Goal: Task Accomplishment & Management: Complete application form

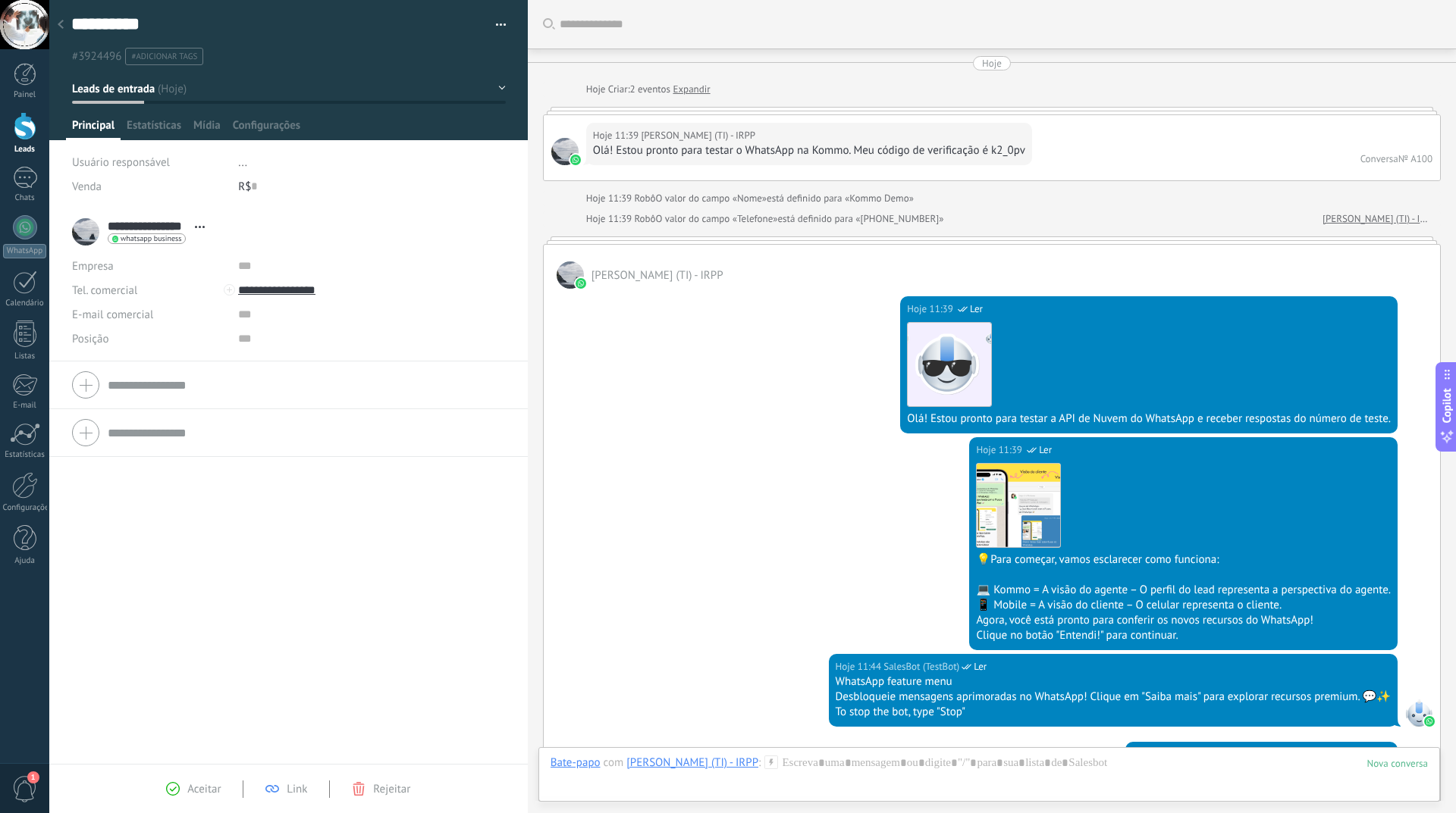
scroll to position [23, 0]
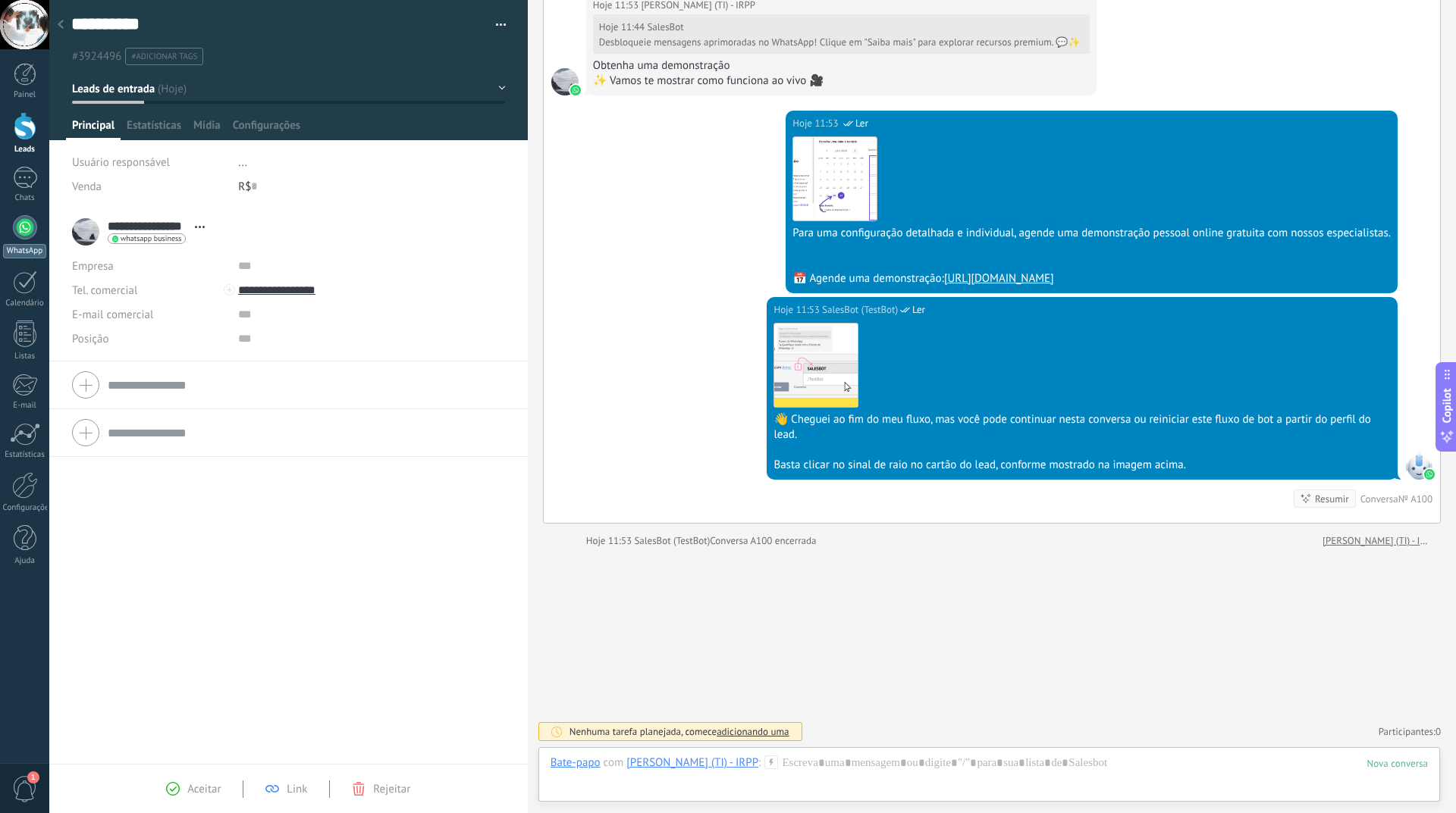
click at [30, 234] on div at bounding box center [24, 227] width 24 height 24
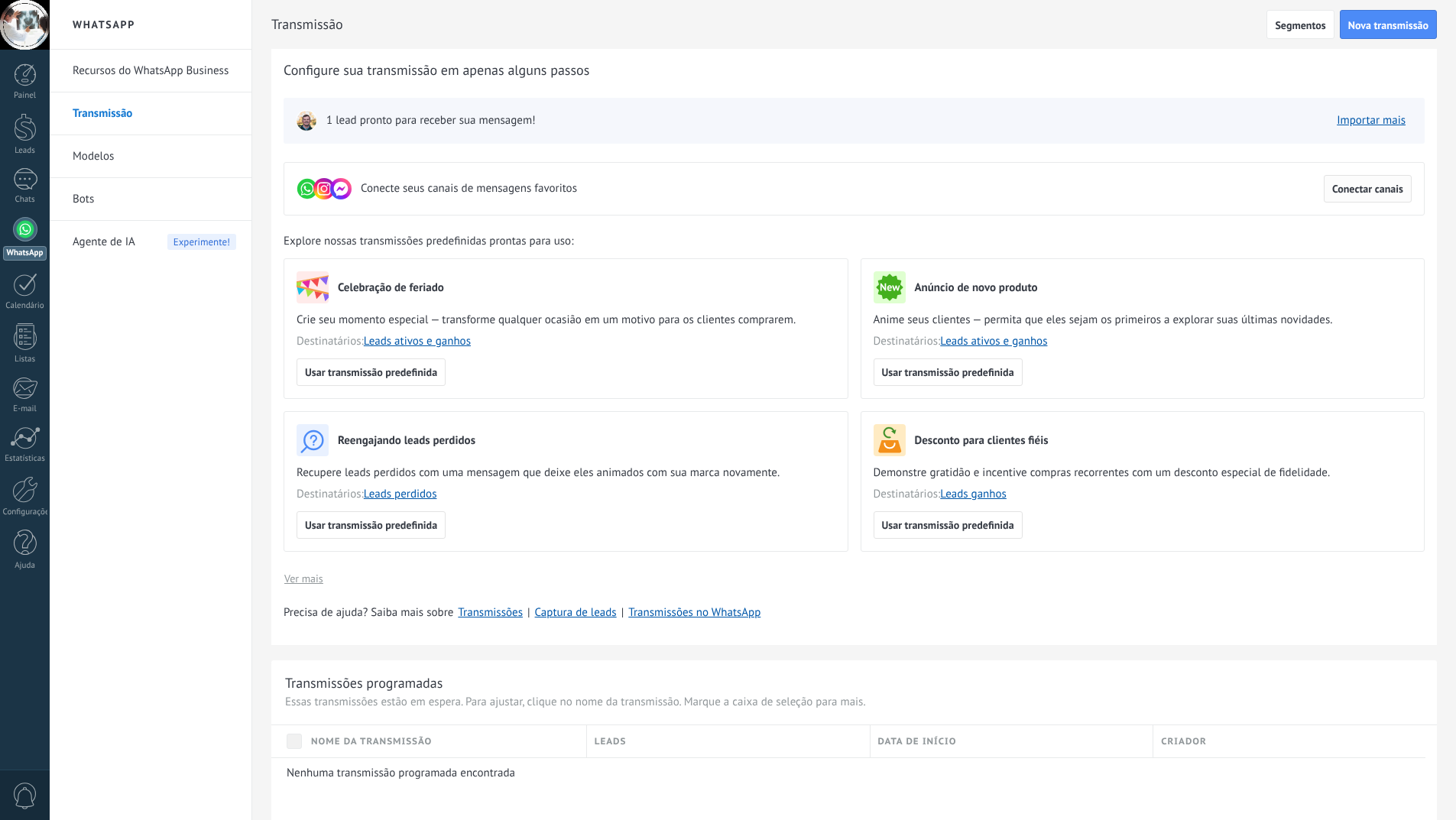
click at [1365, 186] on span "Conectar canais" at bounding box center [1367, 188] width 71 height 11
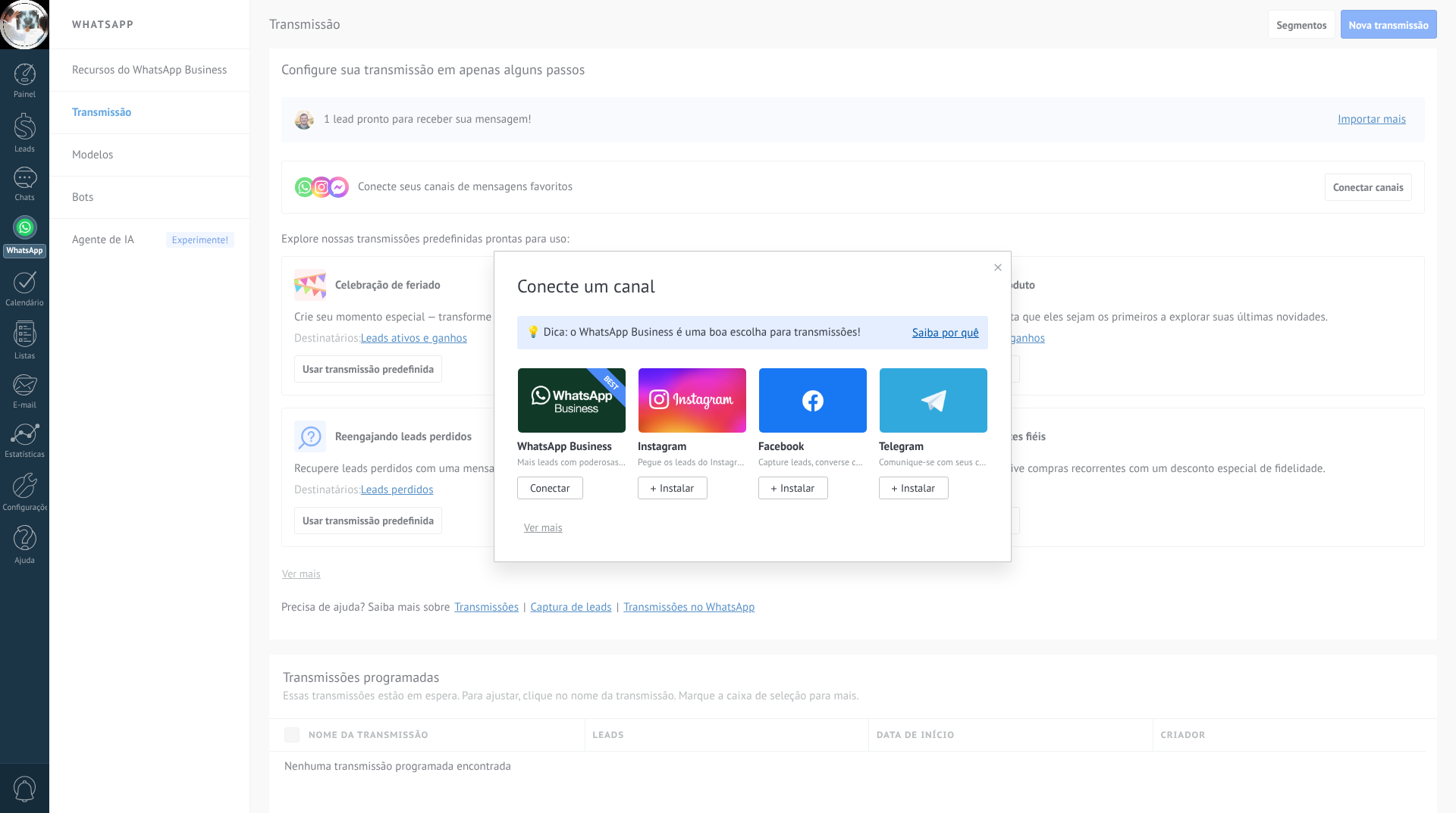
click at [557, 489] on span "Conectar" at bounding box center [549, 488] width 39 height 13
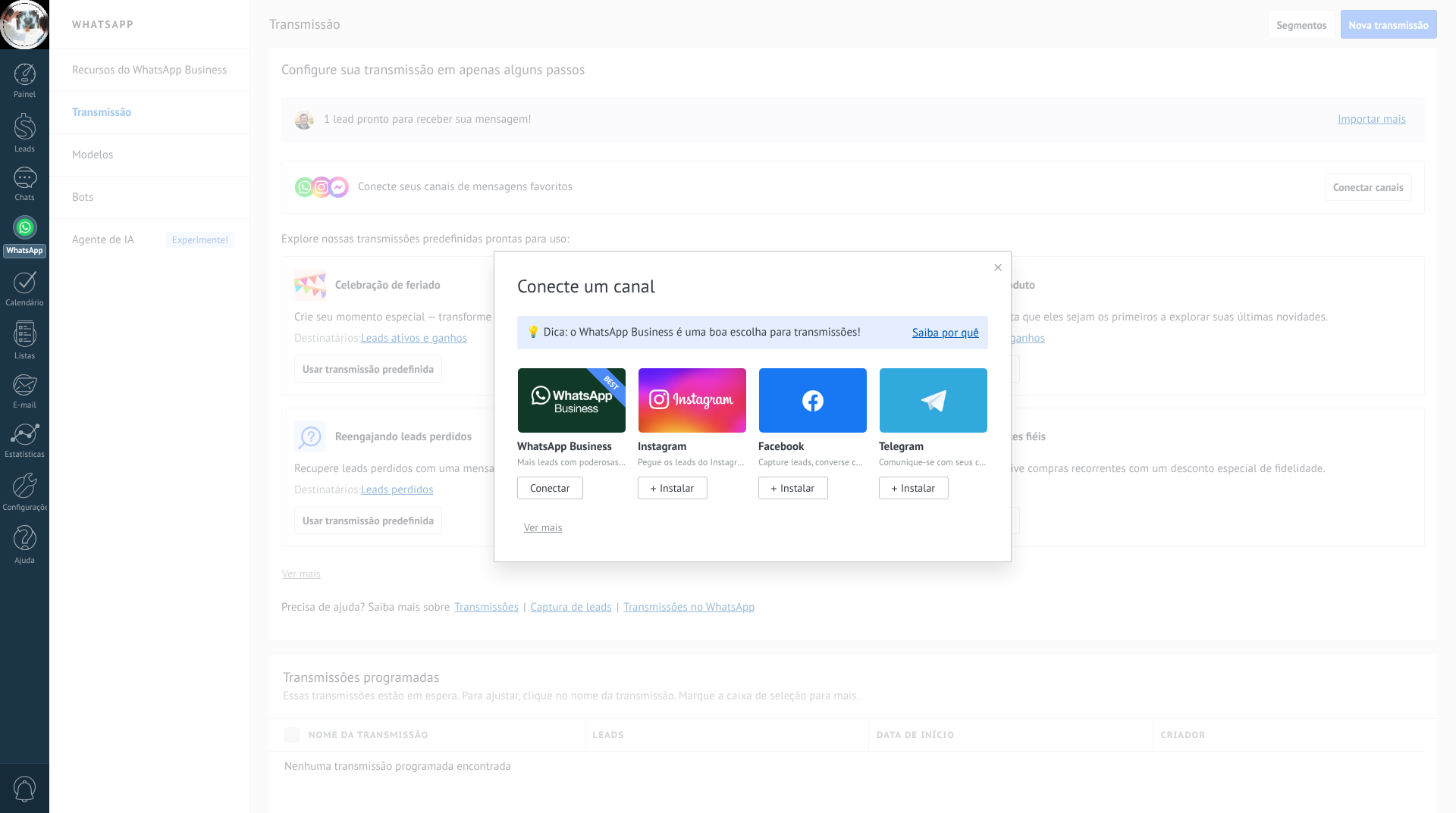
click at [551, 401] on img at bounding box center [572, 400] width 107 height 74
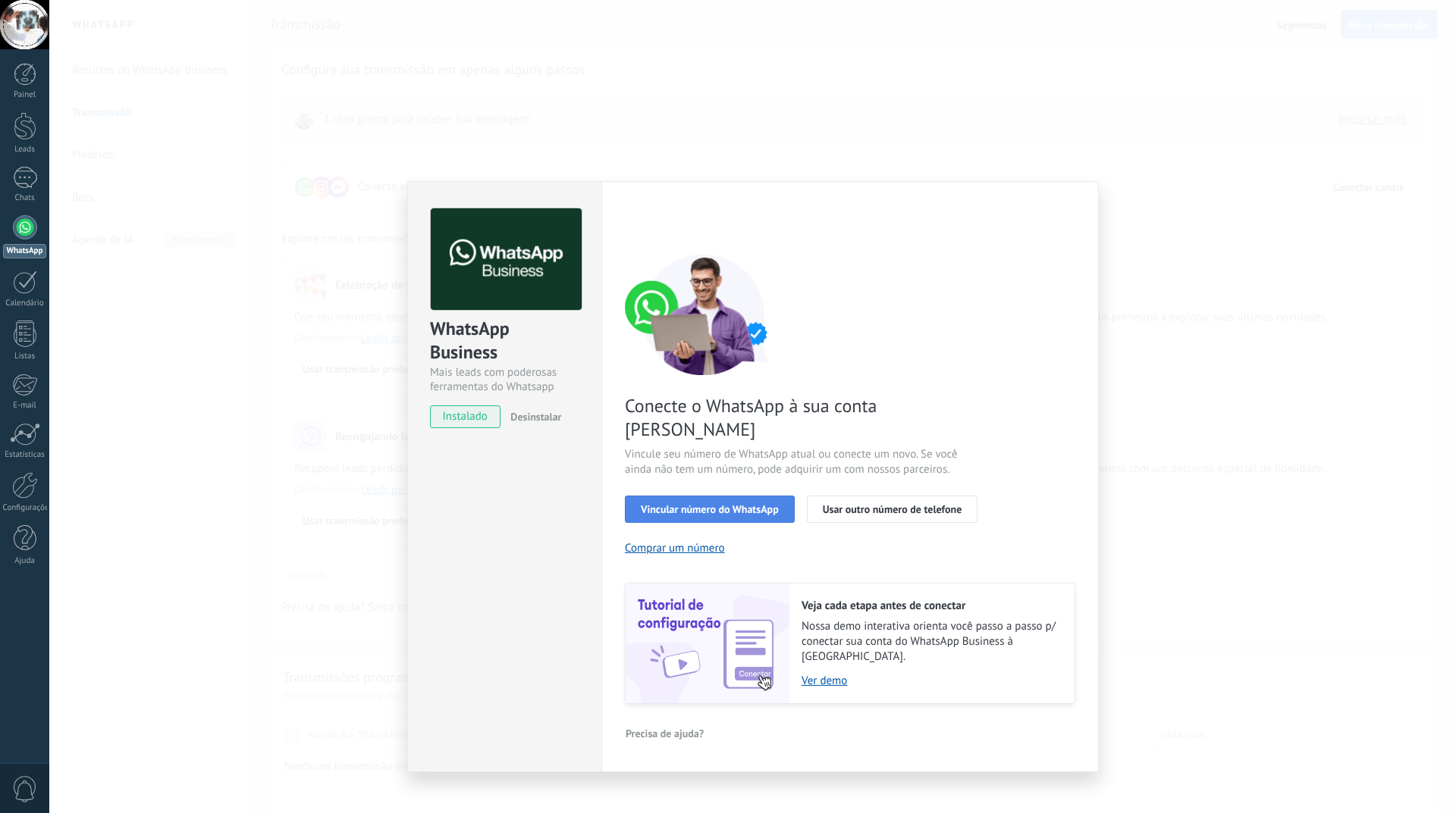
click at [731, 504] on span "Vincular número do WhatsApp" at bounding box center [710, 508] width 138 height 11
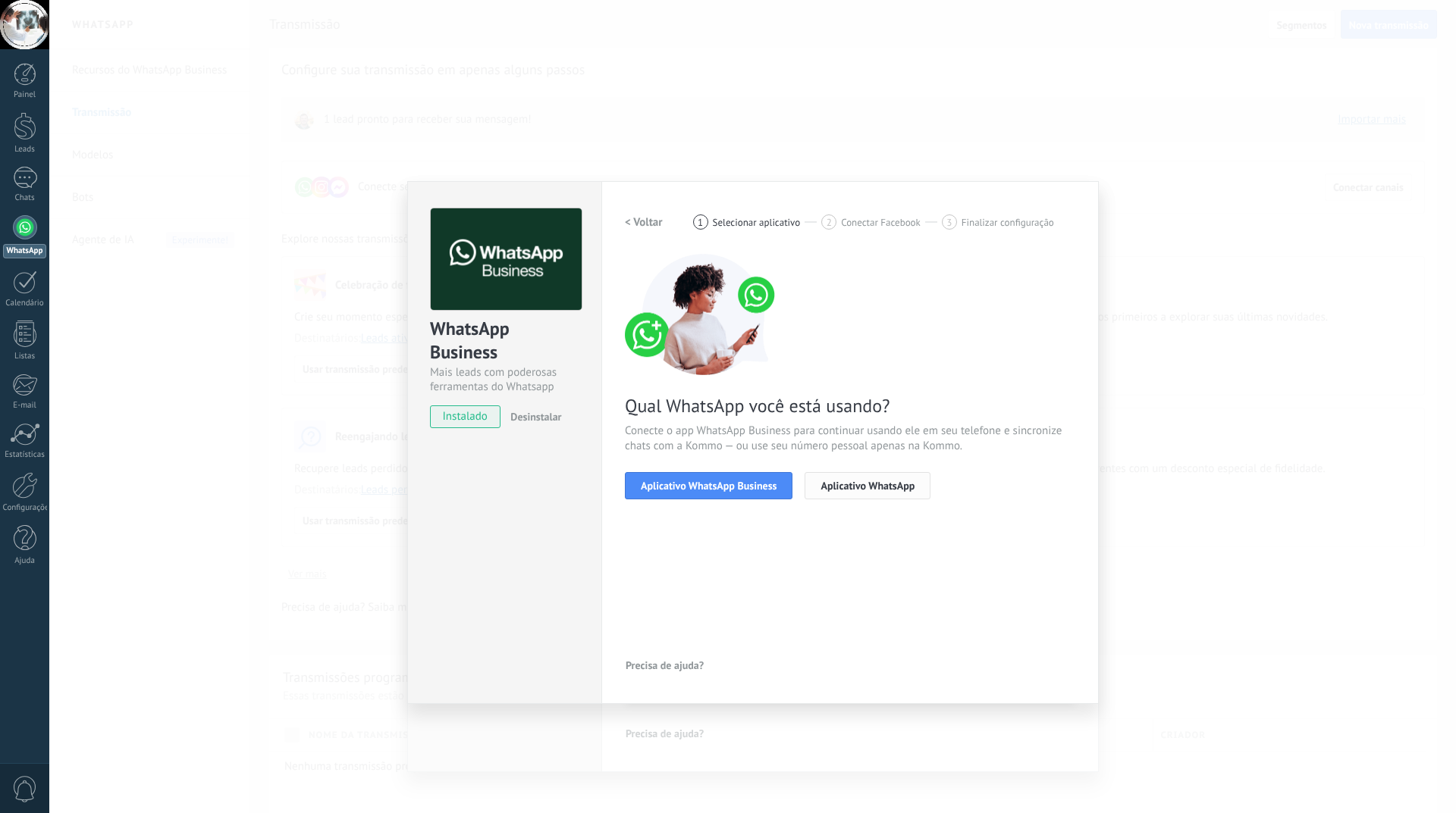
click at [855, 493] on button "Aplicativo WhatsApp" at bounding box center [867, 486] width 125 height 27
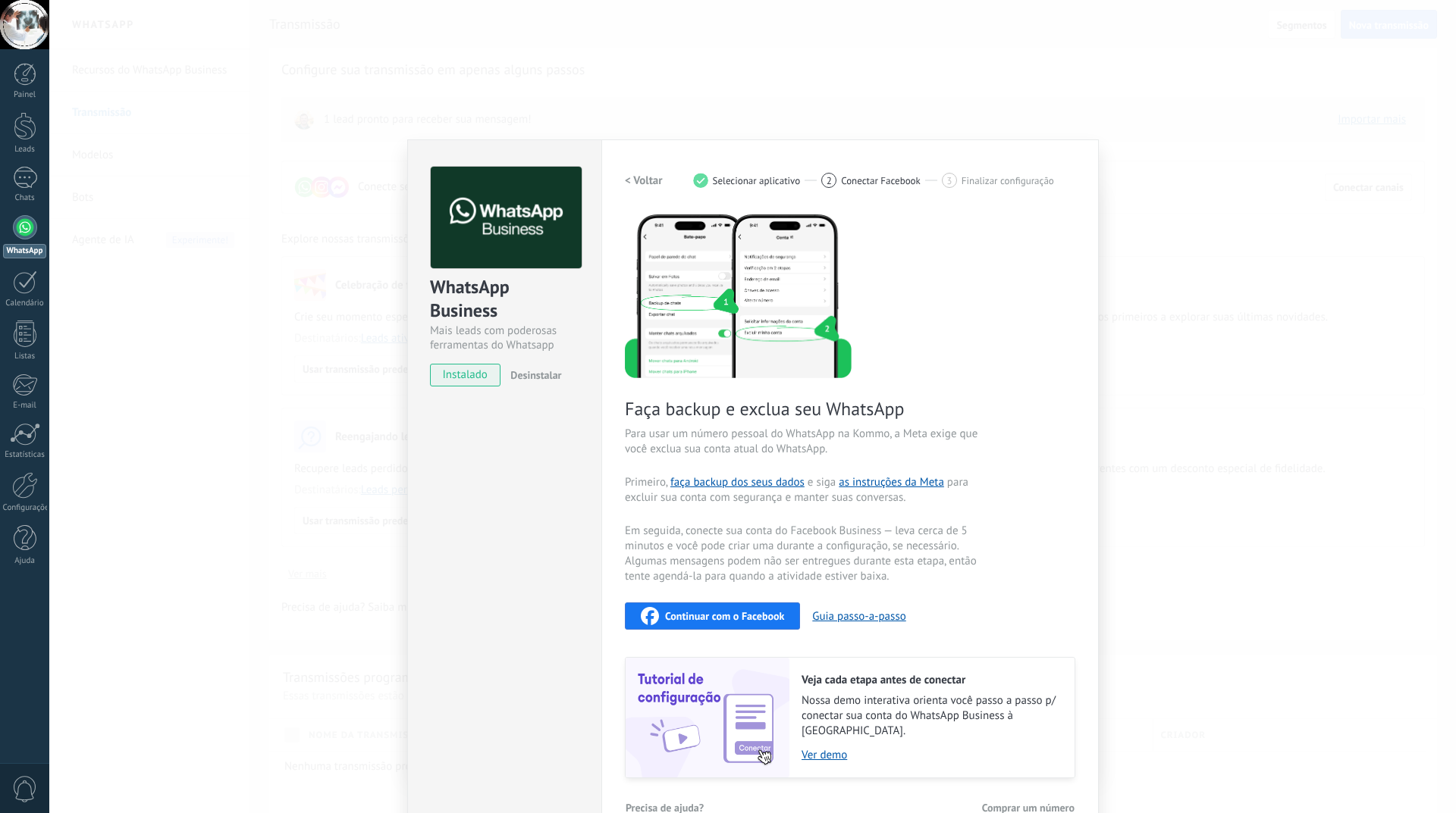
scroll to position [63, 0]
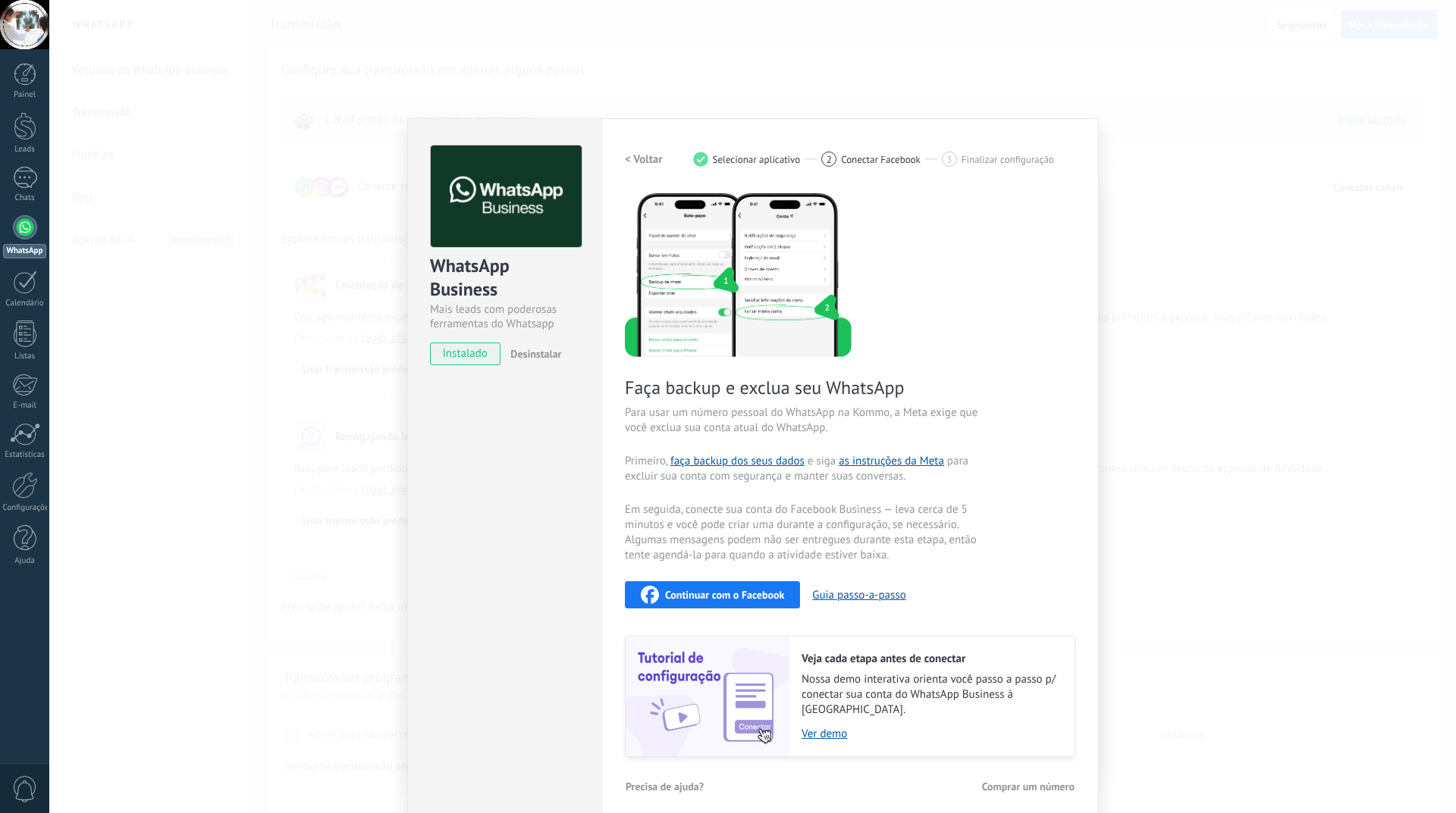
click at [316, 401] on div "WhatsApp Business Mais leads com poderosas ferramentas do Whatsapp instalado De…" at bounding box center [752, 406] width 1406 height 813
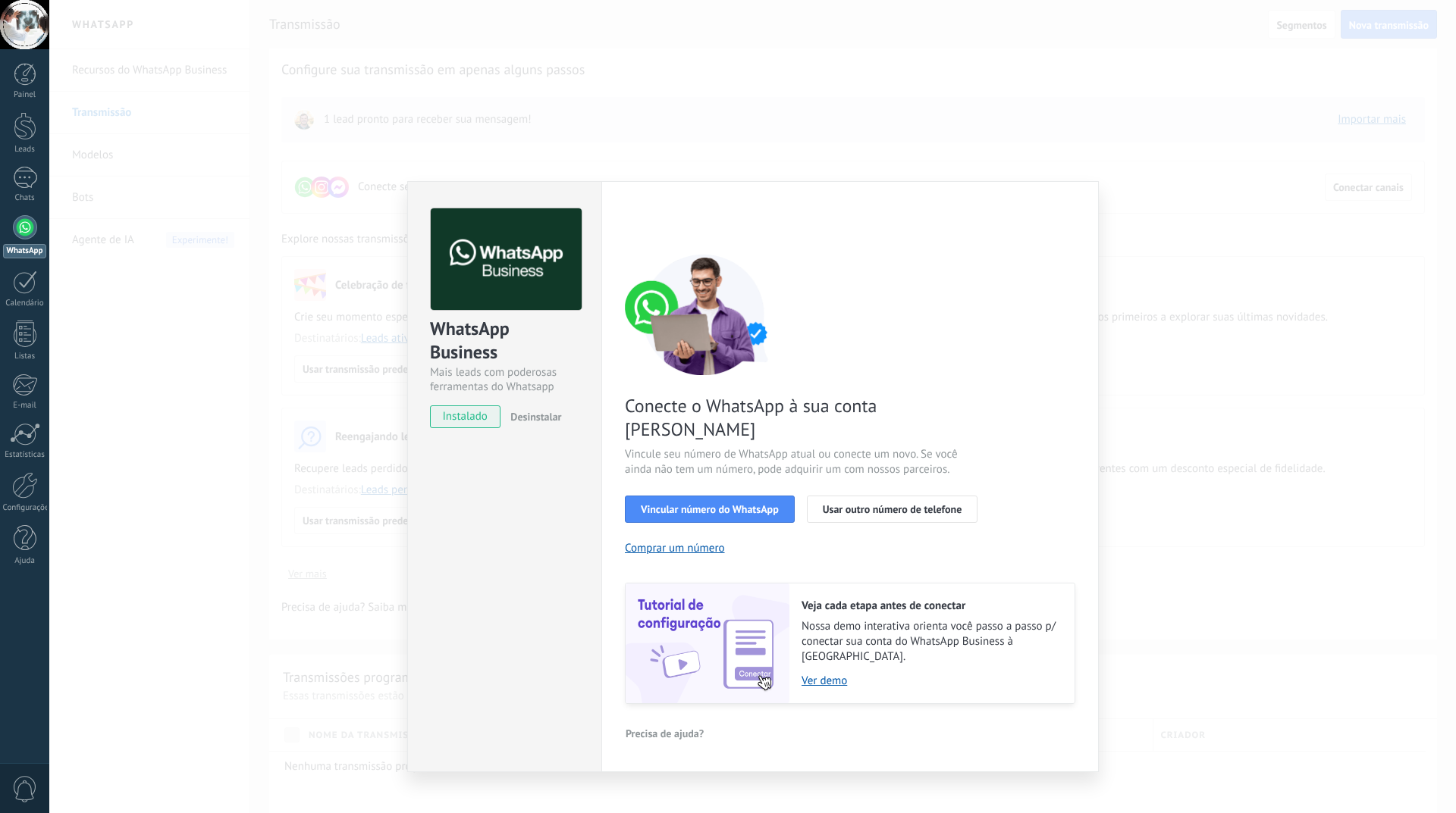
scroll to position [0, 0]
click at [238, 483] on div "WhatsApp Business Mais leads com poderosas ferramentas do Whatsapp instalado De…" at bounding box center [752, 406] width 1406 height 813
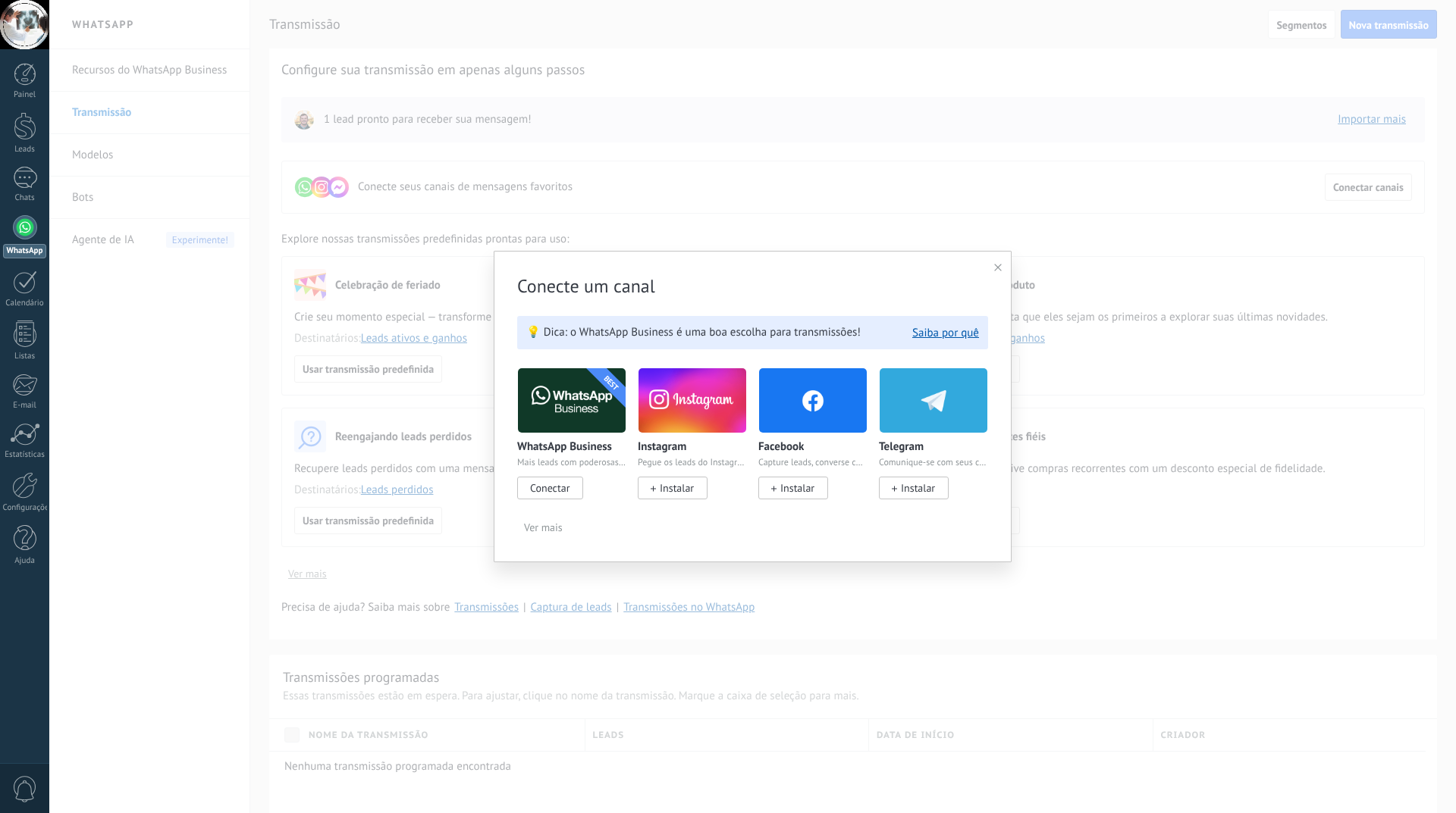
click at [241, 543] on div "Conecte um canal 💡 Dica: o WhatsApp Business é uma boa escolha para transmissõe…" at bounding box center [752, 406] width 1406 height 813
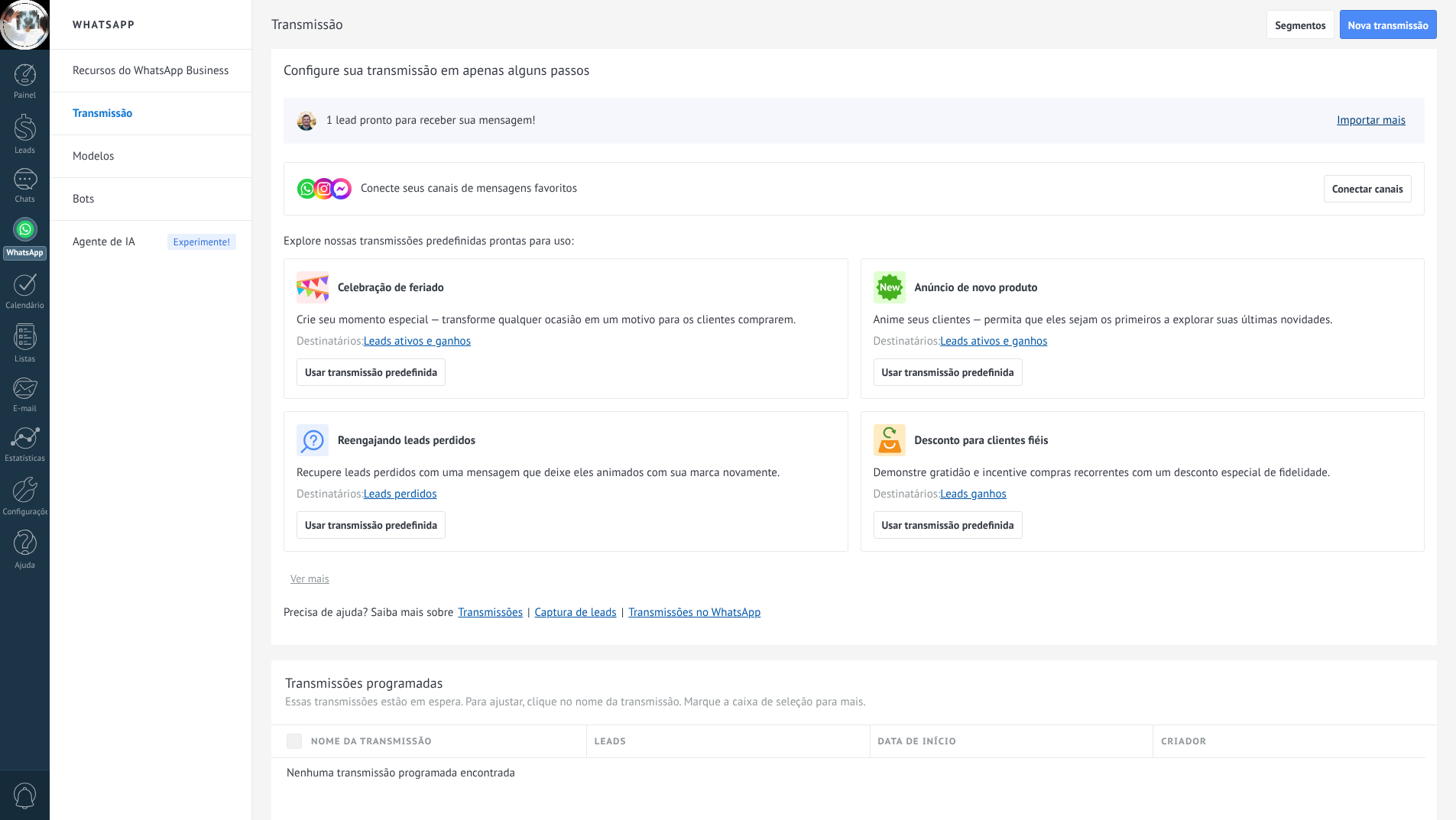
click at [1361, 120] on link "Importar mais" at bounding box center [1370, 120] width 69 height 14
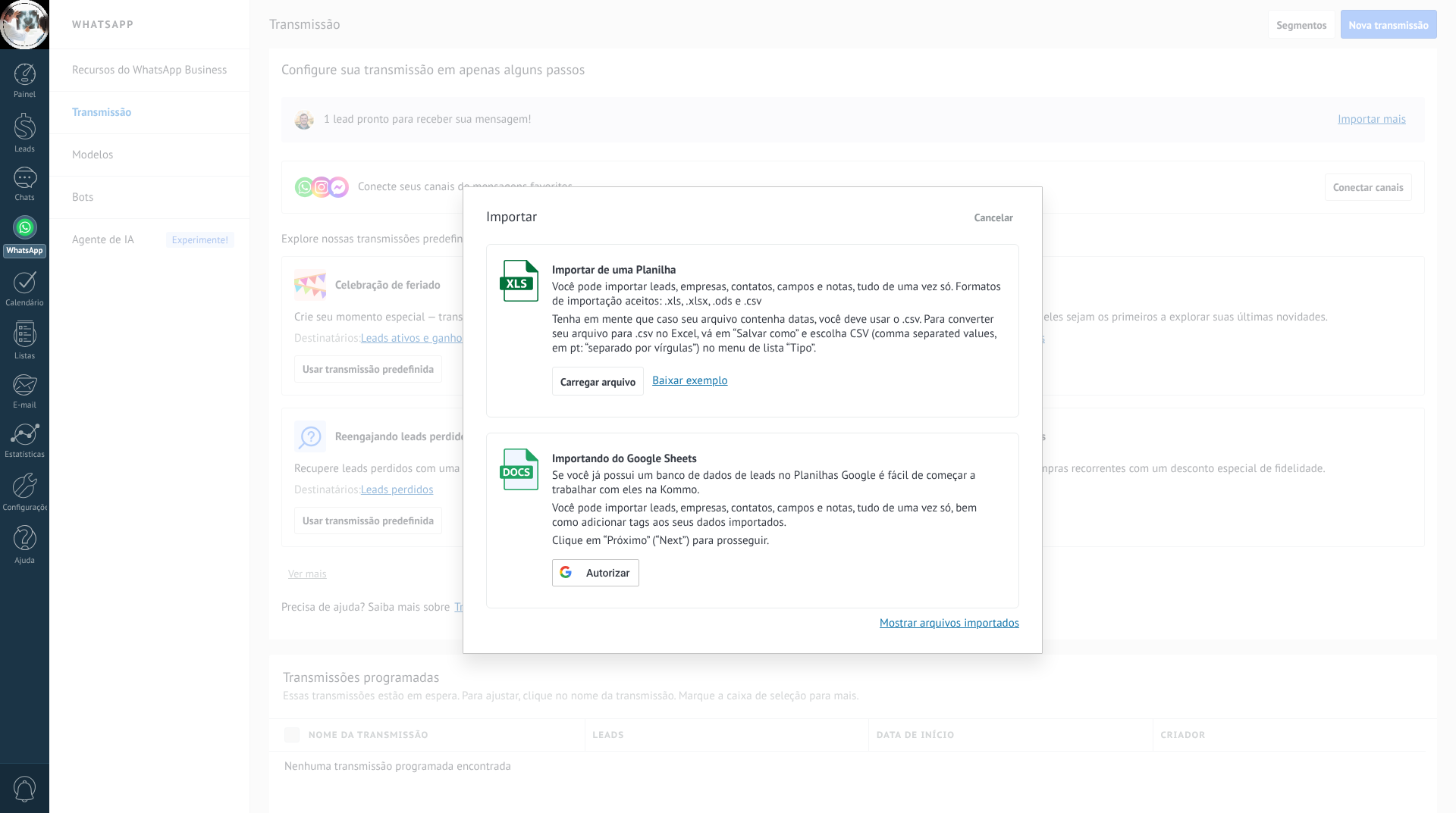
click at [614, 328] on p "Tenha em mente que caso seu arquivo contenha datas, você deve usar o .csv. Para…" at bounding box center [778, 333] width 453 height 43
click at [673, 383] on link "Baixar exemplo" at bounding box center [685, 380] width 83 height 14
click at [583, 383] on span "Carregar arquivo" at bounding box center [598, 381] width 75 height 11
click at [0, 0] on input "Importar de uma Planilha Você pode importar leads, empresas, contatos, campos e…" at bounding box center [0, 0] width 0 height 0
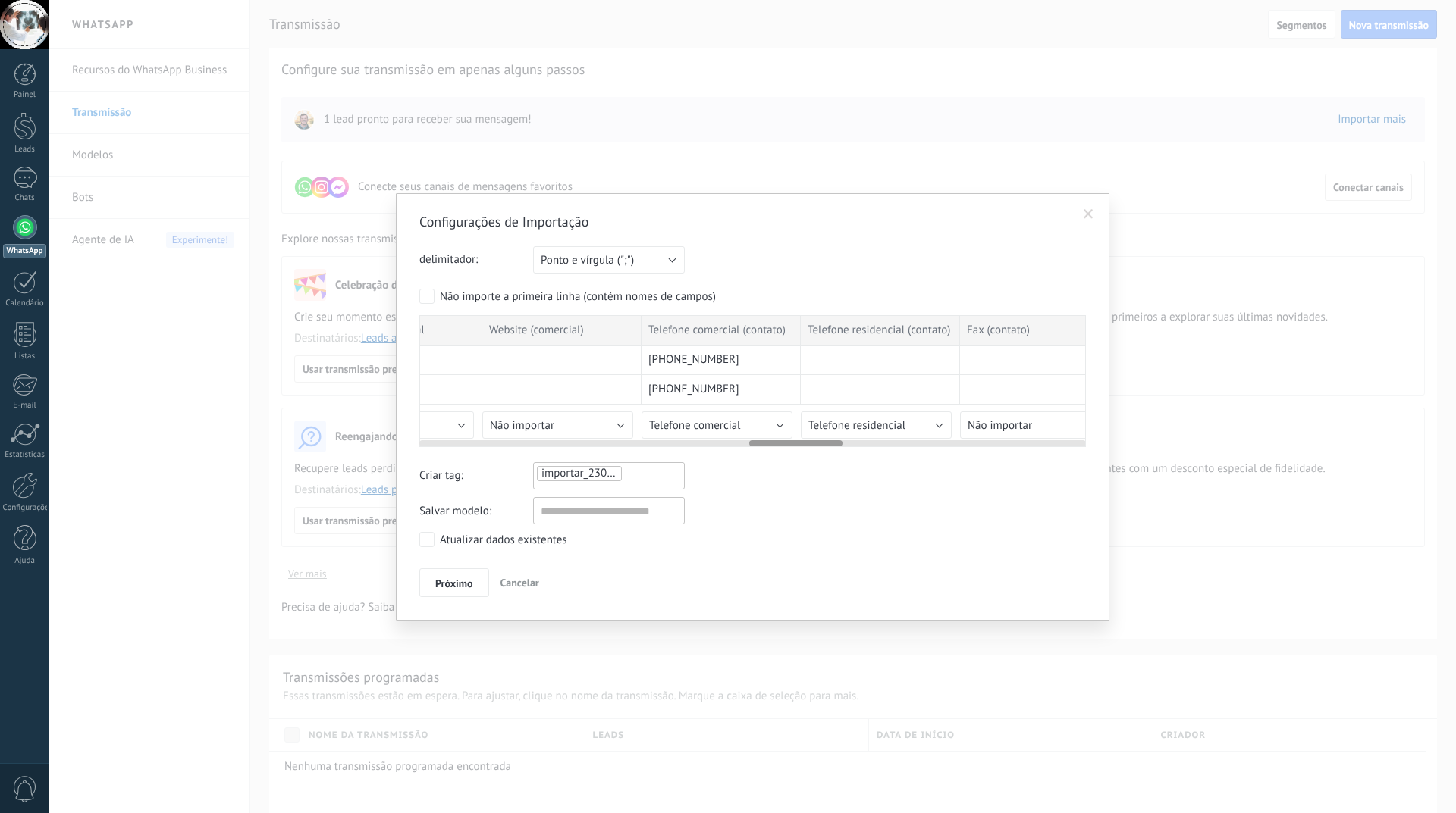
scroll to position [0, 2495]
drag, startPoint x: 481, startPoint y: 445, endPoint x: 830, endPoint y: 453, distance: 349.1
click at [830, 453] on div "Configurações de Importação delimitador: Ponto e vírgula (";") Vírgula (",") Ta…" at bounding box center [753, 404] width 667 height 384
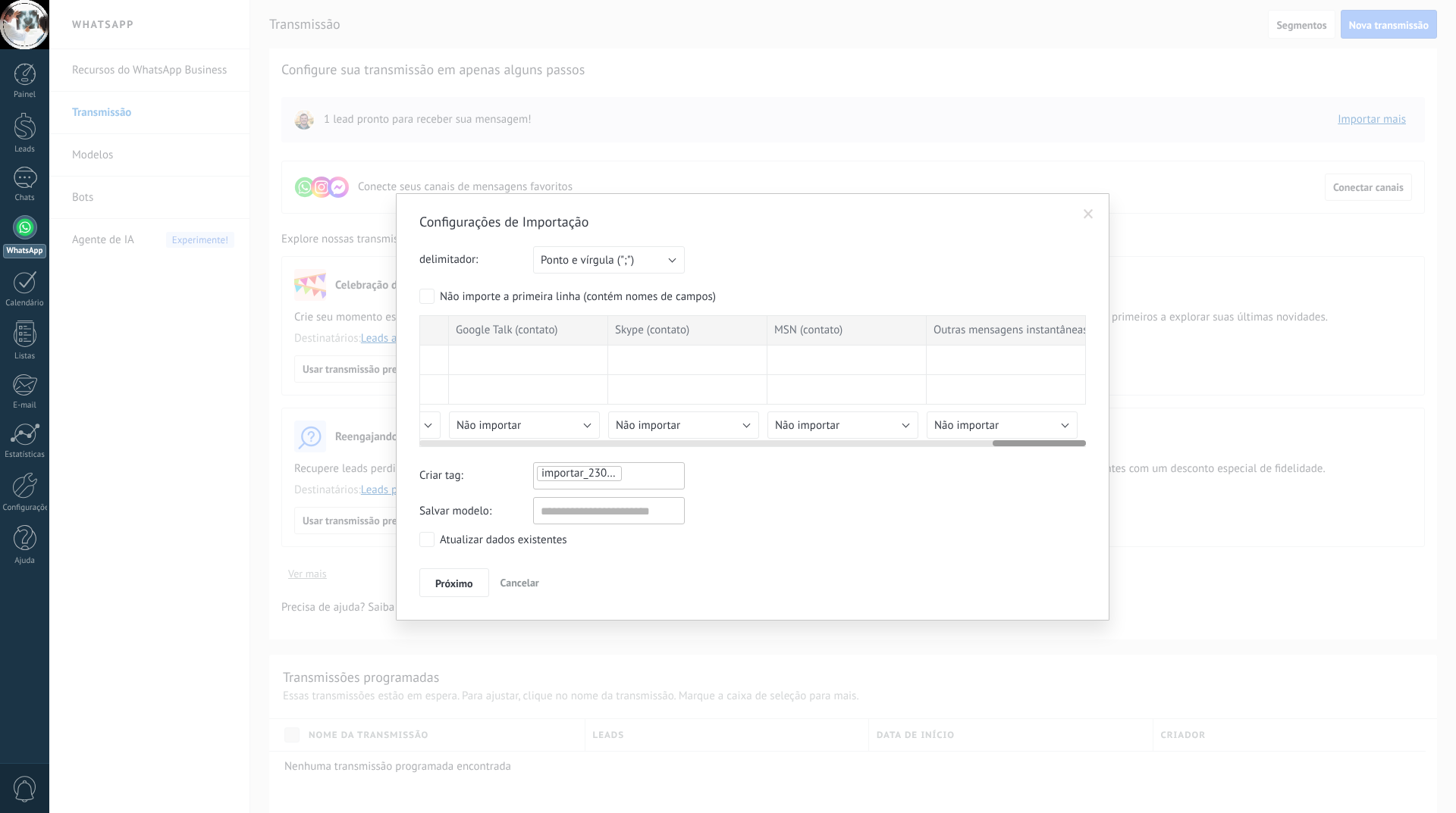
drag, startPoint x: 790, startPoint y: 441, endPoint x: 1043, endPoint y: 441, distance: 253.0
click at [1043, 441] on div at bounding box center [1038, 443] width 93 height 6
click at [460, 580] on span "Próximo" at bounding box center [454, 583] width 38 height 11
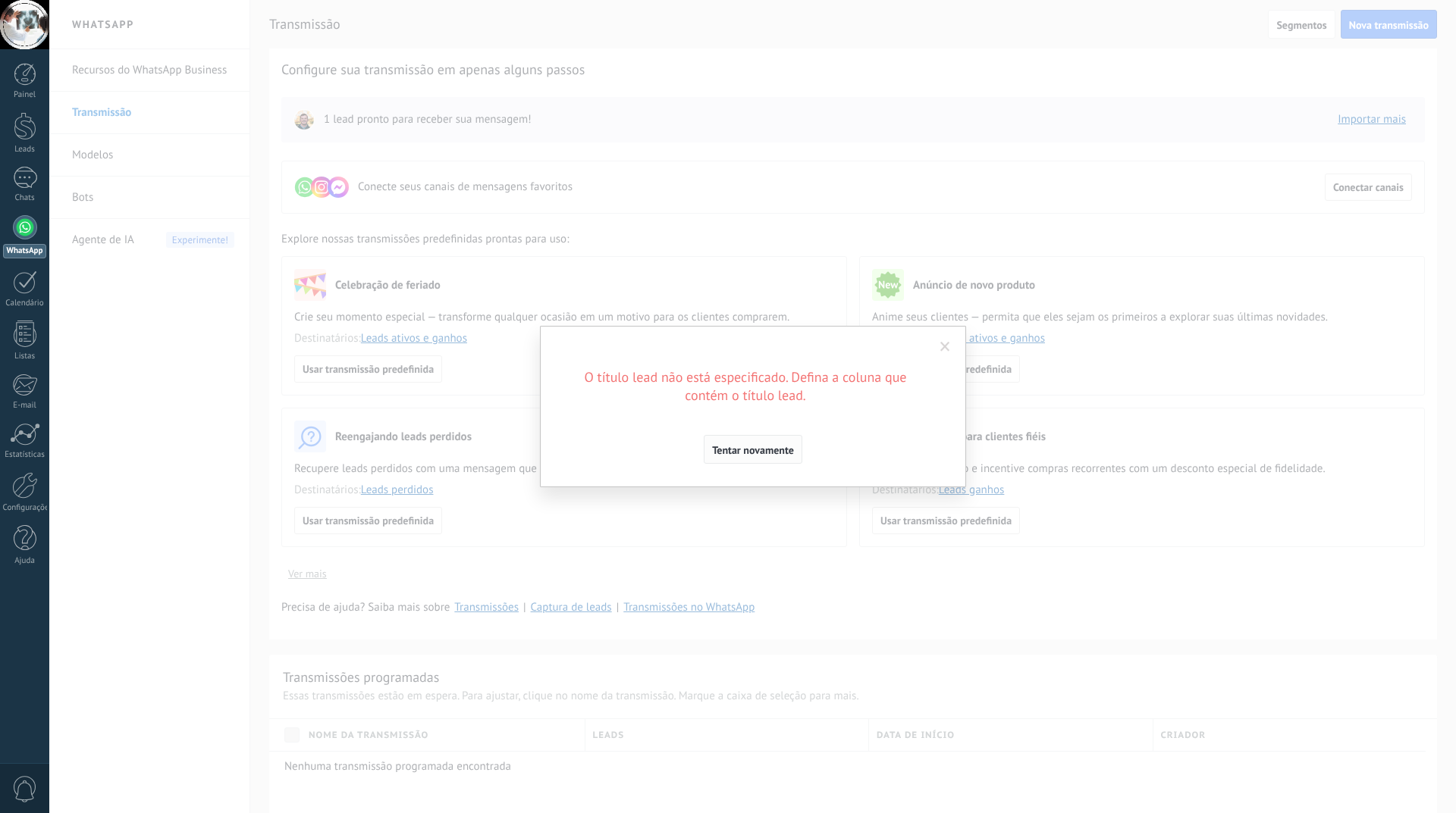
click at [748, 453] on span "Tentar novamente" at bounding box center [752, 450] width 81 height 11
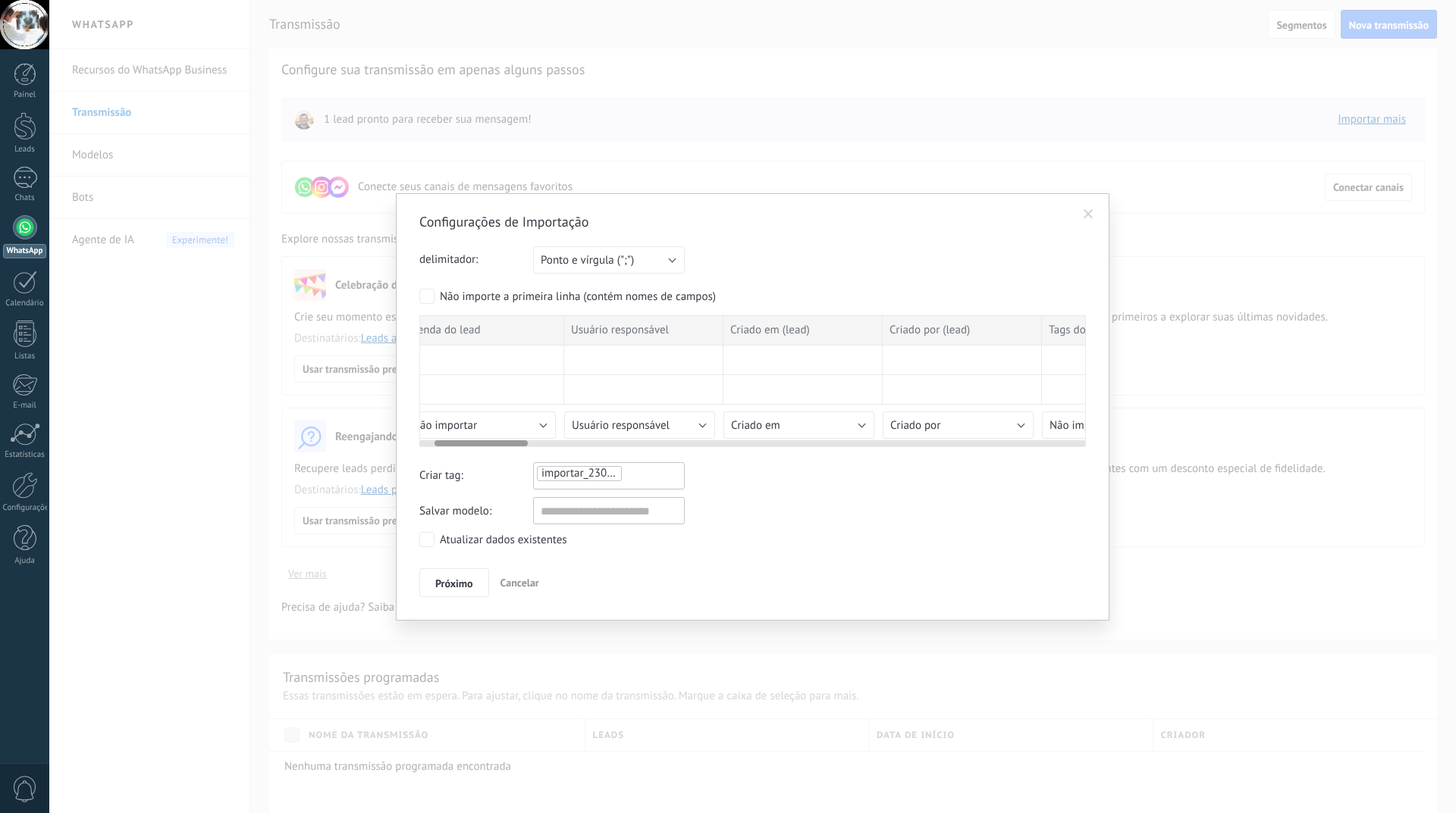
scroll to position [0, 0]
drag, startPoint x: 1009, startPoint y: 445, endPoint x: 407, endPoint y: 463, distance: 602.3
click at [407, 463] on div "Configurações de Importação delimitador: Ponto e vírgula (";") Vírgula (",") Ta…" at bounding box center [752, 407] width 714 height 427
click at [443, 579] on span "Próximo" at bounding box center [454, 583] width 38 height 11
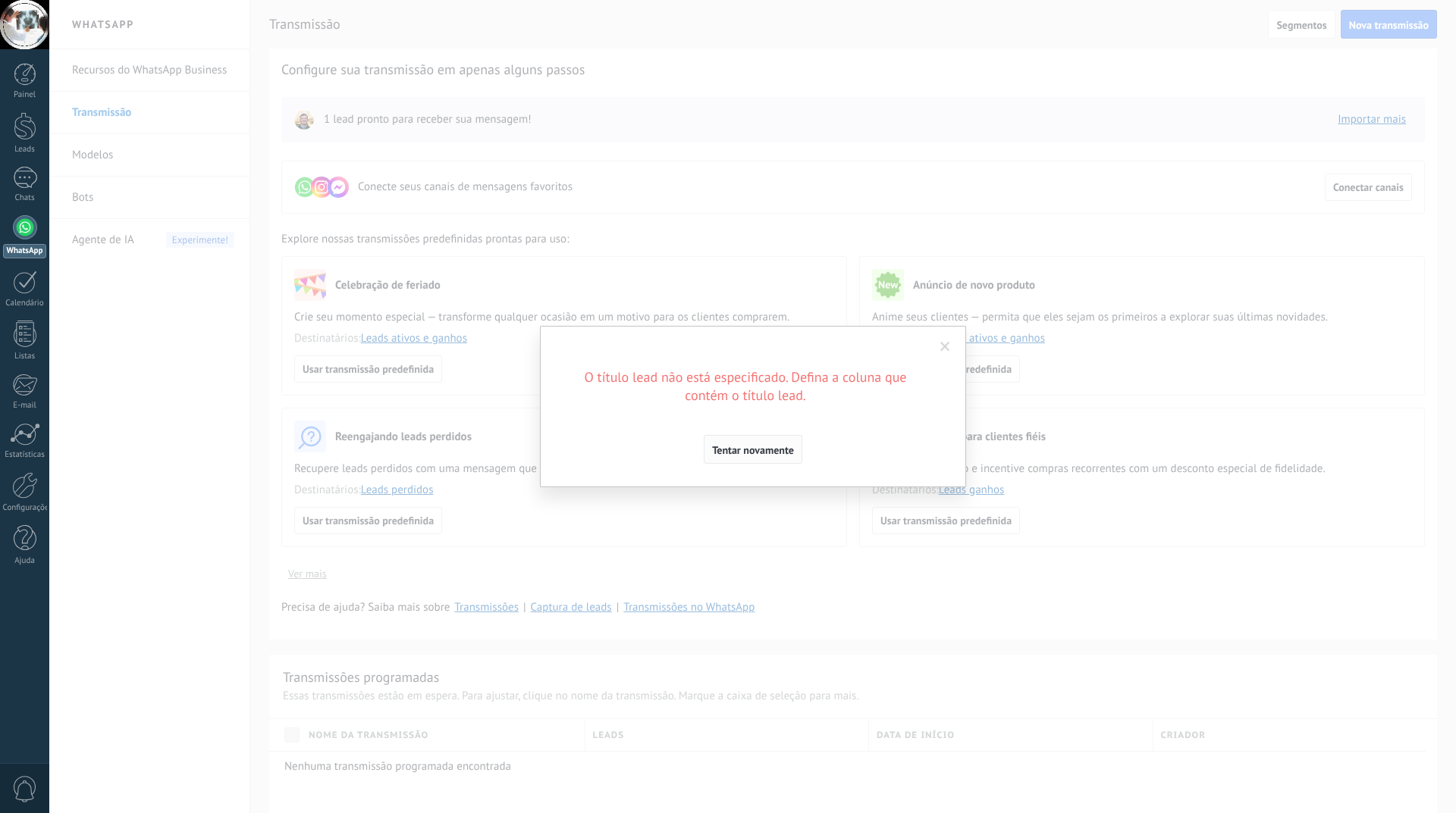
click at [743, 456] on span "Tentar novamente" at bounding box center [752, 450] width 81 height 11
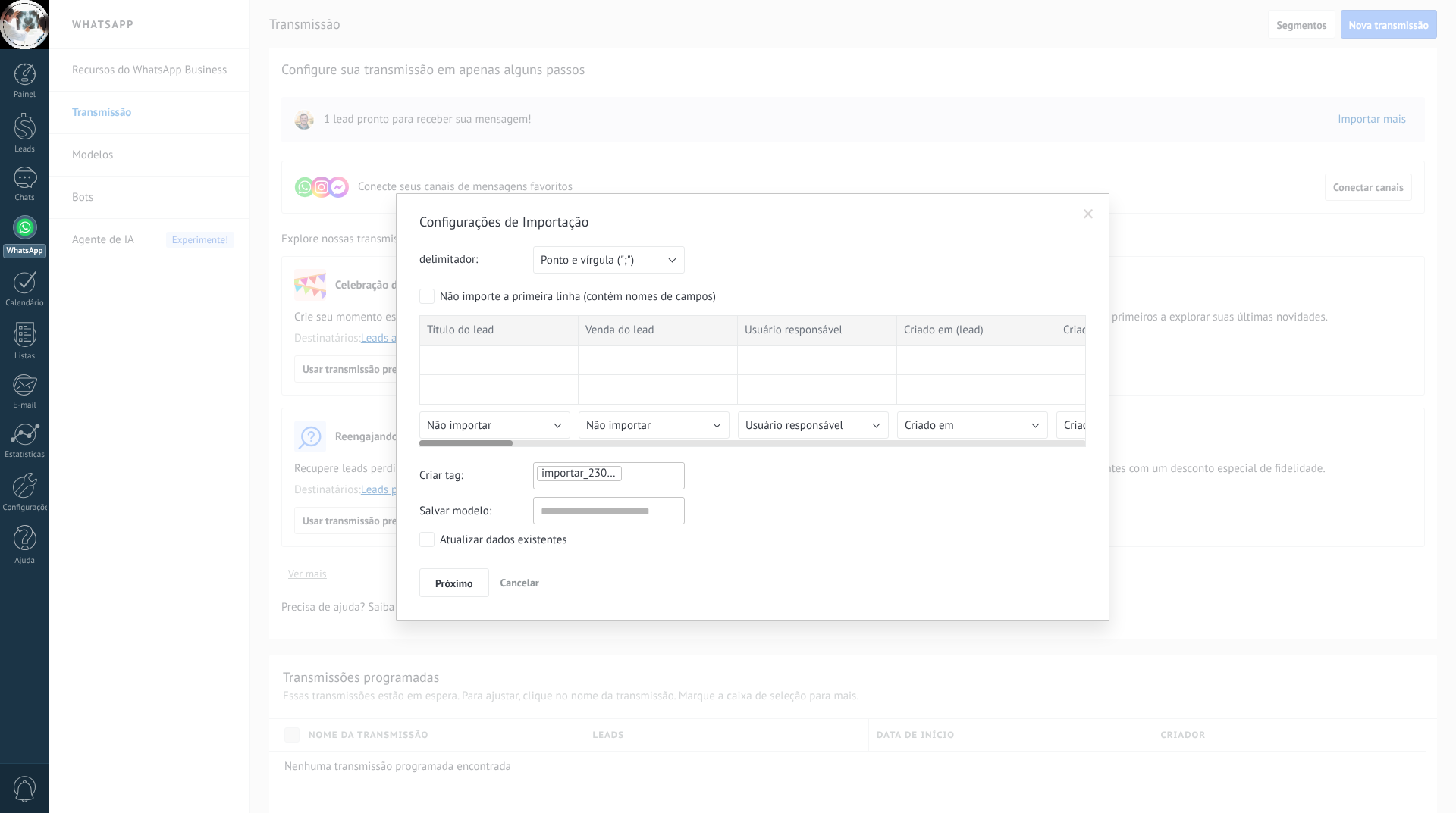
click at [470, 363] on div at bounding box center [499, 360] width 159 height 30
click at [456, 356] on div at bounding box center [499, 360] width 159 height 30
click at [454, 356] on div at bounding box center [499, 360] width 159 height 30
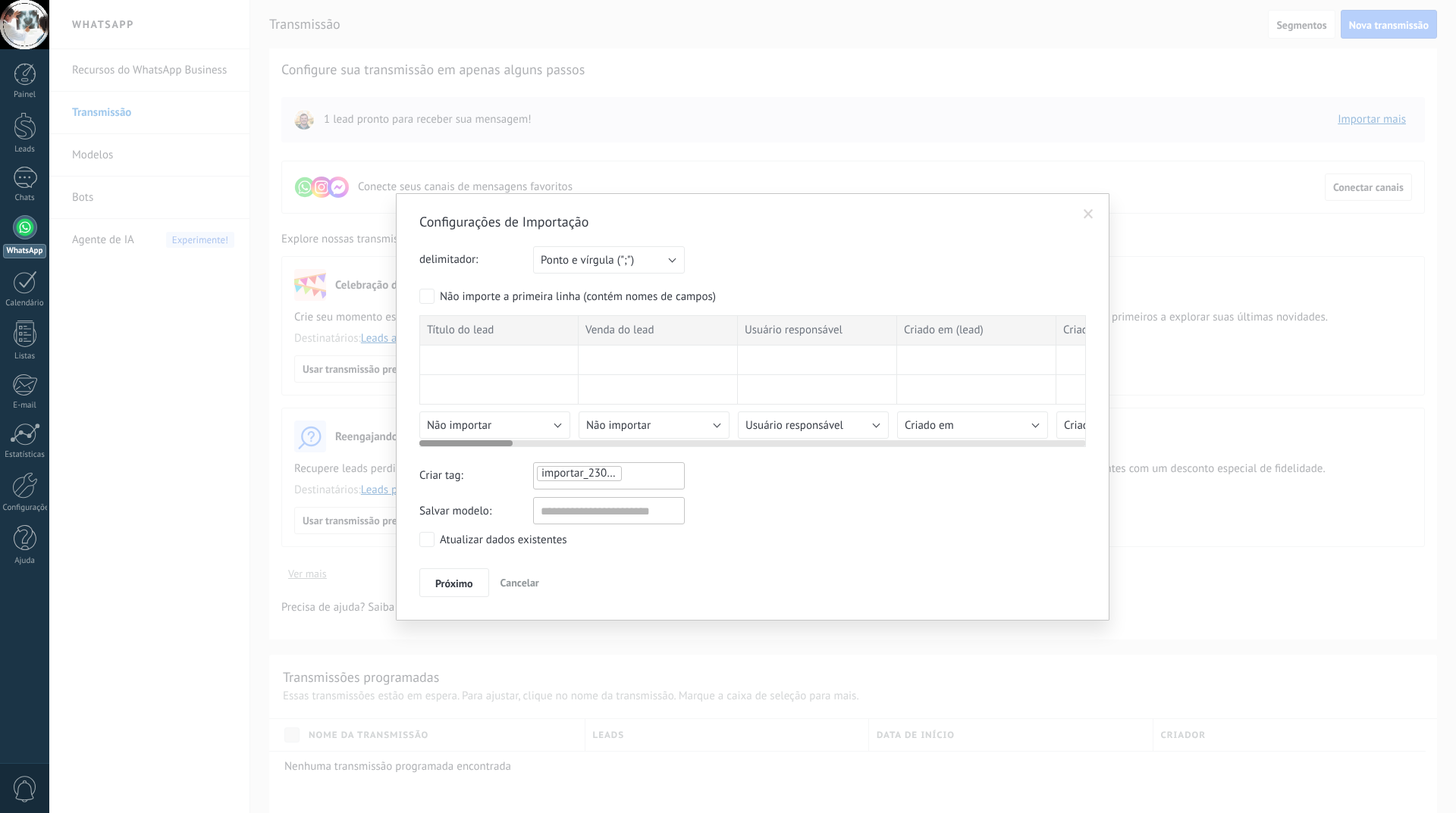
click at [441, 384] on div at bounding box center [499, 390] width 159 height 30
drag, startPoint x: 441, startPoint y: 386, endPoint x: 476, endPoint y: 405, distance: 39.8
click at [451, 392] on div at bounding box center [499, 390] width 159 height 30
click at [489, 422] on span "Não importar" at bounding box center [459, 425] width 64 height 14
click at [487, 521] on span "Nome" at bounding box center [496, 525] width 154 height 14
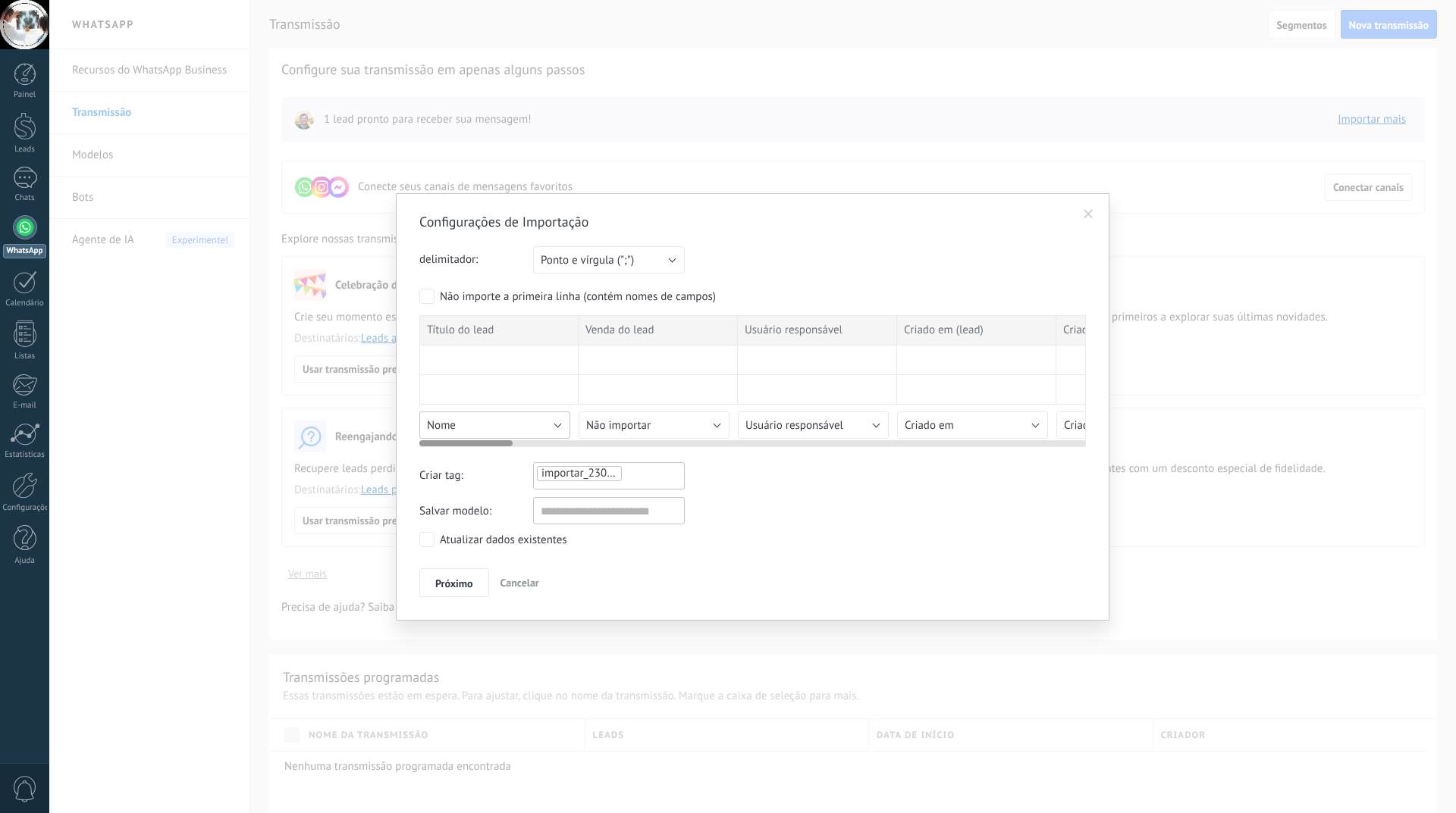
click at [504, 416] on button "Nome" at bounding box center [494, 425] width 150 height 27
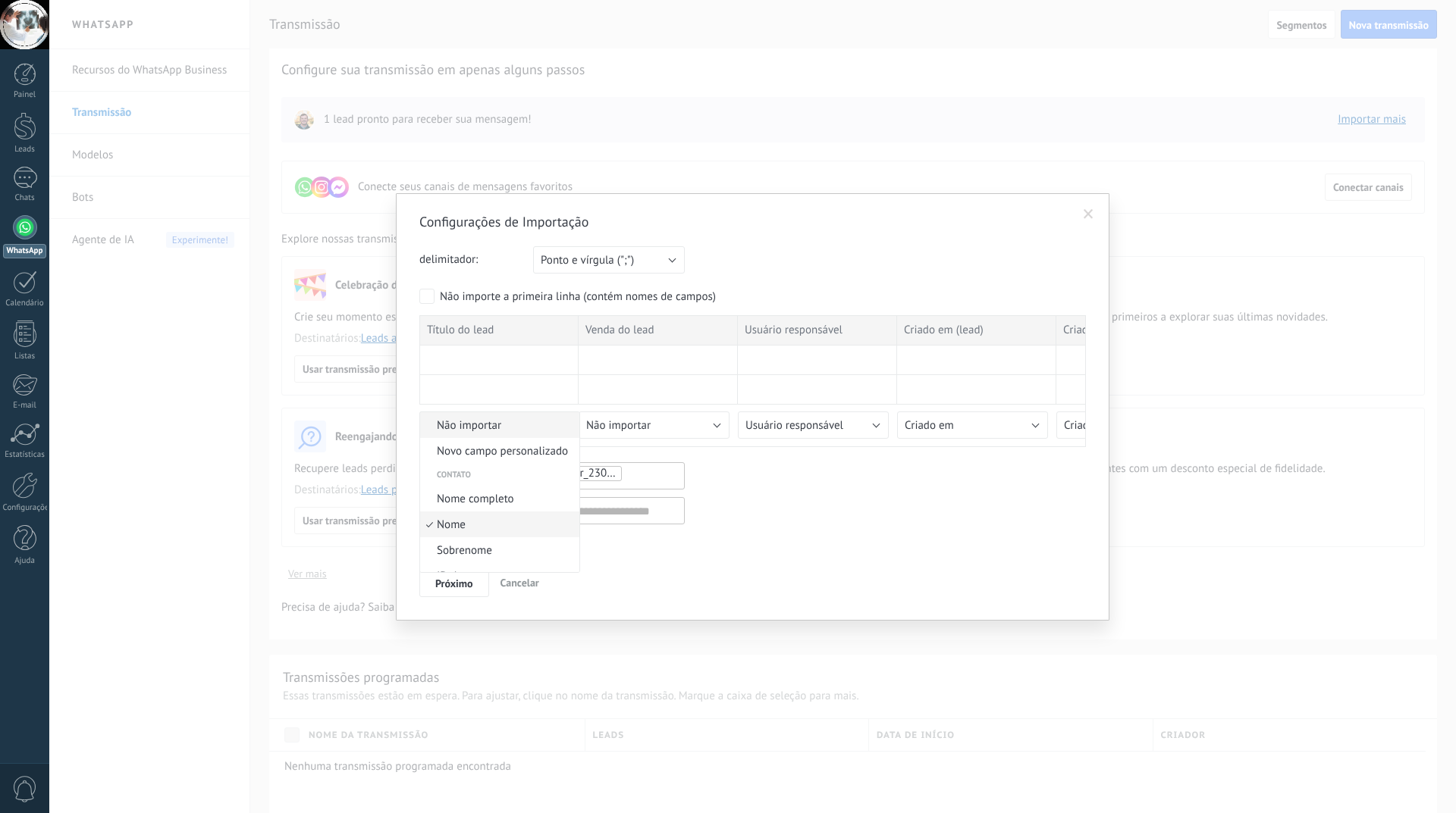
click at [488, 427] on span "Não importar" at bounding box center [496, 425] width 154 height 14
click at [800, 501] on div "Salvar modelo:" at bounding box center [753, 510] width 667 height 27
click at [472, 582] on span "Próximo" at bounding box center [454, 583] width 38 height 11
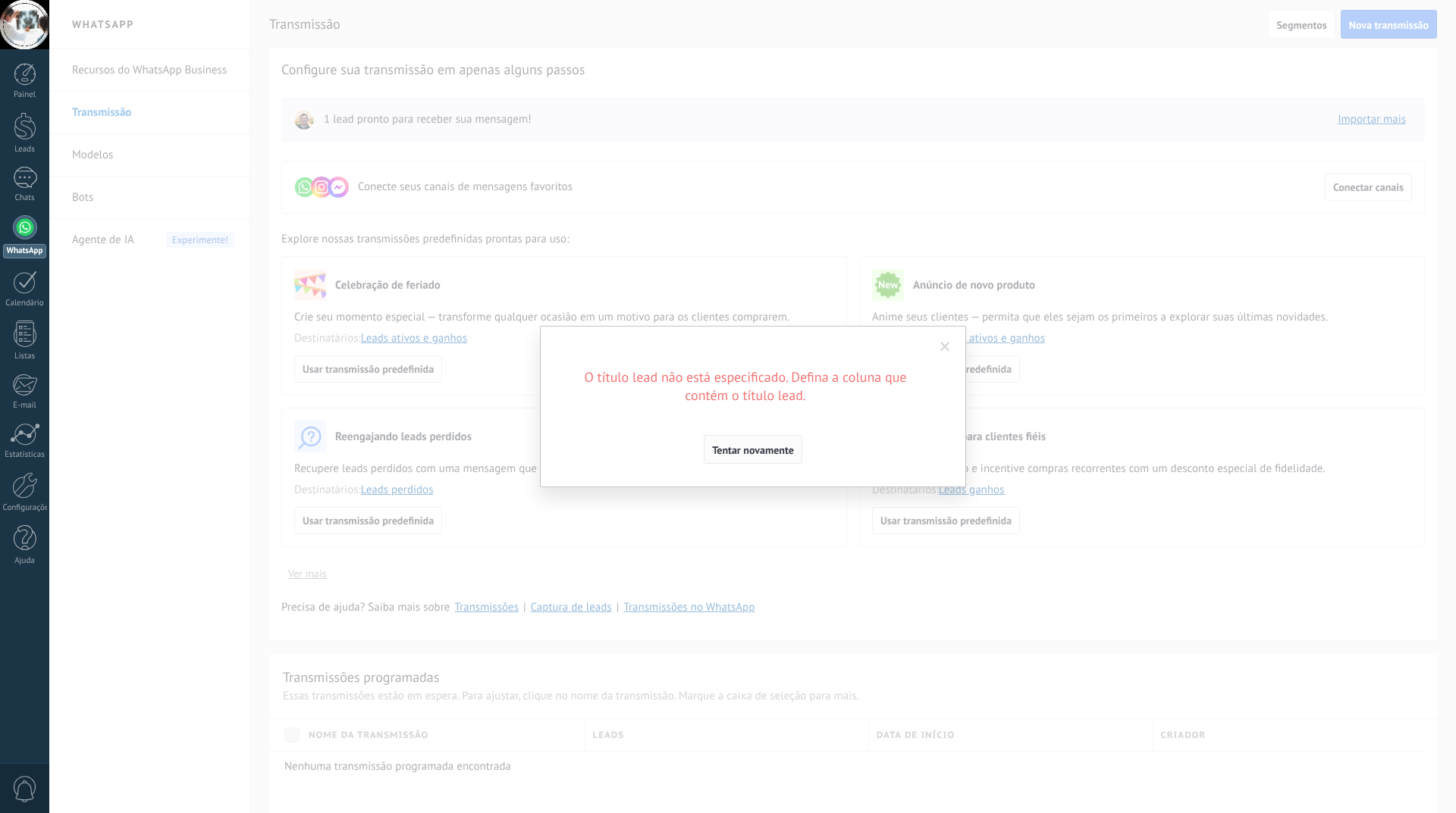
click at [769, 452] on span "Tentar novamente" at bounding box center [752, 450] width 81 height 11
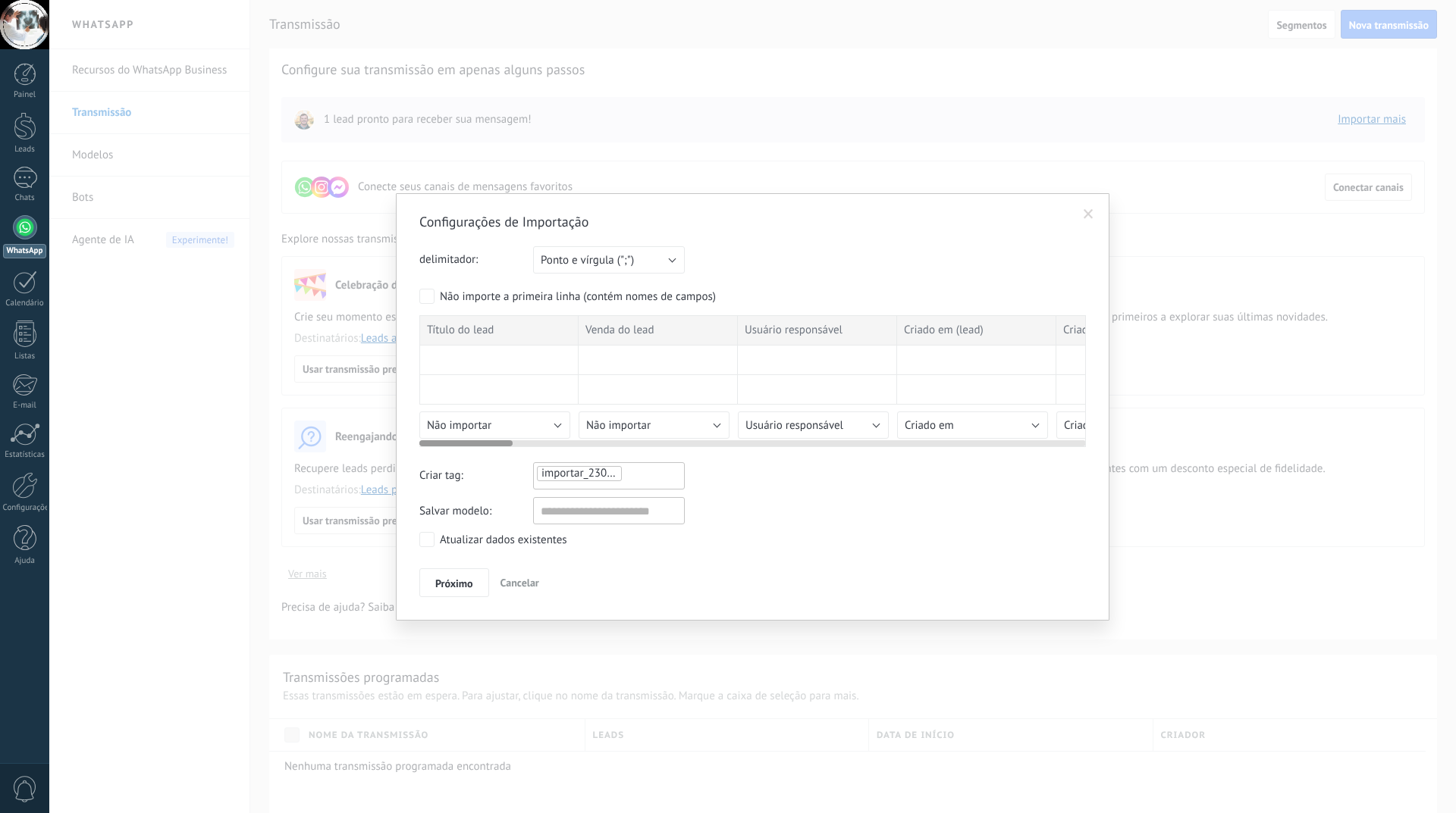
click at [499, 332] on div "Título do lead" at bounding box center [499, 330] width 159 height 31
click at [499, 326] on div "Título do lead" at bounding box center [499, 330] width 159 height 31
click at [497, 372] on div at bounding box center [499, 360] width 159 height 30
click at [481, 373] on div at bounding box center [499, 360] width 159 height 30
click at [479, 352] on div at bounding box center [499, 360] width 159 height 30
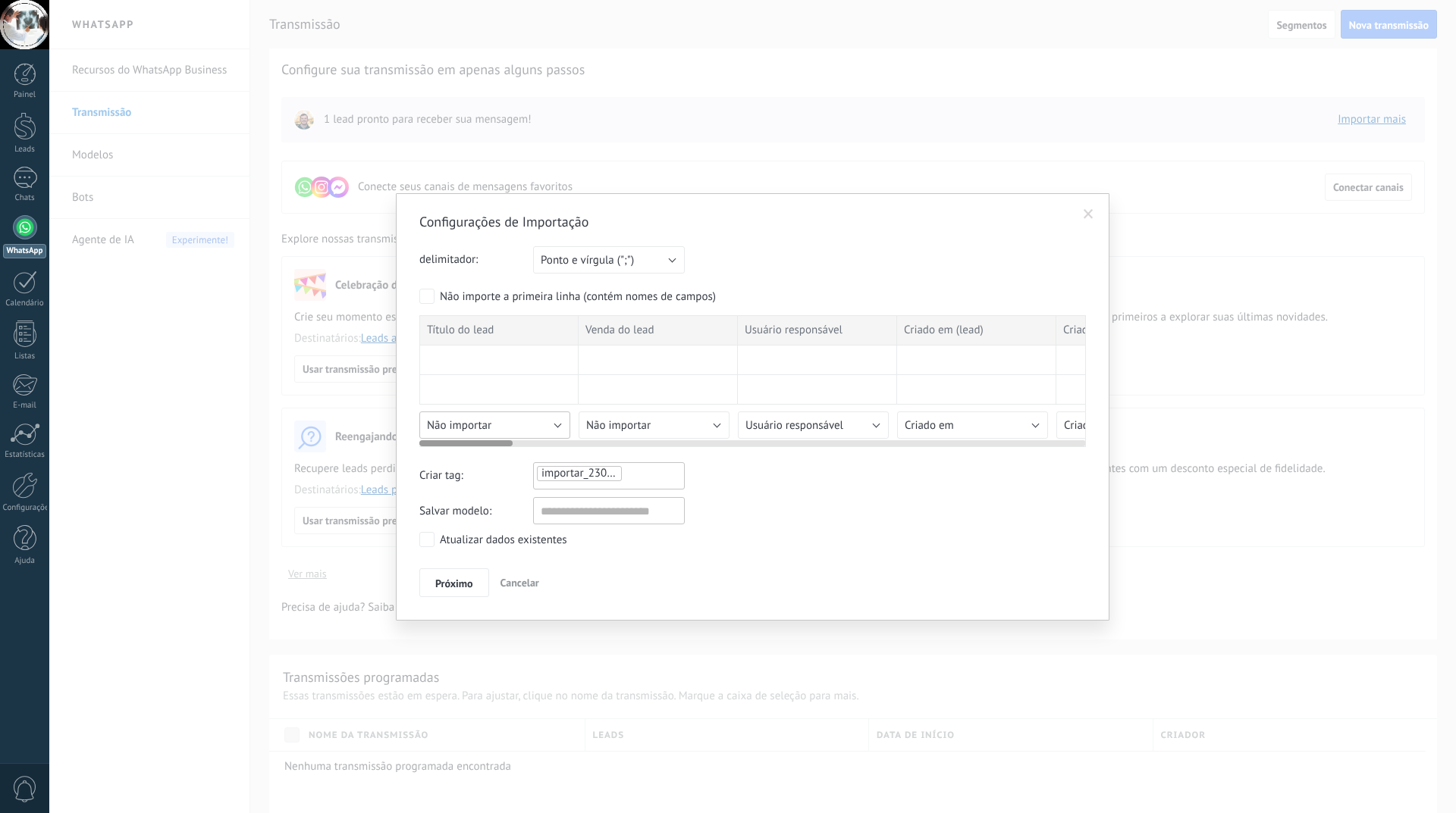
click at [556, 429] on button "Não importar" at bounding box center [494, 425] width 150 height 27
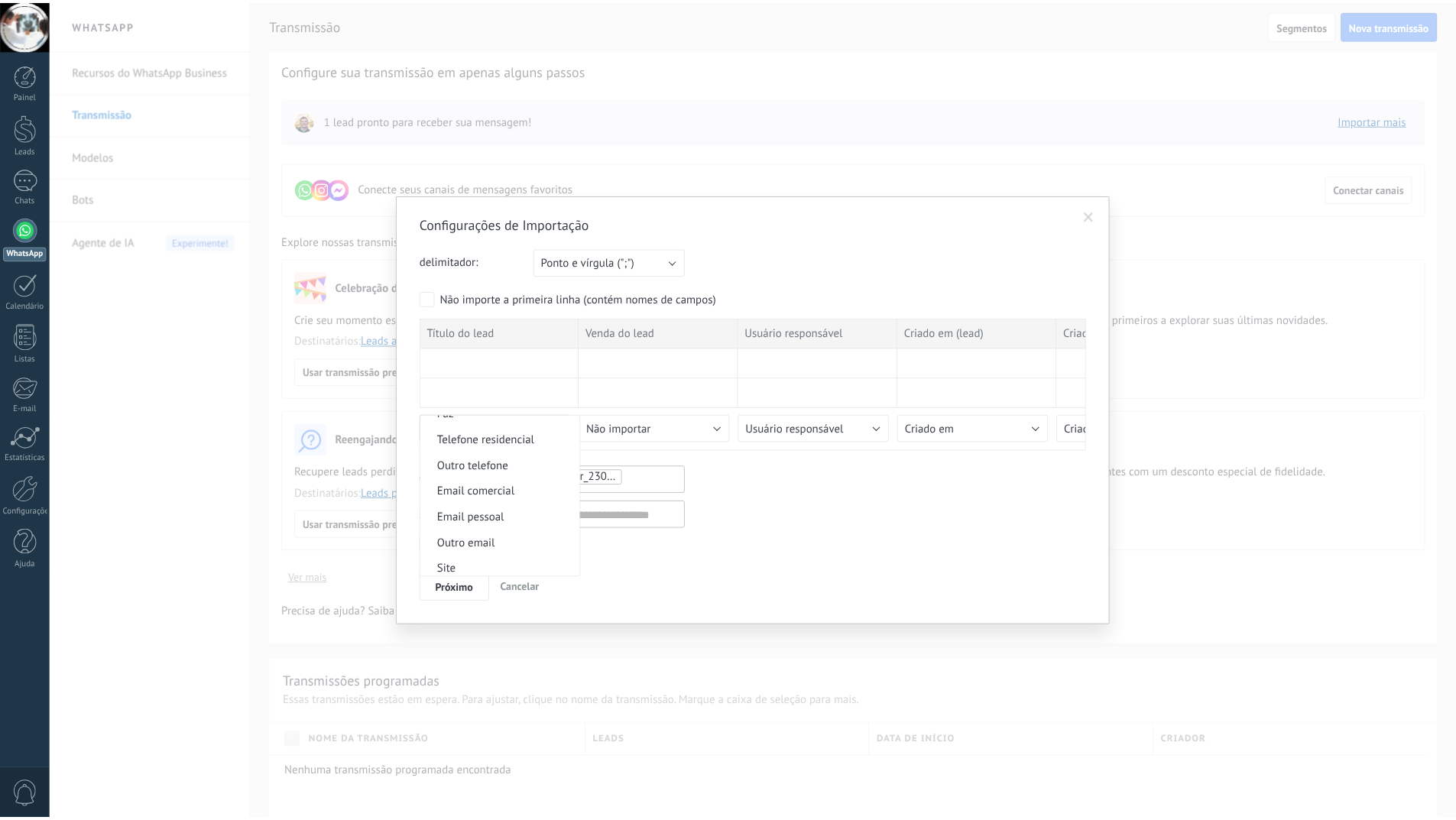
scroll to position [1490, 0]
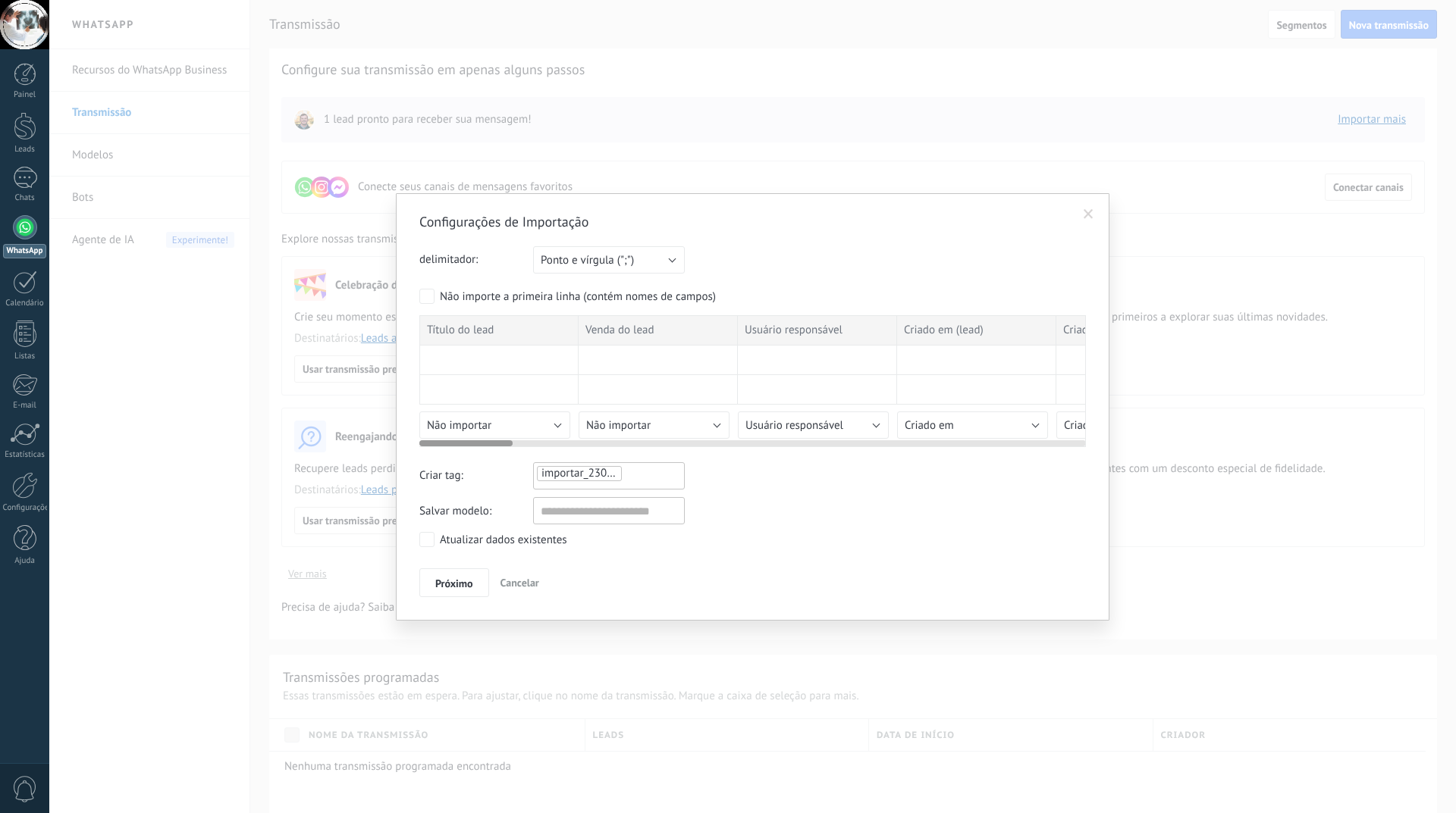
click at [470, 334] on span "Título do lead" at bounding box center [461, 330] width 67 height 15
click at [500, 336] on div "Título do lead" at bounding box center [499, 330] width 159 height 31
click at [496, 325] on div "Título do lead" at bounding box center [499, 330] width 159 height 31
click at [504, 373] on div at bounding box center [499, 360] width 159 height 30
click at [496, 354] on div at bounding box center [499, 360] width 159 height 30
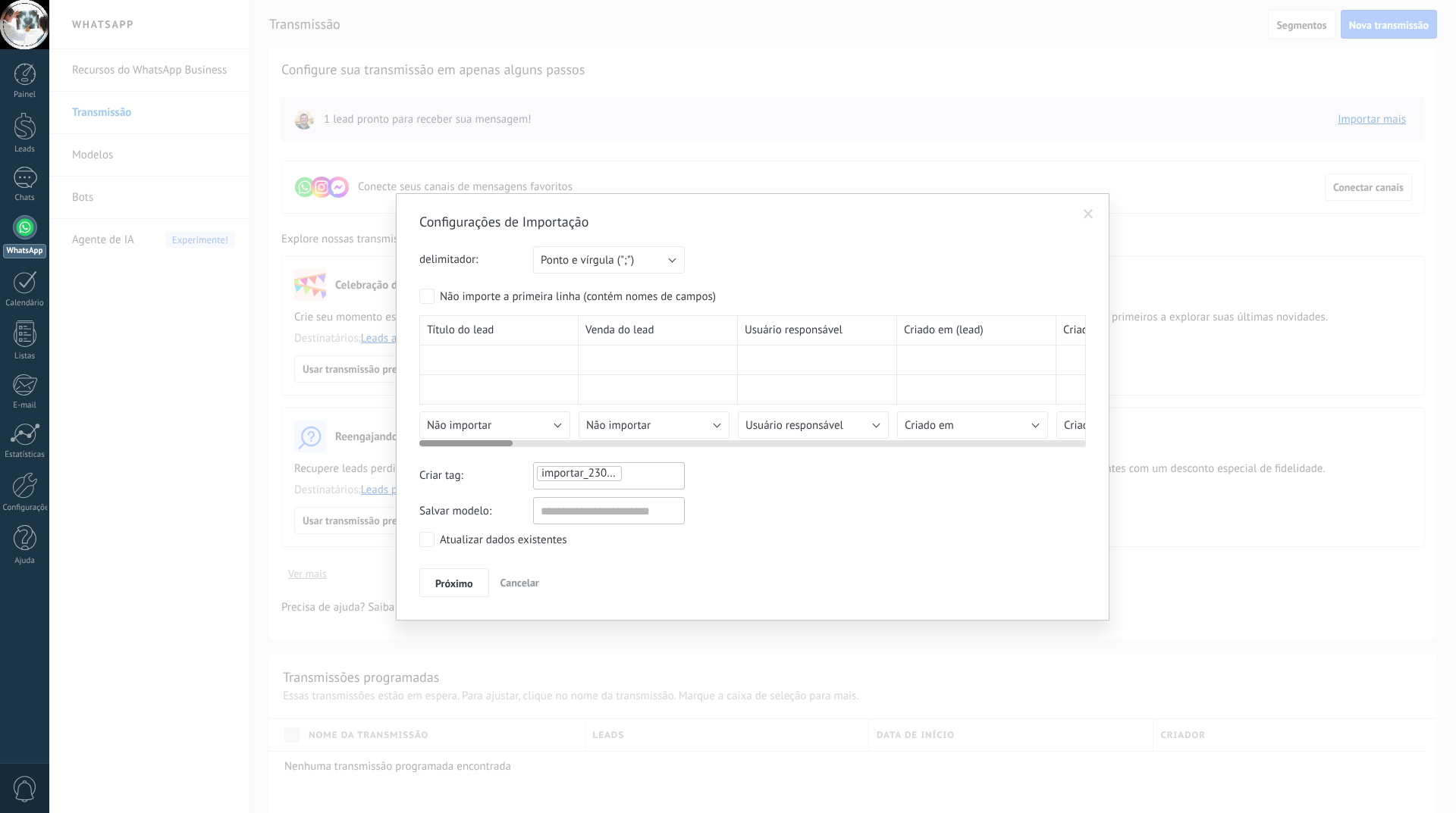
click at [496, 354] on div at bounding box center [499, 360] width 159 height 30
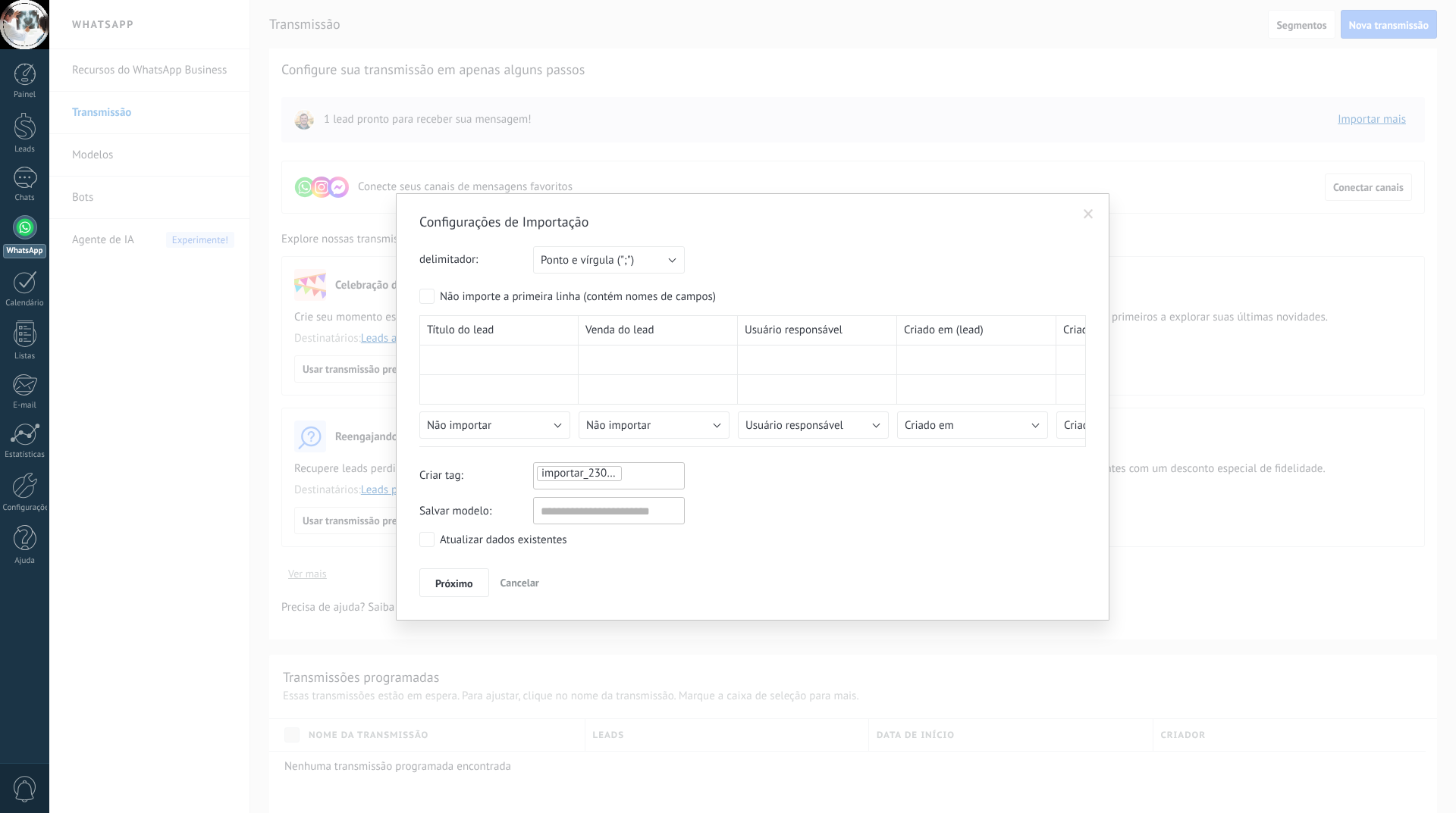
click at [1087, 213] on span at bounding box center [1088, 214] width 10 height 11
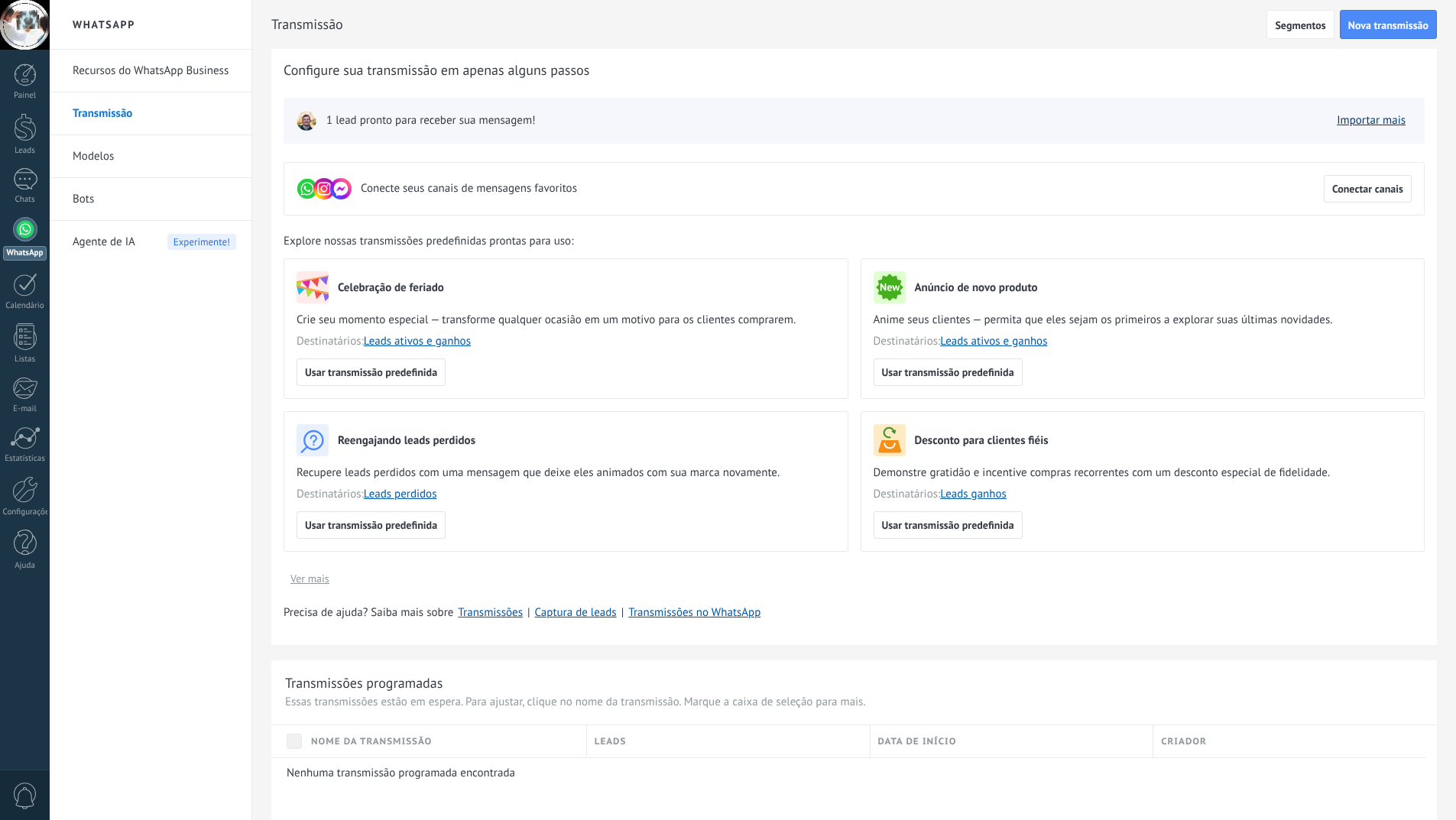
click at [1348, 116] on link "Importar mais" at bounding box center [1370, 120] width 69 height 14
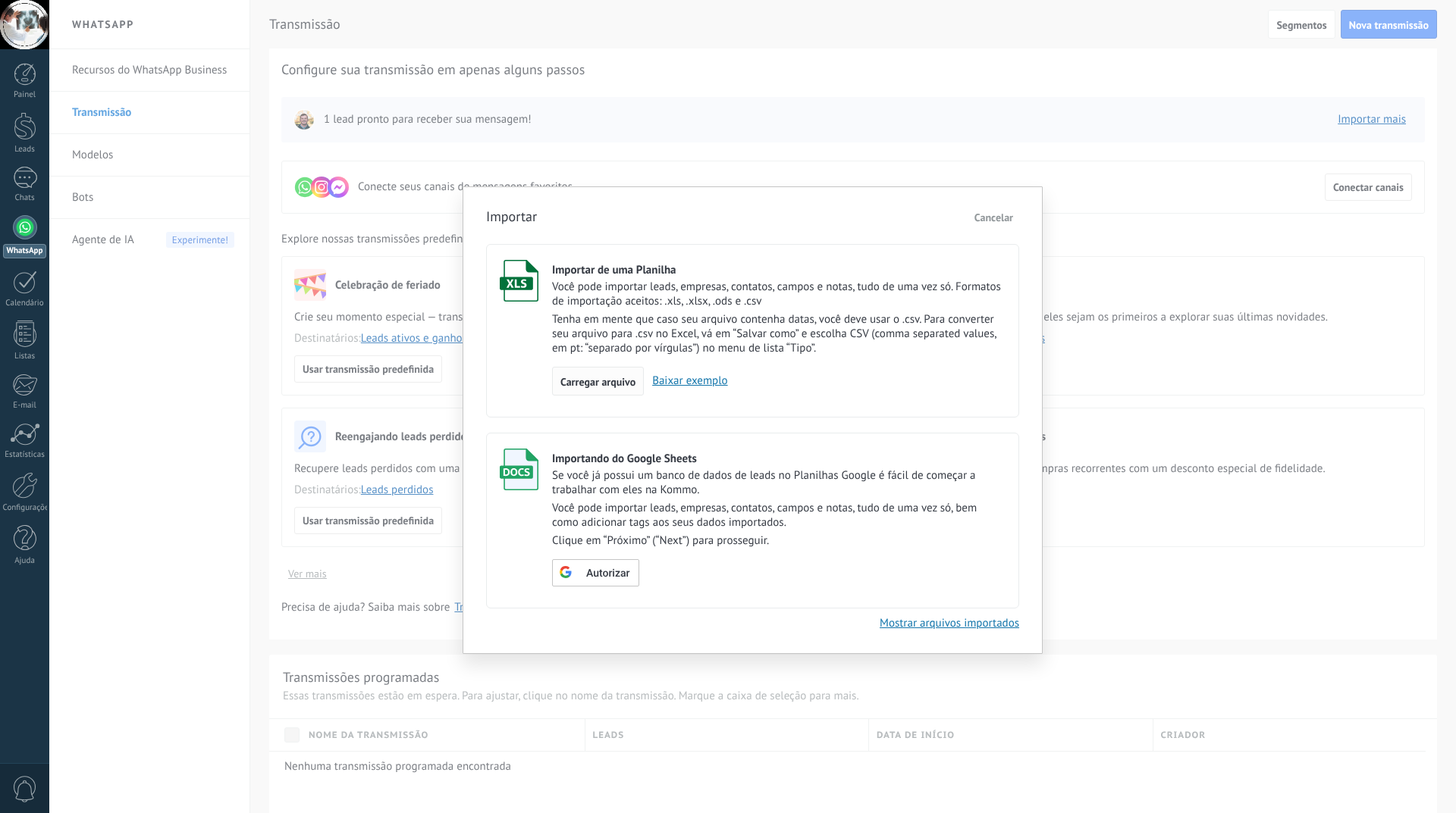
click at [582, 380] on span "Carregar arquivo" at bounding box center [598, 381] width 75 height 11
click at [0, 0] on input "Importar de uma Planilha Você pode importar leads, empresas, contatos, campos e…" at bounding box center [0, 0] width 0 height 0
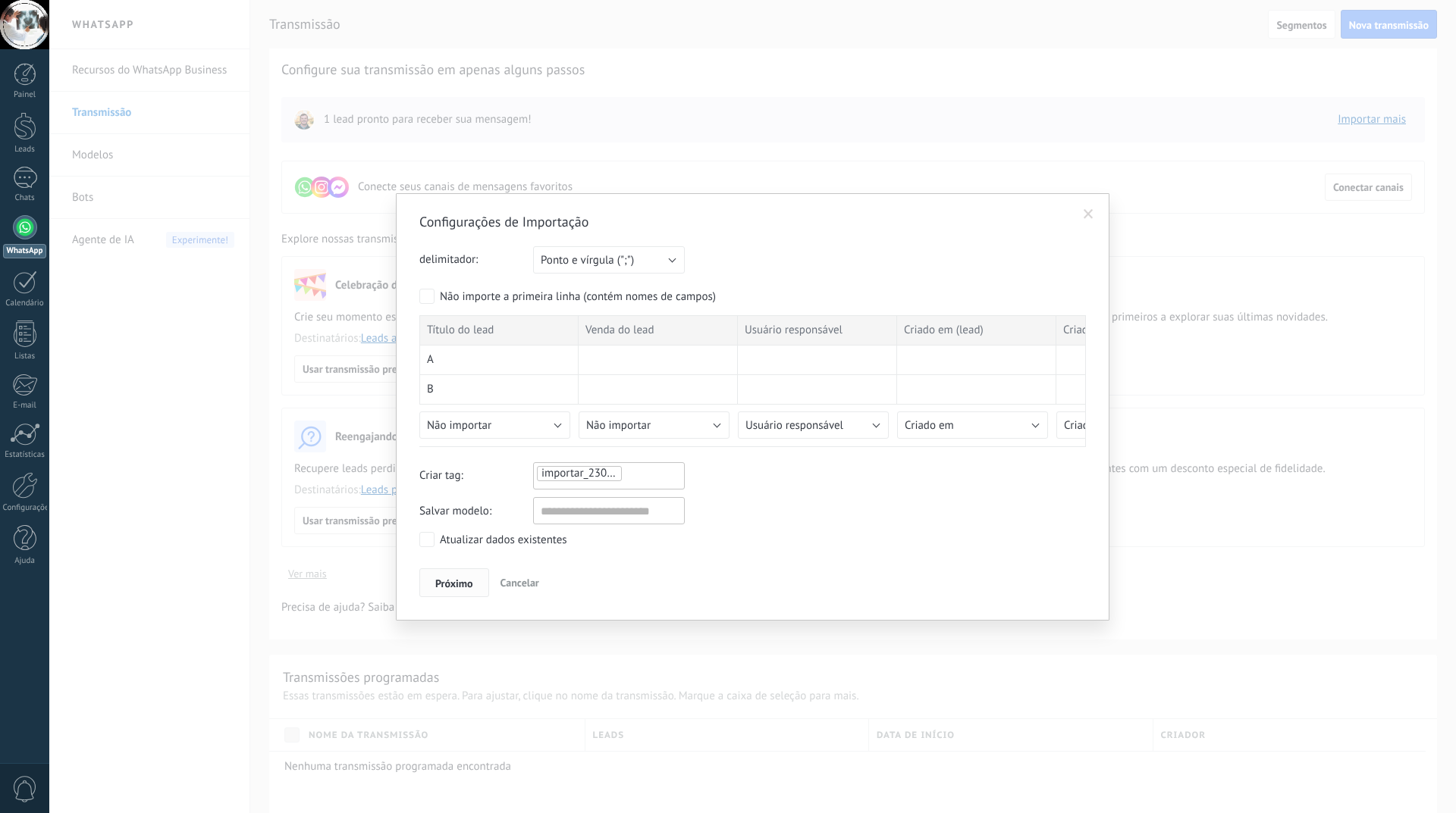
click at [462, 585] on span "Próximo" at bounding box center [454, 583] width 38 height 11
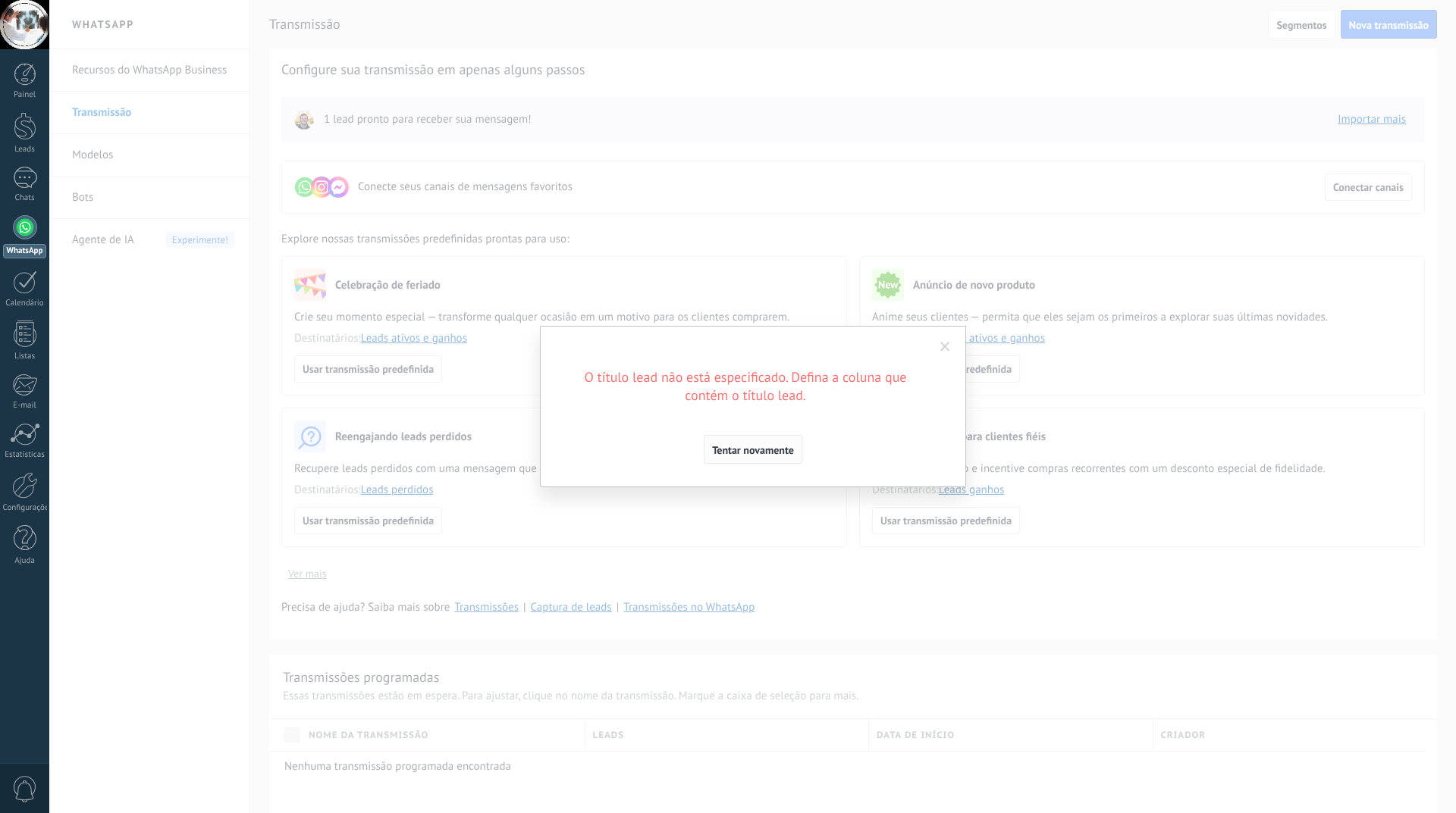
click at [759, 454] on span "Tentar novamente" at bounding box center [752, 450] width 81 height 11
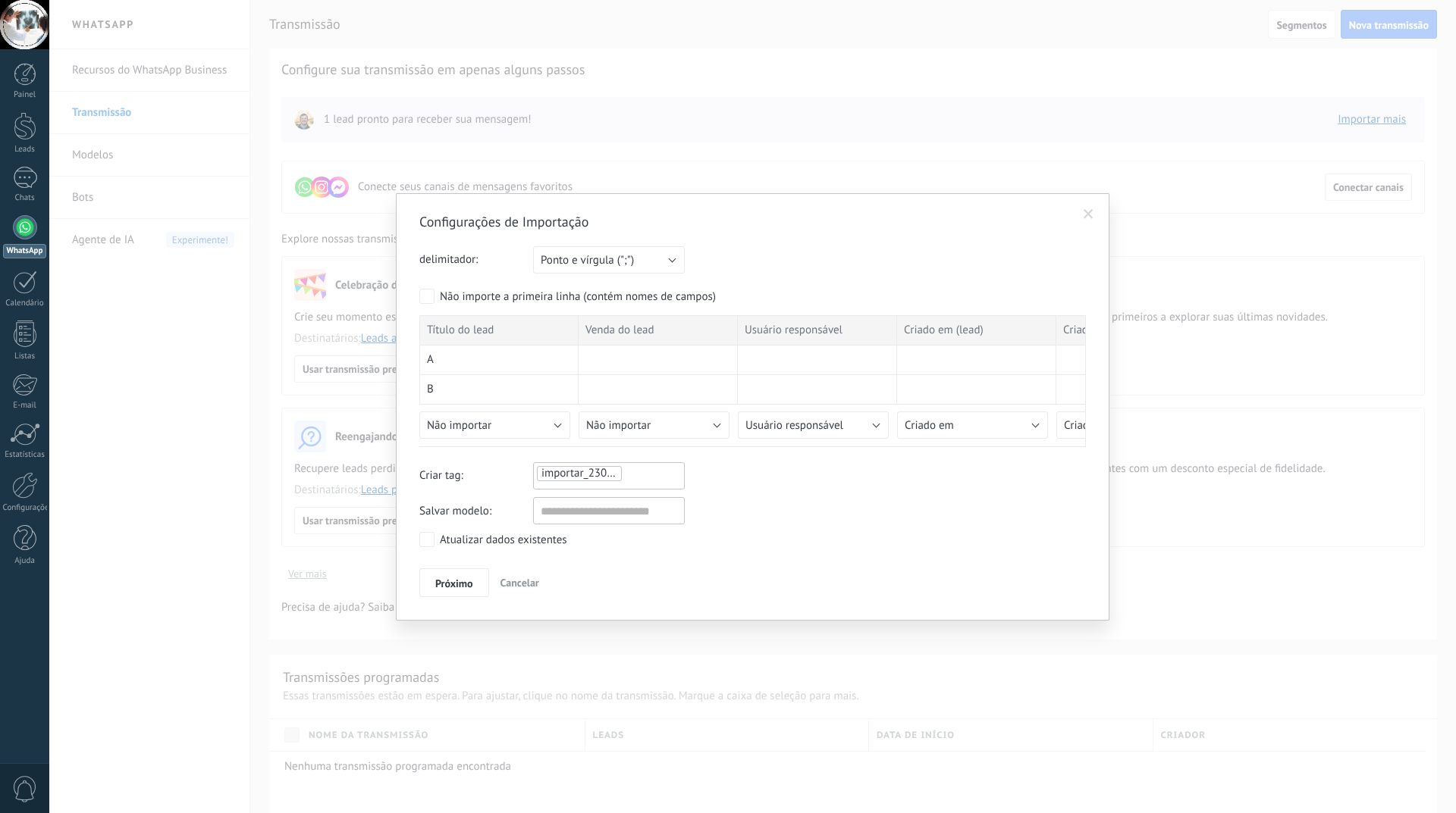
click at [500, 298] on div "Não importe a primeira linha (contém nomes de campos)" at bounding box center [578, 297] width 276 height 15
click at [458, 581] on span "Próximo" at bounding box center [454, 583] width 38 height 11
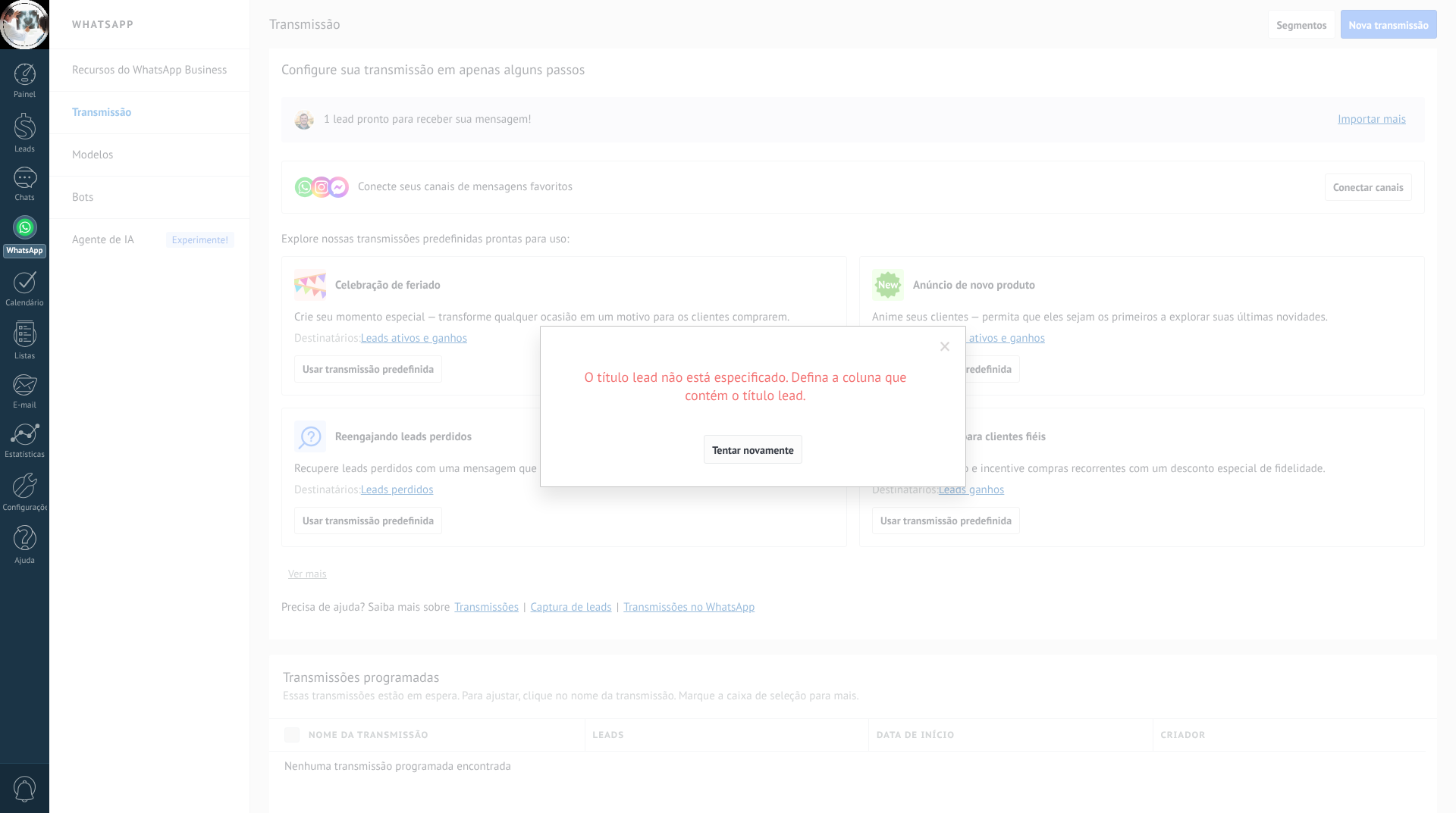
click at [728, 445] on span "Tentar novamente" at bounding box center [752, 450] width 81 height 11
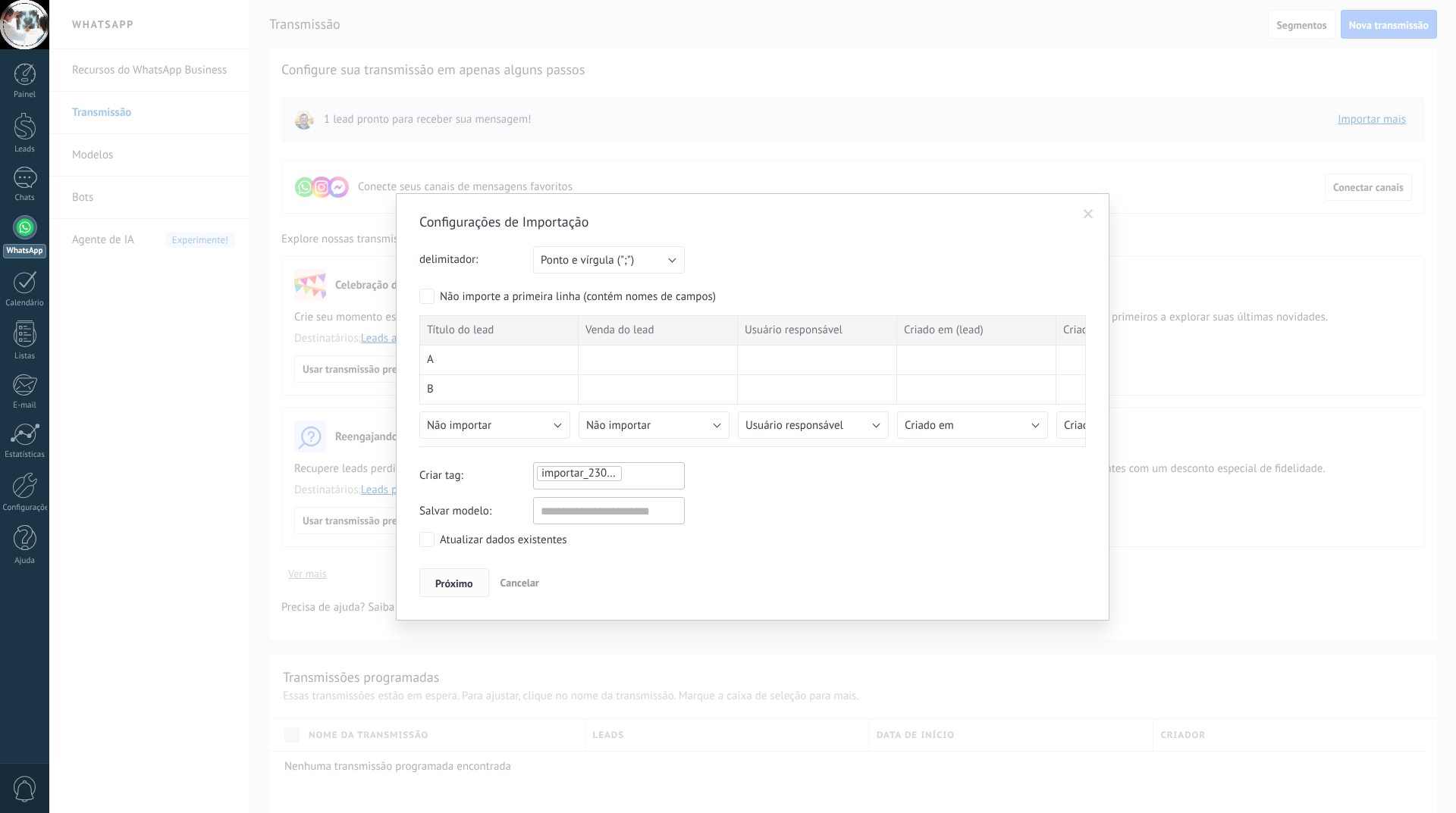
click at [459, 590] on button "Próximo" at bounding box center [454, 583] width 70 height 29
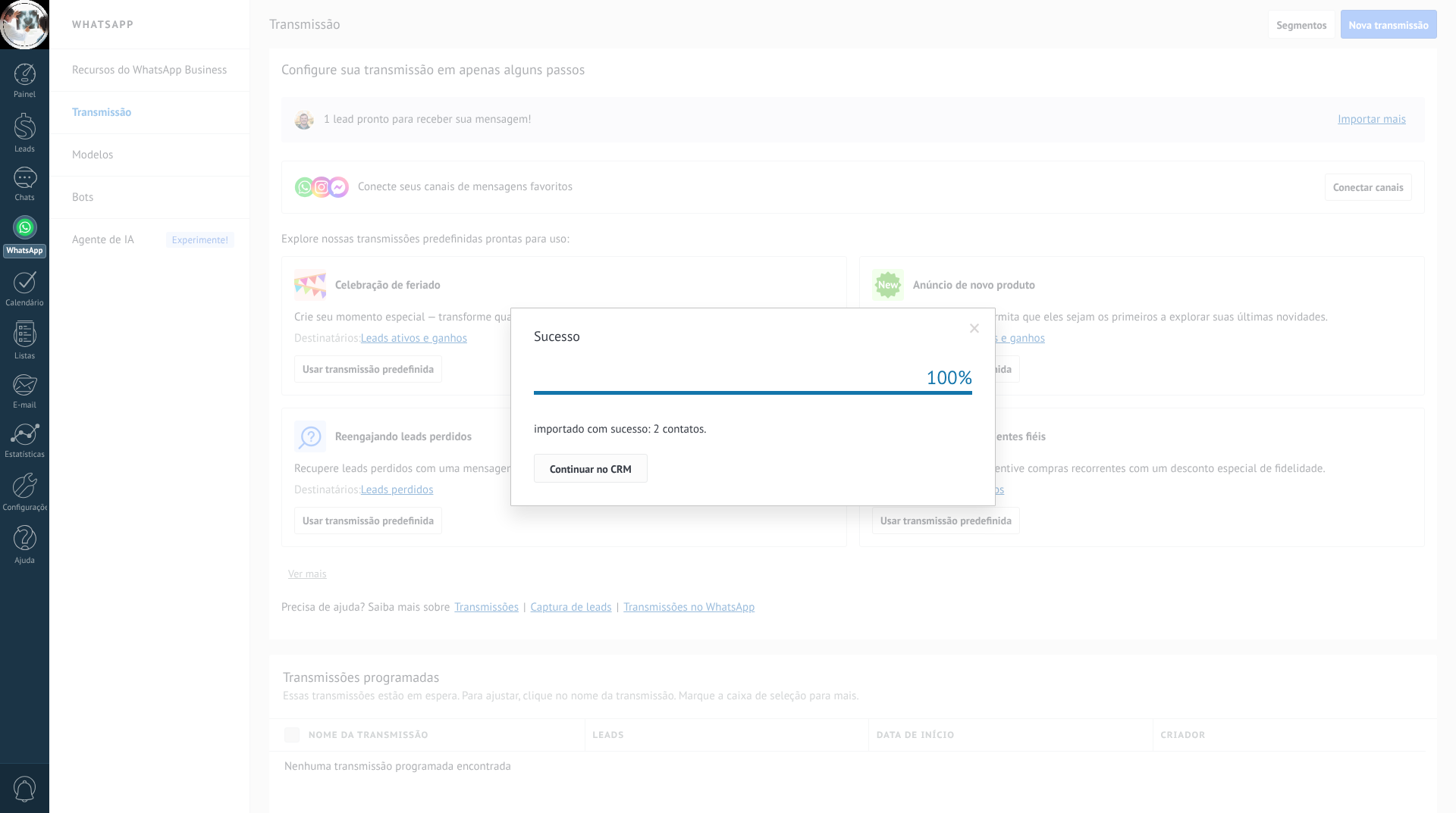
click at [598, 473] on span "Continuar no CRM" at bounding box center [590, 468] width 81 height 11
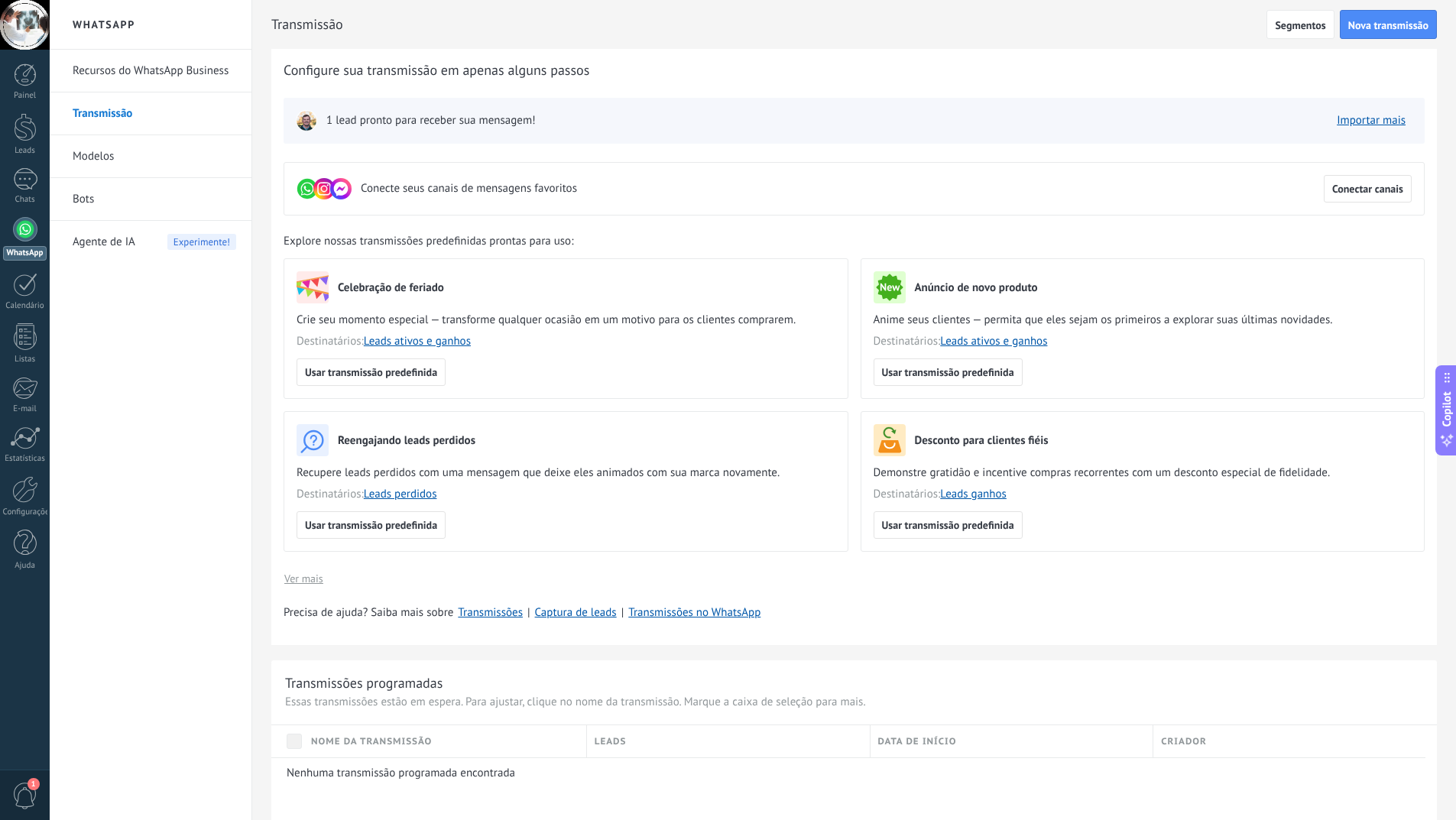
click at [368, 127] on span "1 lead pronto para receber sua mensagem!" at bounding box center [431, 121] width 210 height 15
click at [372, 119] on span "1 lead pronto para receber sua mensagem!" at bounding box center [431, 121] width 210 height 15
click at [350, 76] on span "Configure sua transmissão em apenas alguns passos" at bounding box center [436, 70] width 306 height 18
click at [305, 119] on img at bounding box center [306, 121] width 21 height 21
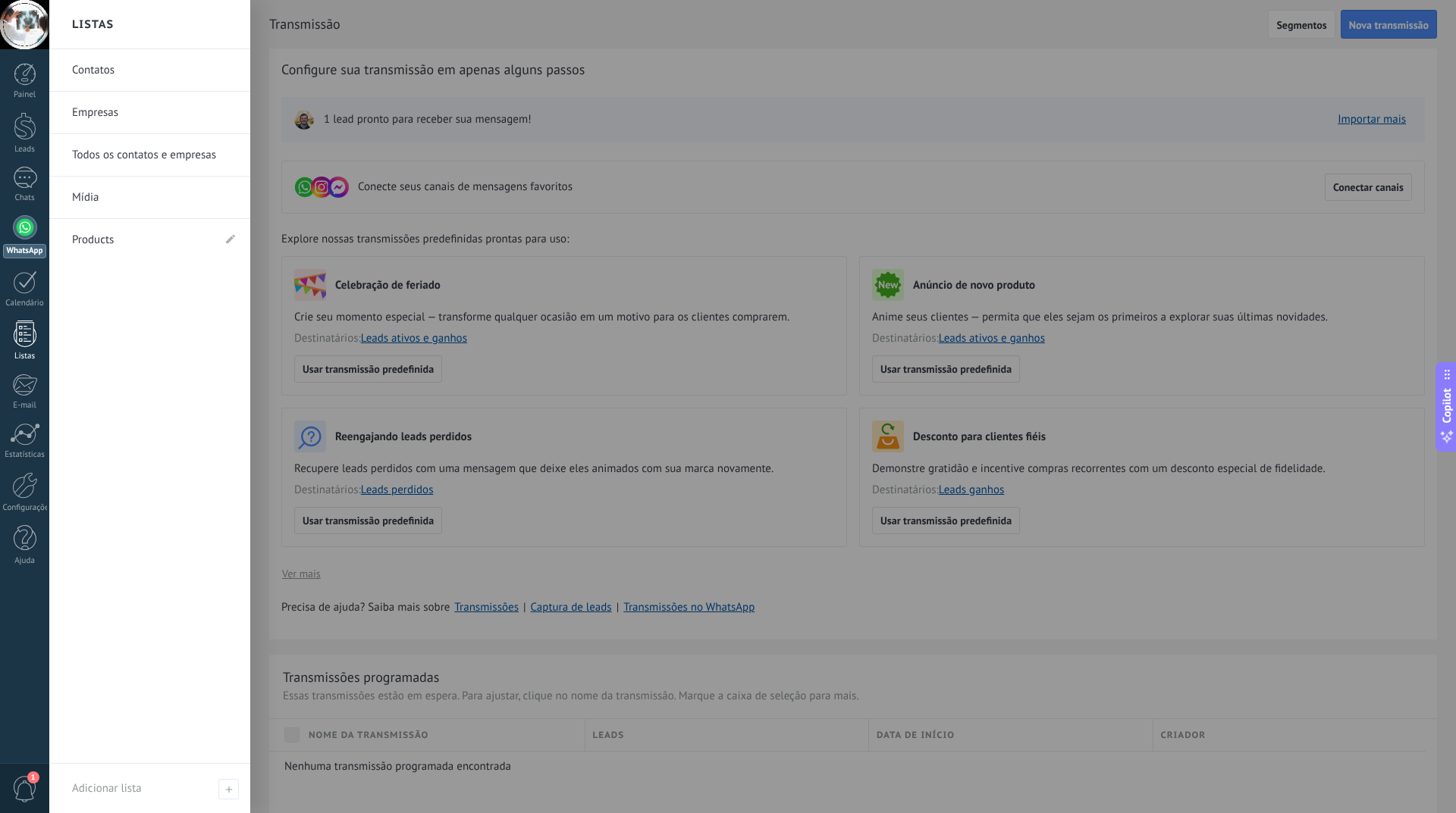
click at [25, 336] on div at bounding box center [25, 334] width 23 height 27
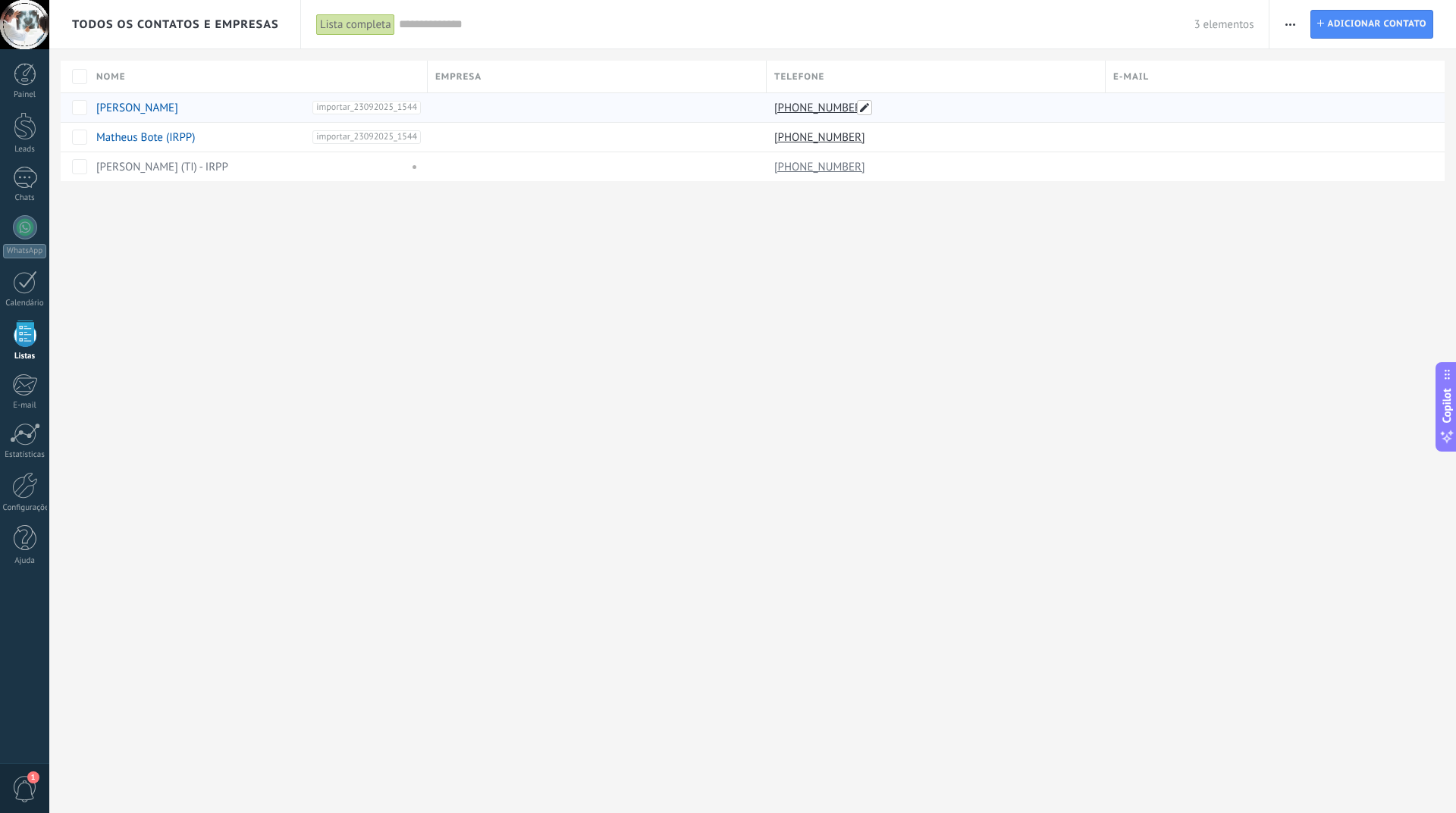
click at [867, 104] on span at bounding box center [864, 107] width 15 height 15
click at [876, 147] on span "Cancelar" at bounding box center [867, 142] width 38 height 13
click at [866, 109] on span at bounding box center [864, 107] width 15 height 15
click at [779, 111] on input "**********" at bounding box center [909, 108] width 266 height 24
type input "**********"
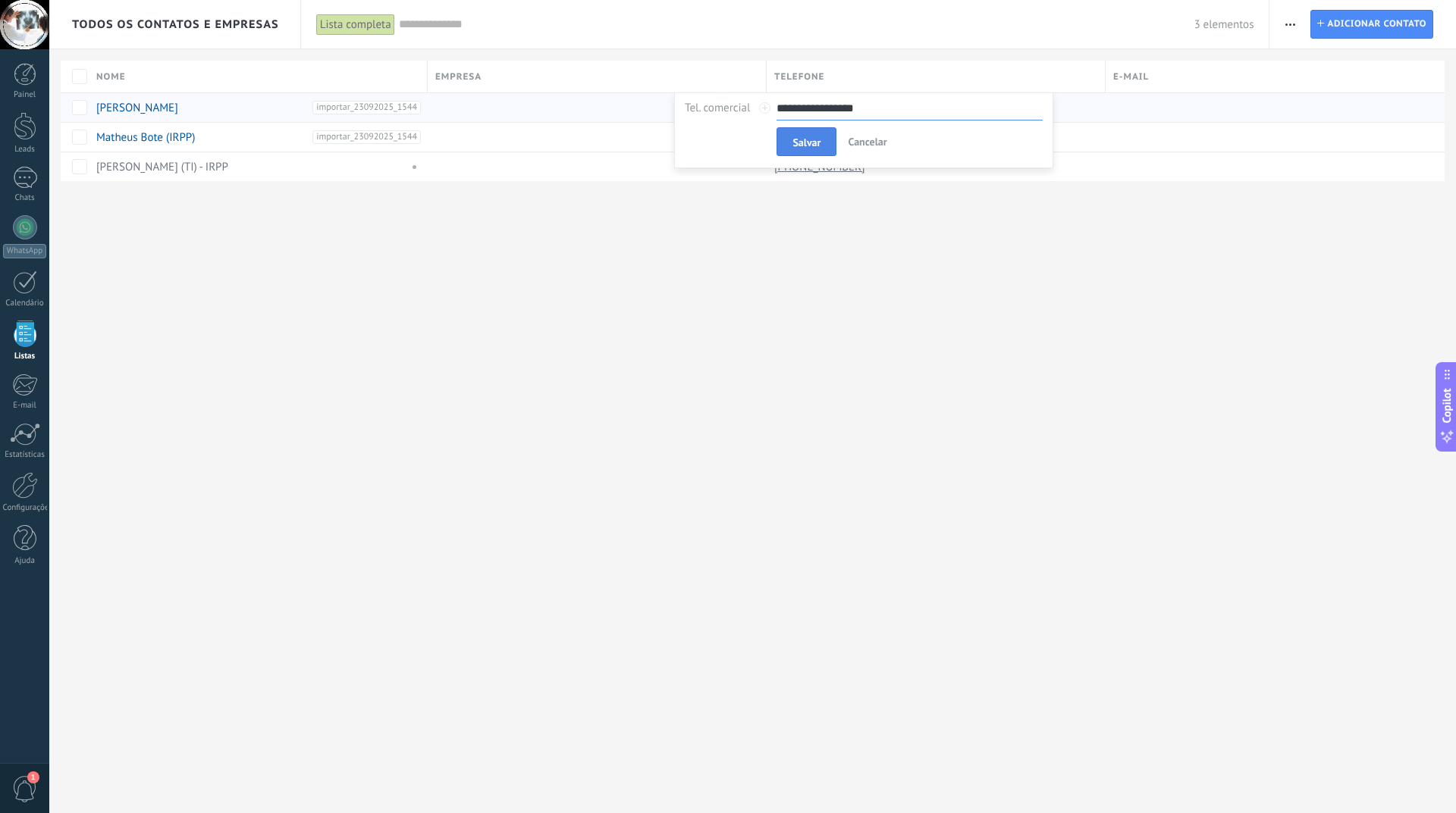
click at [809, 141] on span "Salvar" at bounding box center [806, 142] width 28 height 11
click at [877, 104] on span at bounding box center [881, 107] width 15 height 15
click at [847, 108] on input "**********" at bounding box center [909, 108] width 266 height 24
type input "**********"
click at [800, 143] on span "Salvar" at bounding box center [806, 142] width 28 height 11
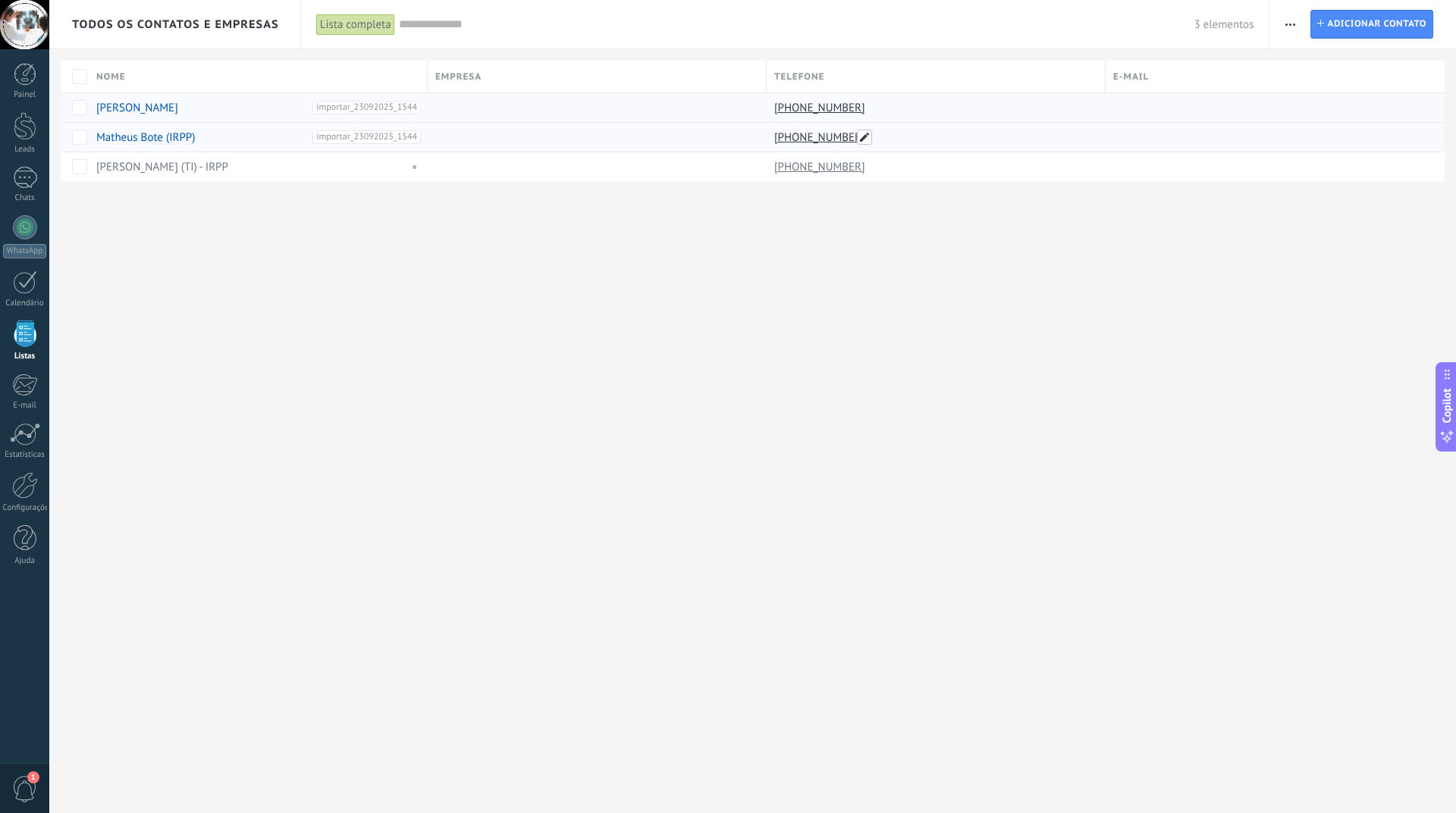
click at [863, 140] on span at bounding box center [864, 137] width 15 height 15
drag, startPoint x: 779, startPoint y: 139, endPoint x: 820, endPoint y: 148, distance: 42.0
click at [783, 140] on input "**********" at bounding box center [909, 137] width 266 height 24
type input "**********"
click at [812, 168] on span "Salvar" at bounding box center [806, 171] width 28 height 11
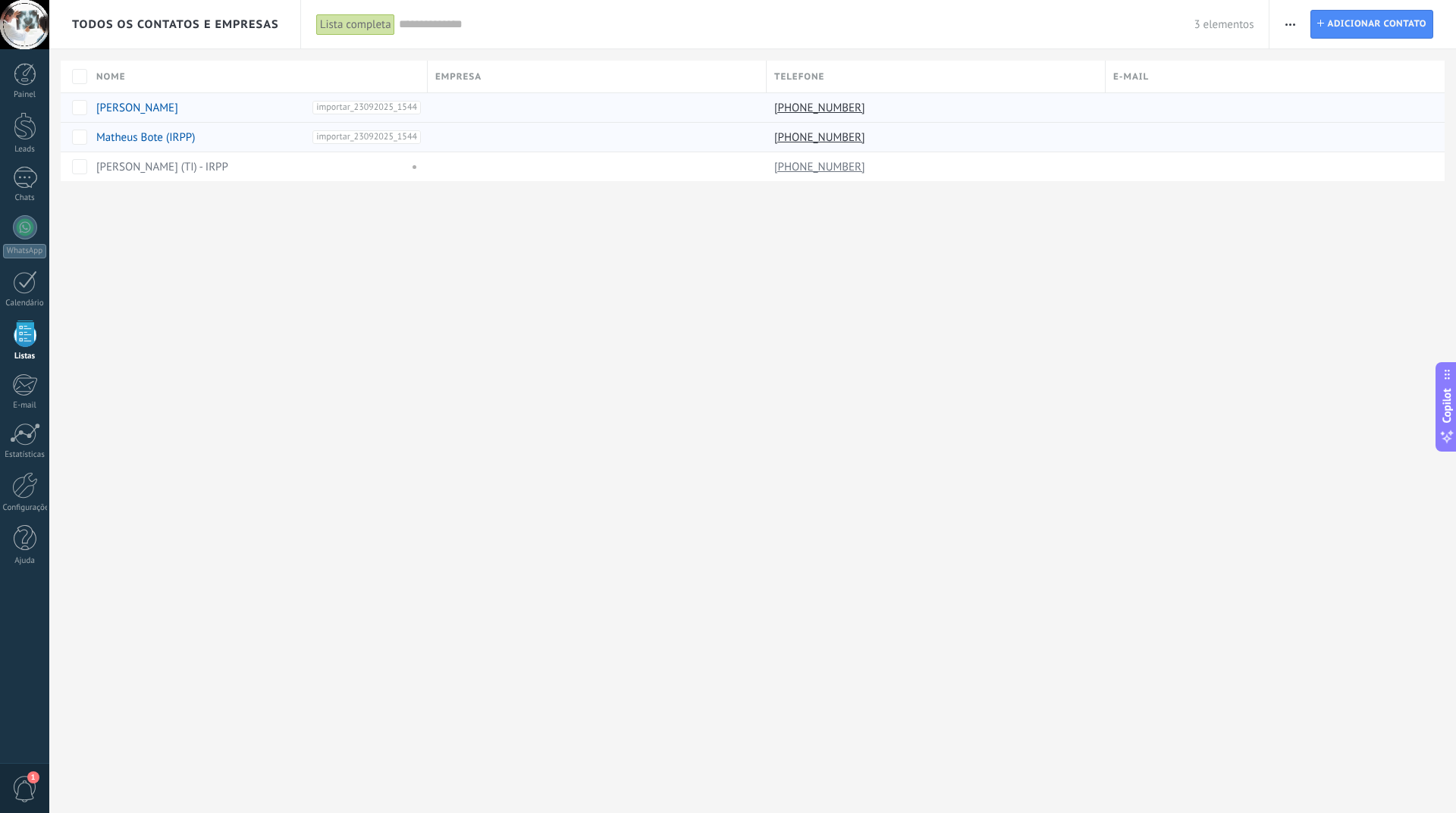
click at [829, 275] on div "Todos os contatos e Empresas Lista completa Aplicar 3 elementos Lista completa …" at bounding box center [752, 406] width 1406 height 813
click at [16, 224] on div at bounding box center [24, 227] width 24 height 24
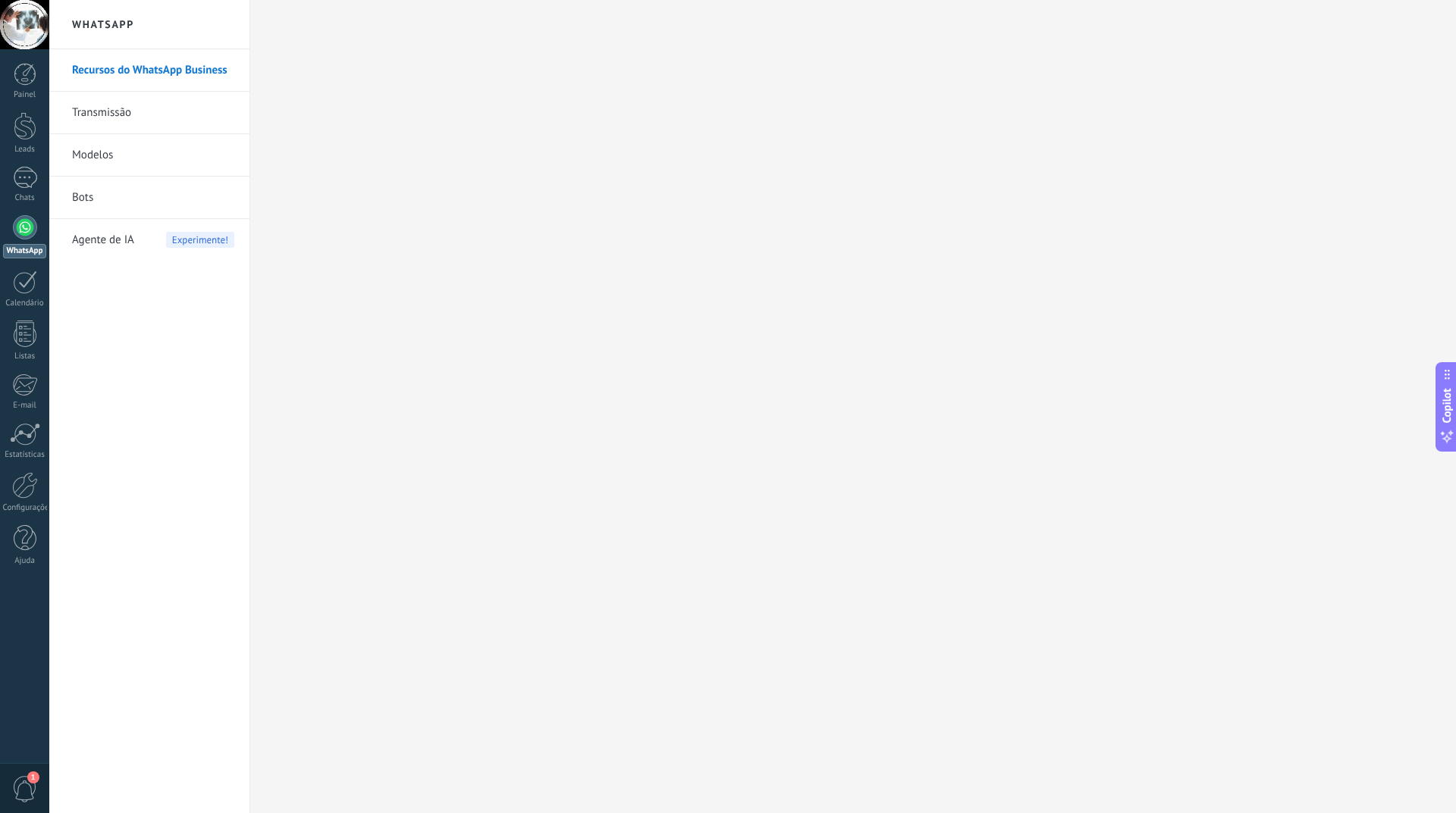
click at [109, 118] on link "Transmissão" at bounding box center [152, 113] width 162 height 42
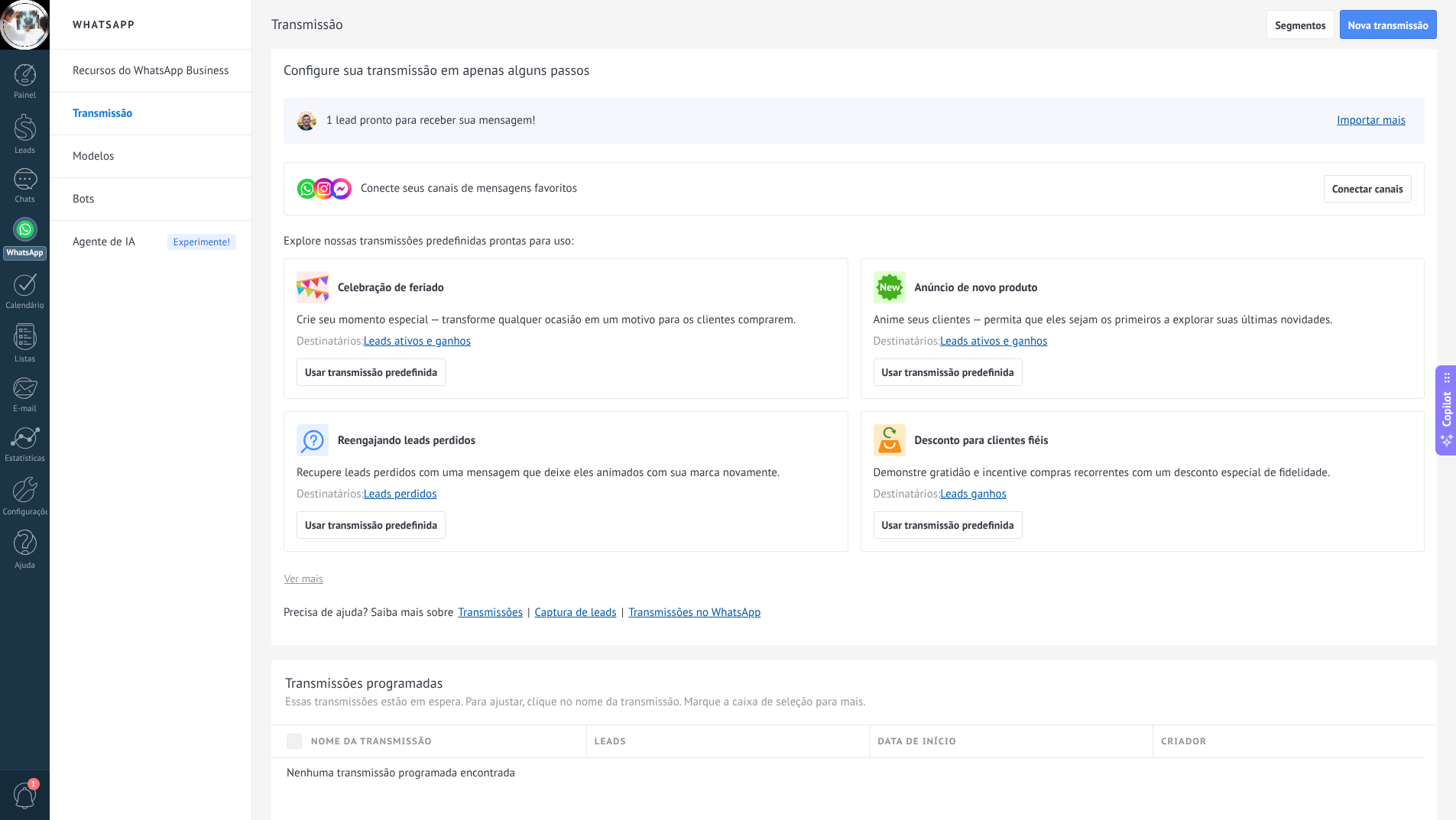
click at [398, 120] on span "1 lead pronto para receber sua mensagem!" at bounding box center [431, 121] width 210 height 15
click at [365, 376] on span "Usar transmissão predefinida" at bounding box center [371, 372] width 132 height 11
click at [1082, 98] on div "1 lead pronto para receber sua mensagem! Importar mais" at bounding box center [854, 120] width 1141 height 45
click at [1385, 22] on span "Nova transmissão" at bounding box center [1387, 25] width 80 height 11
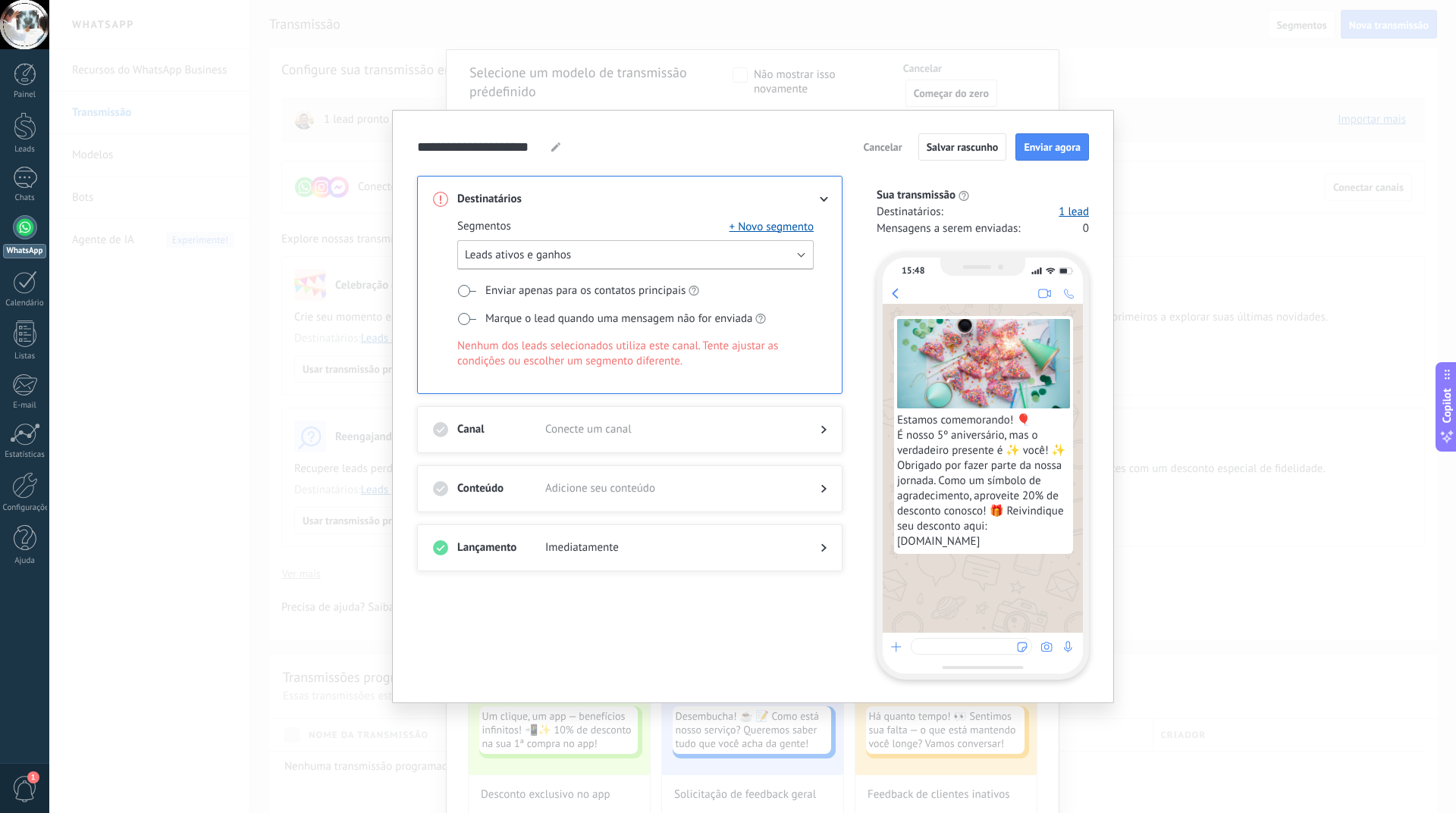
click at [519, 256] on span "Leads ativos e ganhos" at bounding box center [517, 255] width 106 height 14
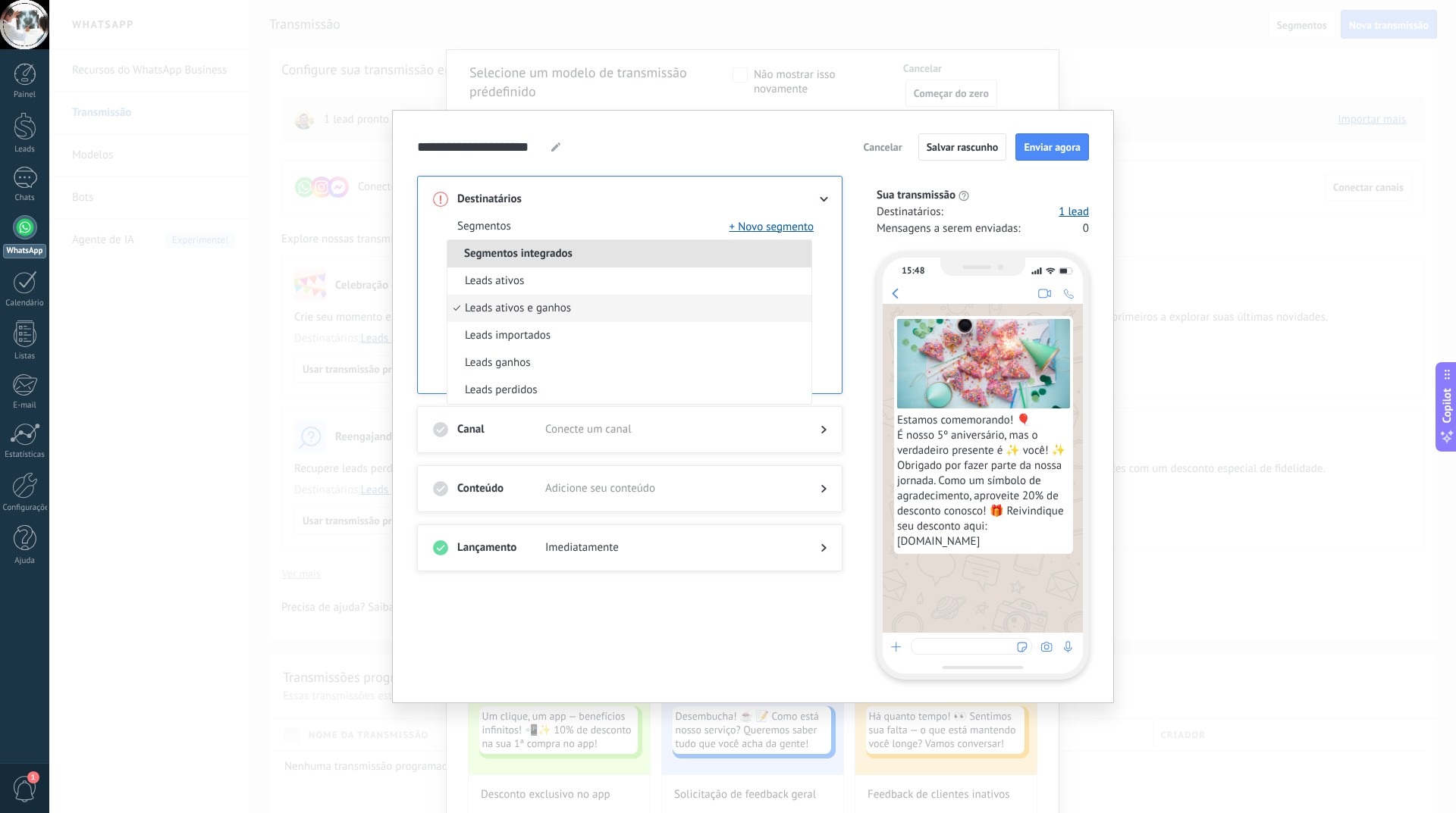
click at [601, 209] on div "Segmentos + Novo segmento Segmentos integrados Leads ativos Leads ativos e ganh…" at bounding box center [629, 300] width 394 height 187
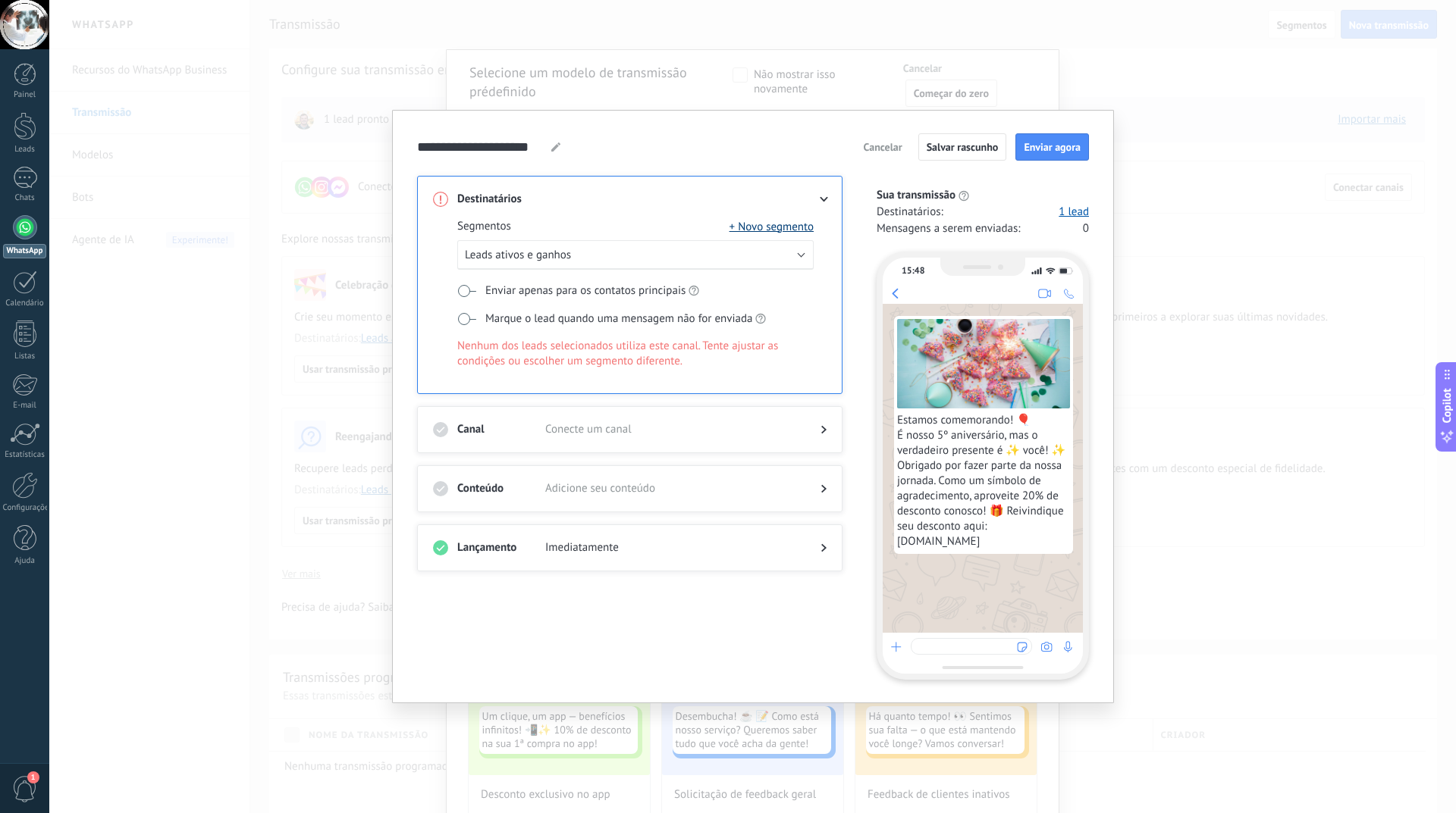
click at [757, 227] on button "+ Novo segmento" at bounding box center [771, 227] width 84 height 15
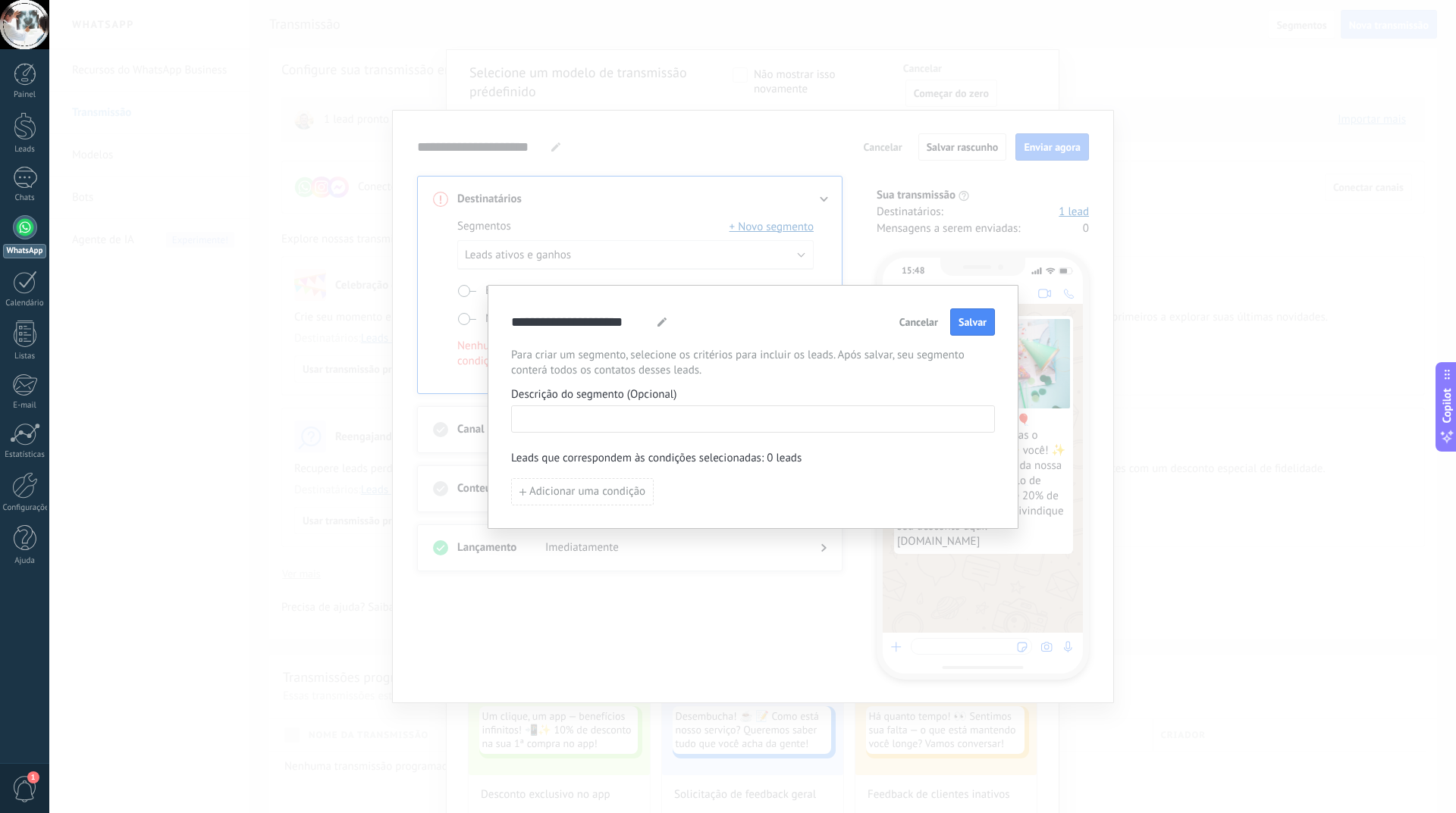
click at [552, 418] on input at bounding box center [752, 418] width 482 height 24
drag, startPoint x: 557, startPoint y: 422, endPoint x: 445, endPoint y: 421, distance: 112.0
click at [445, 421] on div "**********" at bounding box center [752, 406] width 1406 height 813
type input "*****"
click at [966, 337] on div "**********" at bounding box center [752, 407] width 484 height 197
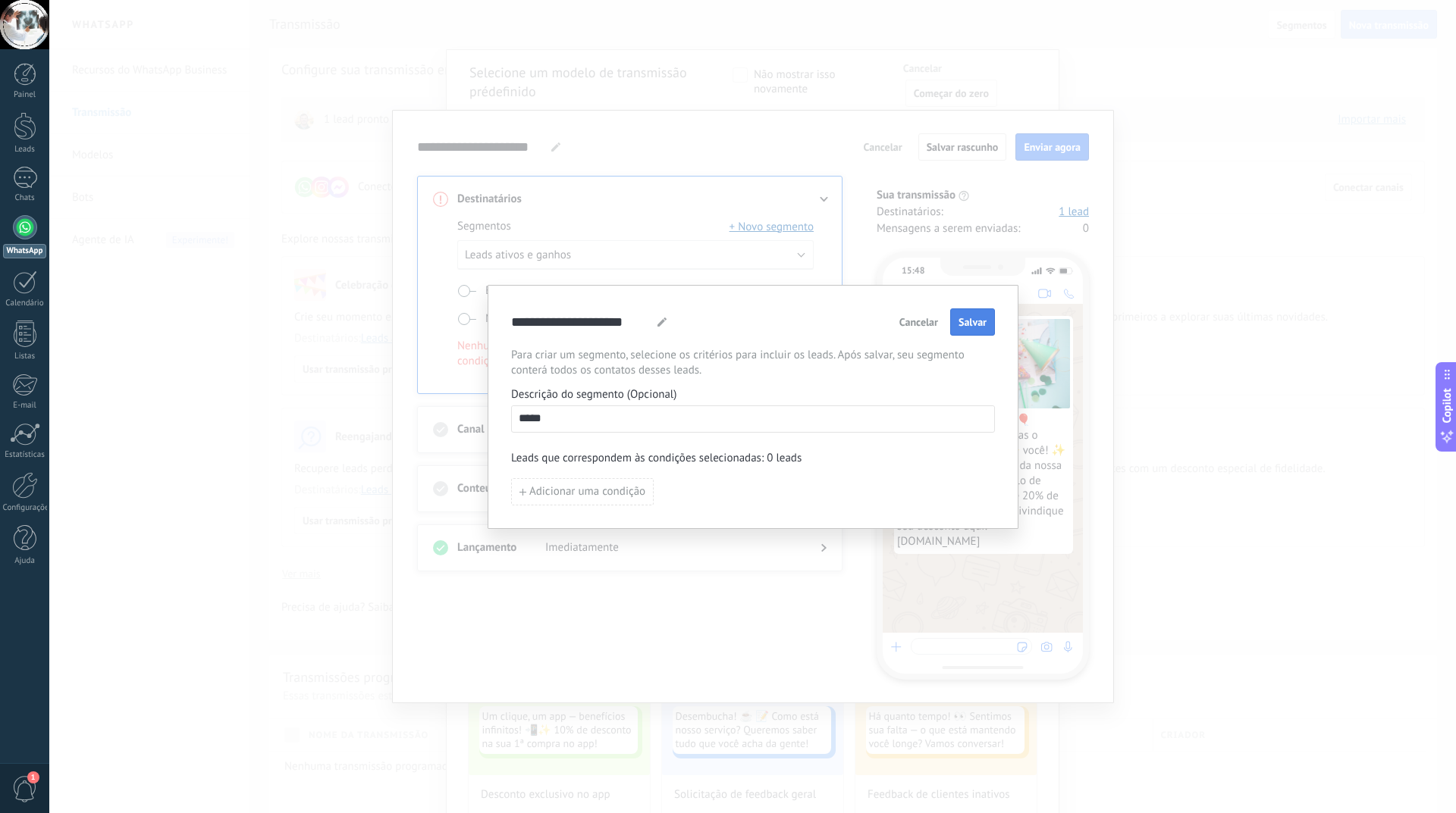
click at [968, 327] on span "Salvar" at bounding box center [971, 322] width 28 height 11
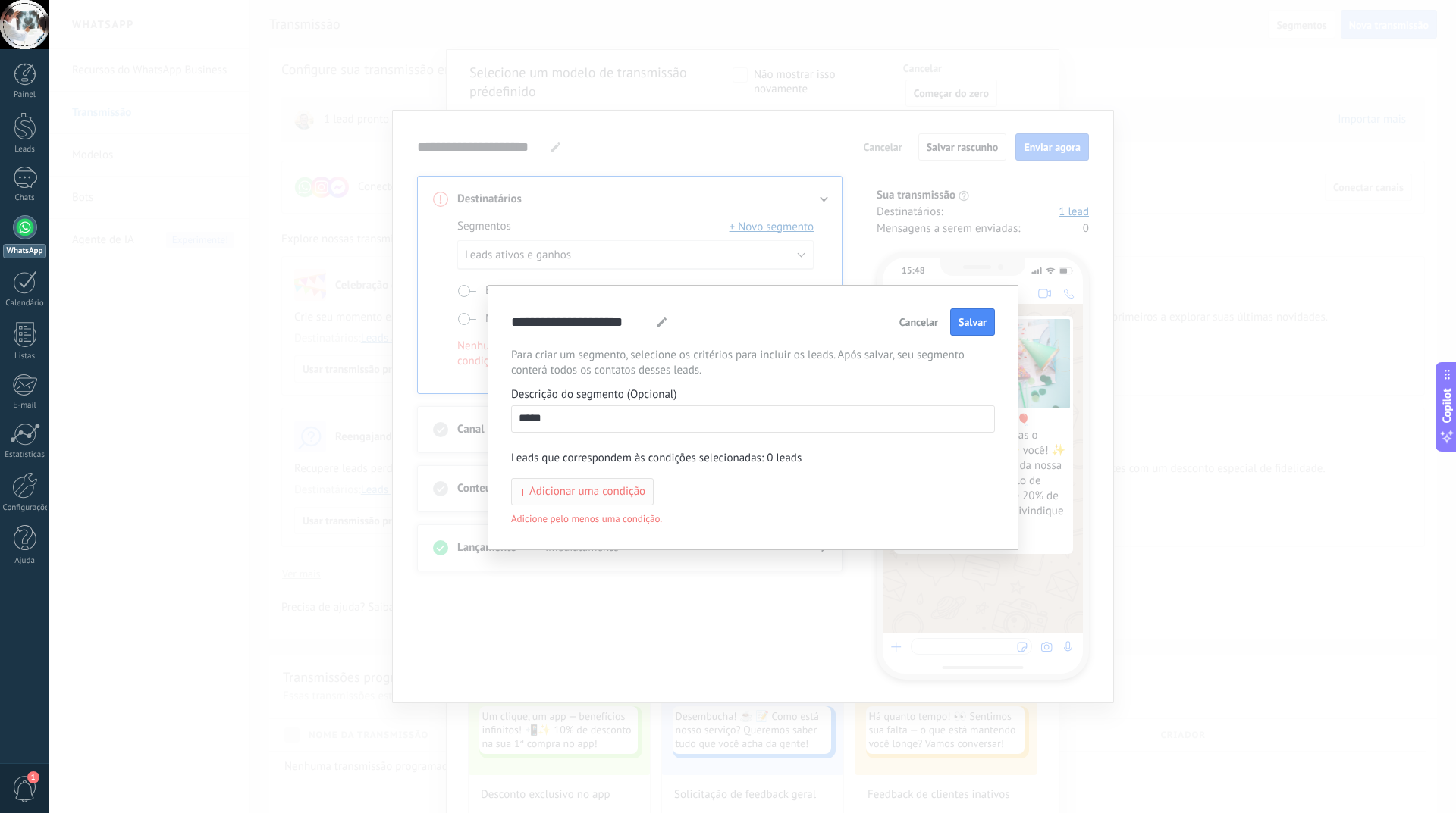
click at [563, 486] on span "Adicionar uma condição" at bounding box center [586, 491] width 116 height 11
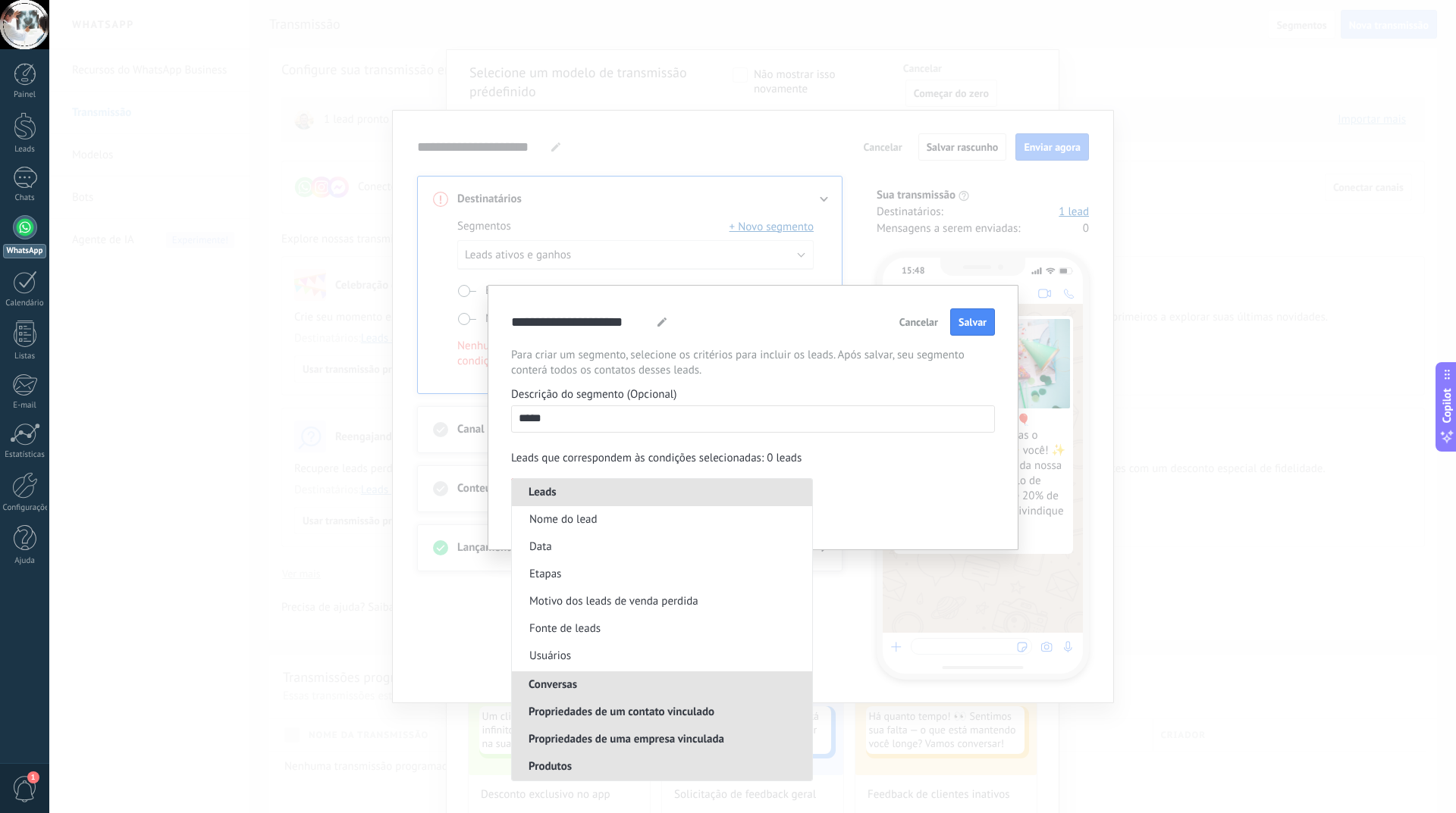
click at [576, 684] on span "Conversas" at bounding box center [552, 685] width 81 height 14
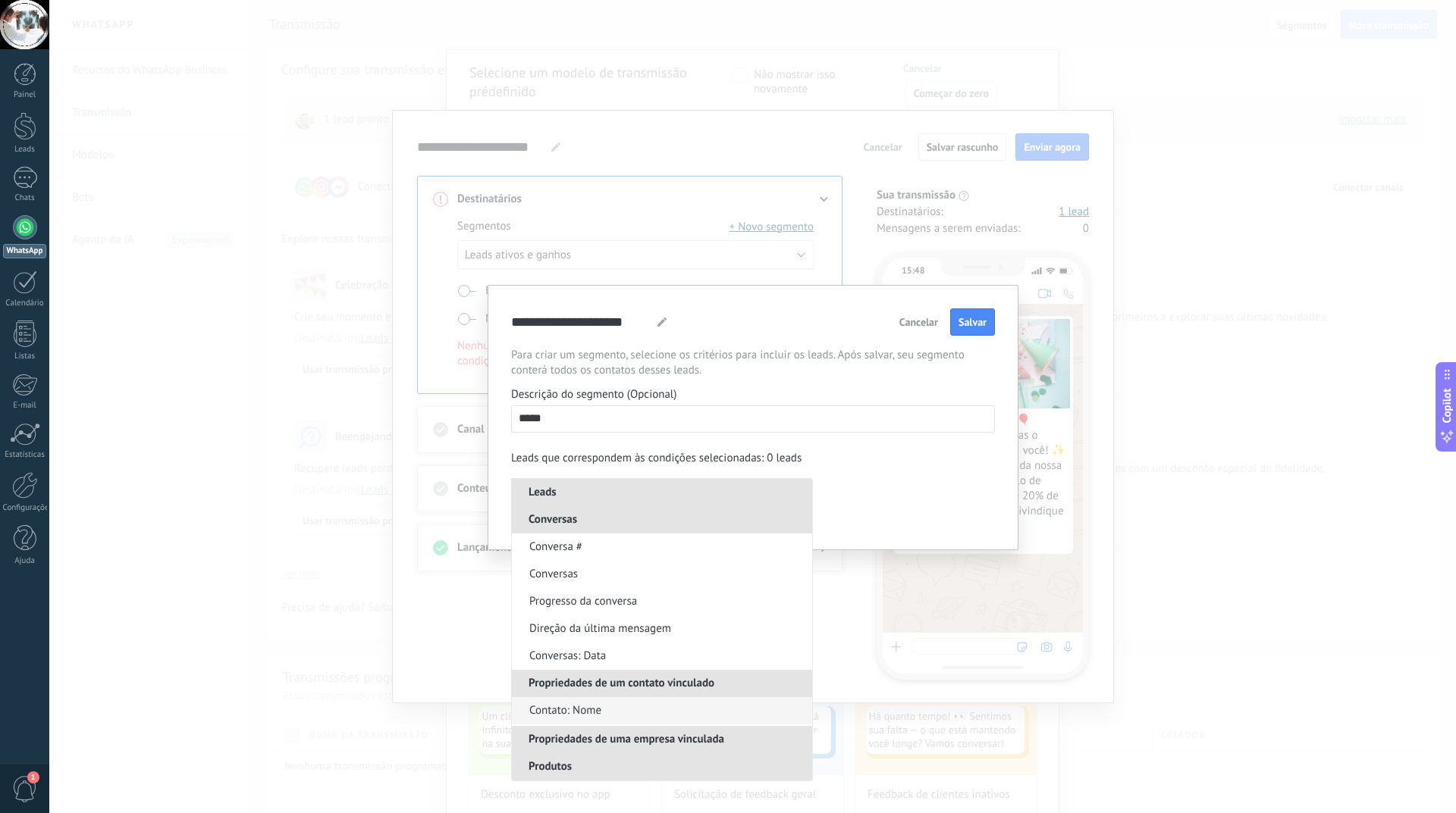
click at [587, 709] on span "Contato: Nome" at bounding box center [564, 711] width 72 height 15
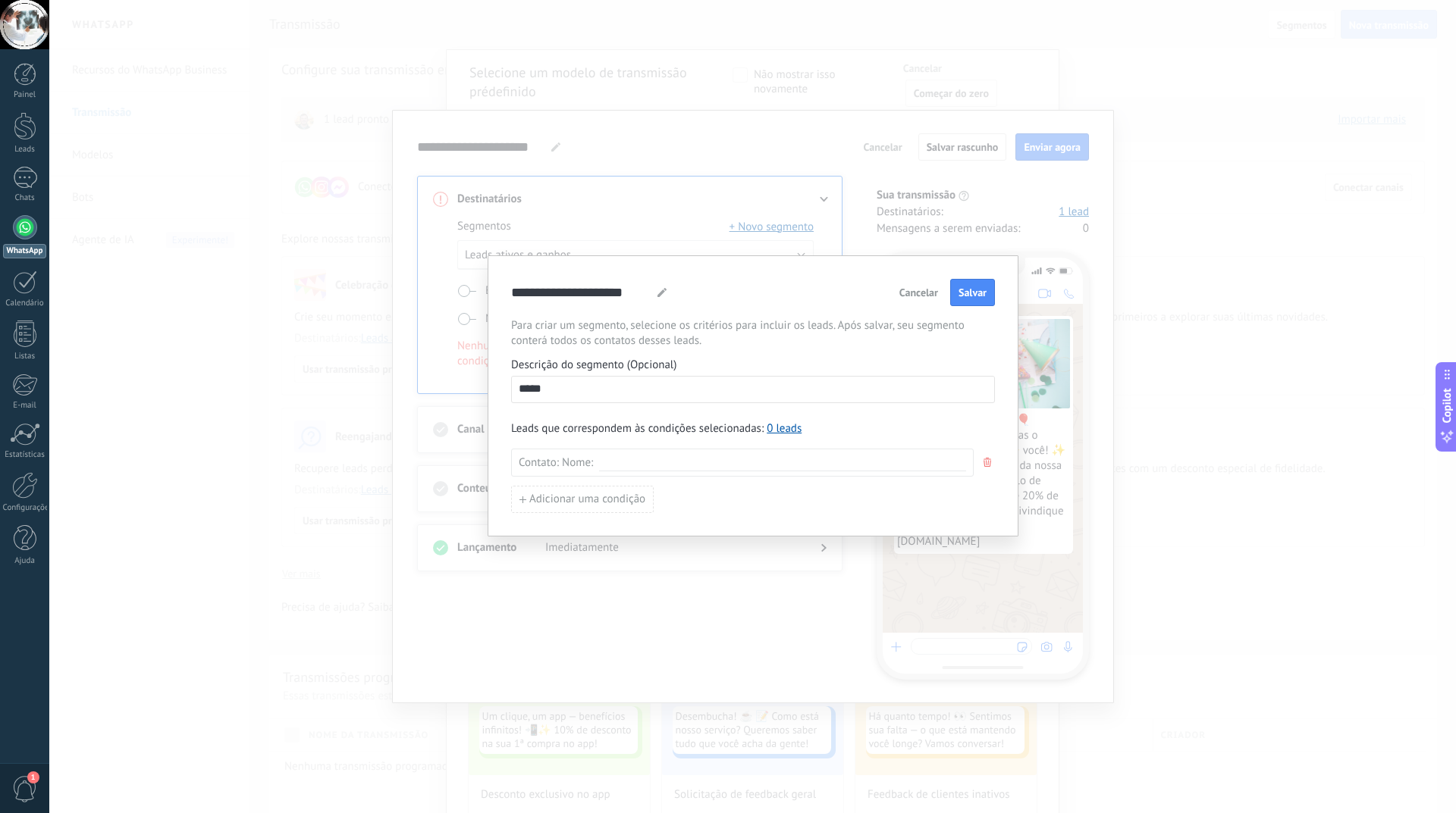
click at [986, 464] on icon "button" at bounding box center [987, 462] width 8 height 9
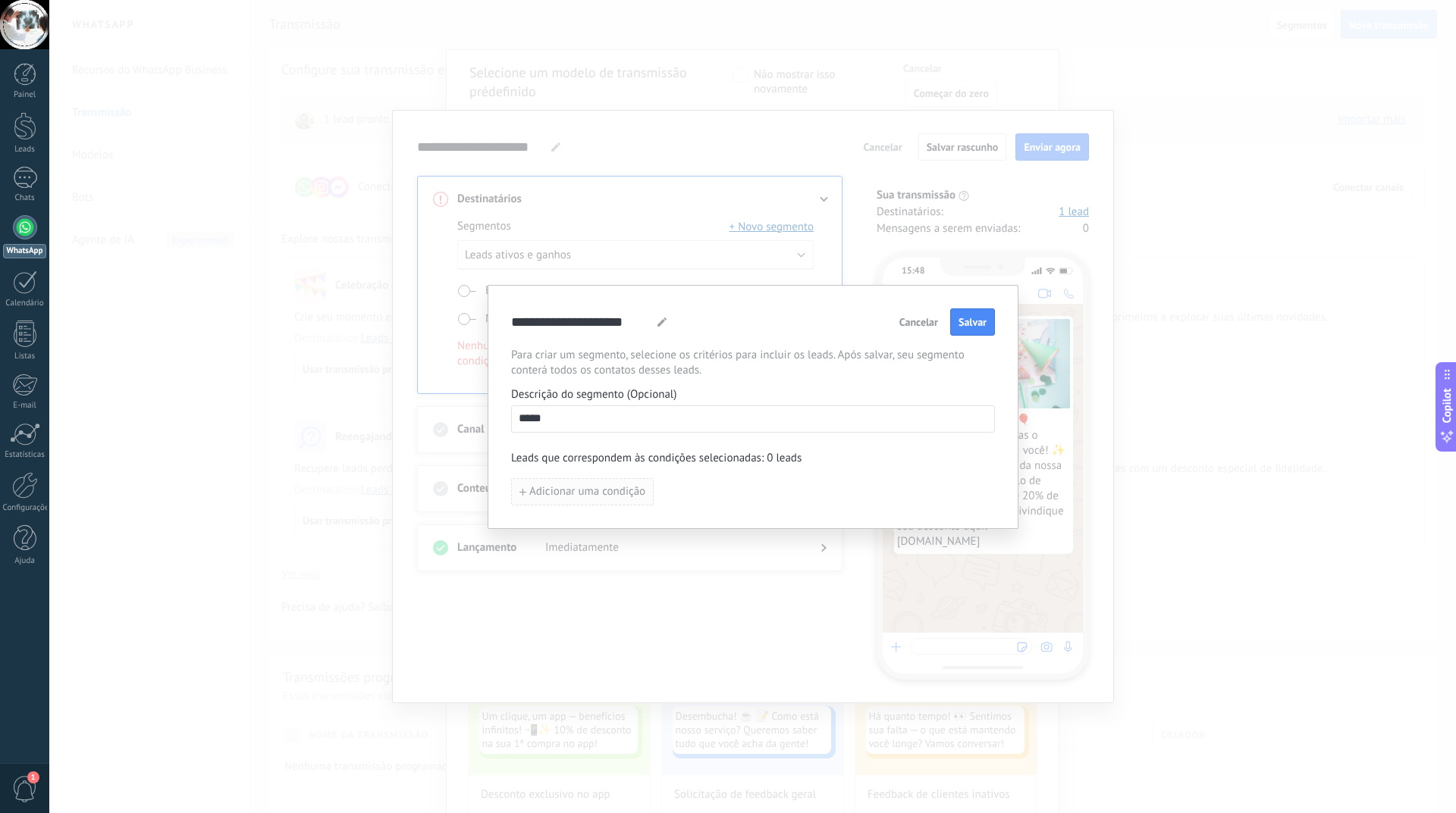
click at [573, 494] on span "Adicionar uma condição" at bounding box center [586, 491] width 116 height 11
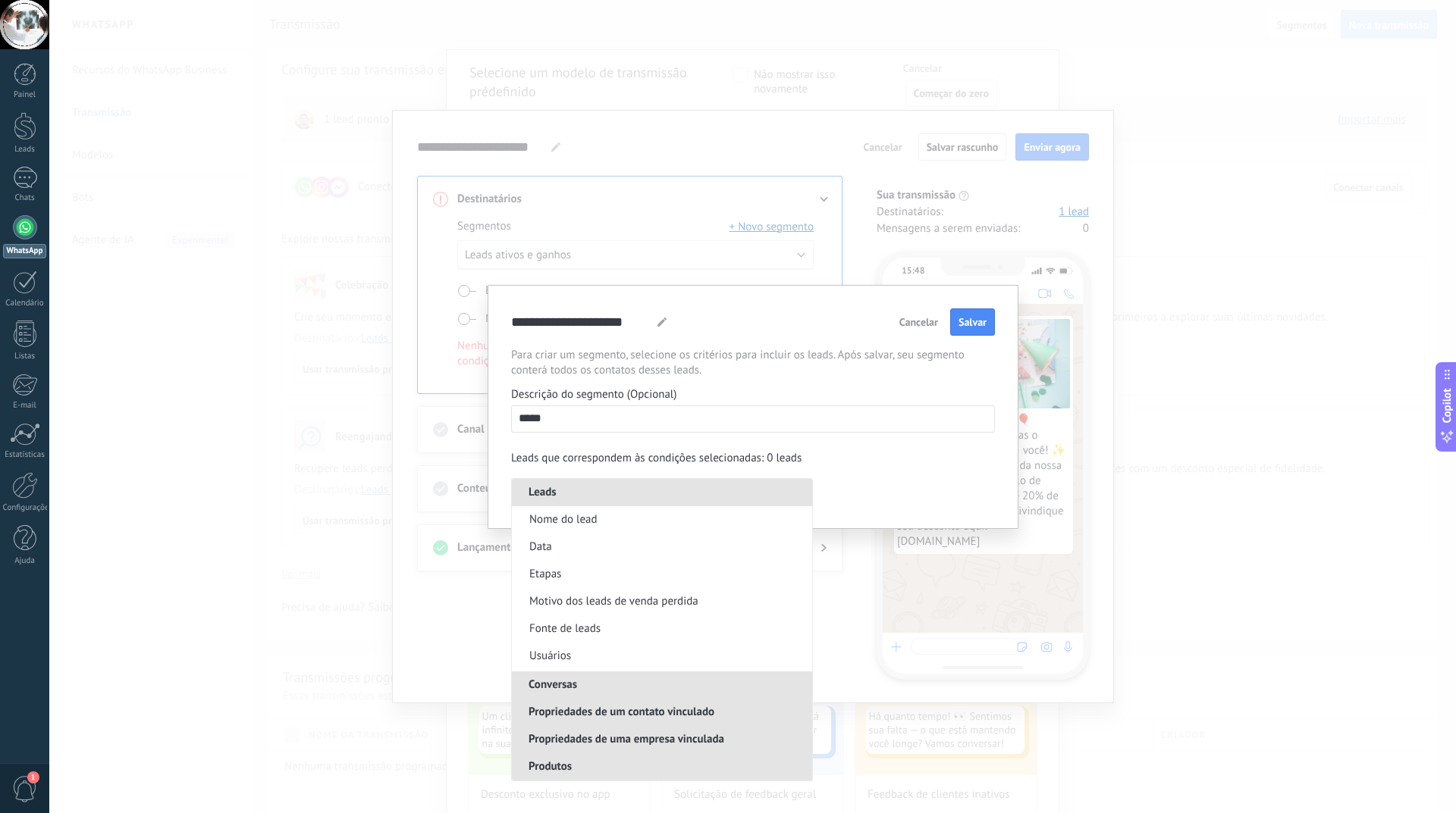
click at [801, 436] on div "**********" at bounding box center [752, 407] width 484 height 197
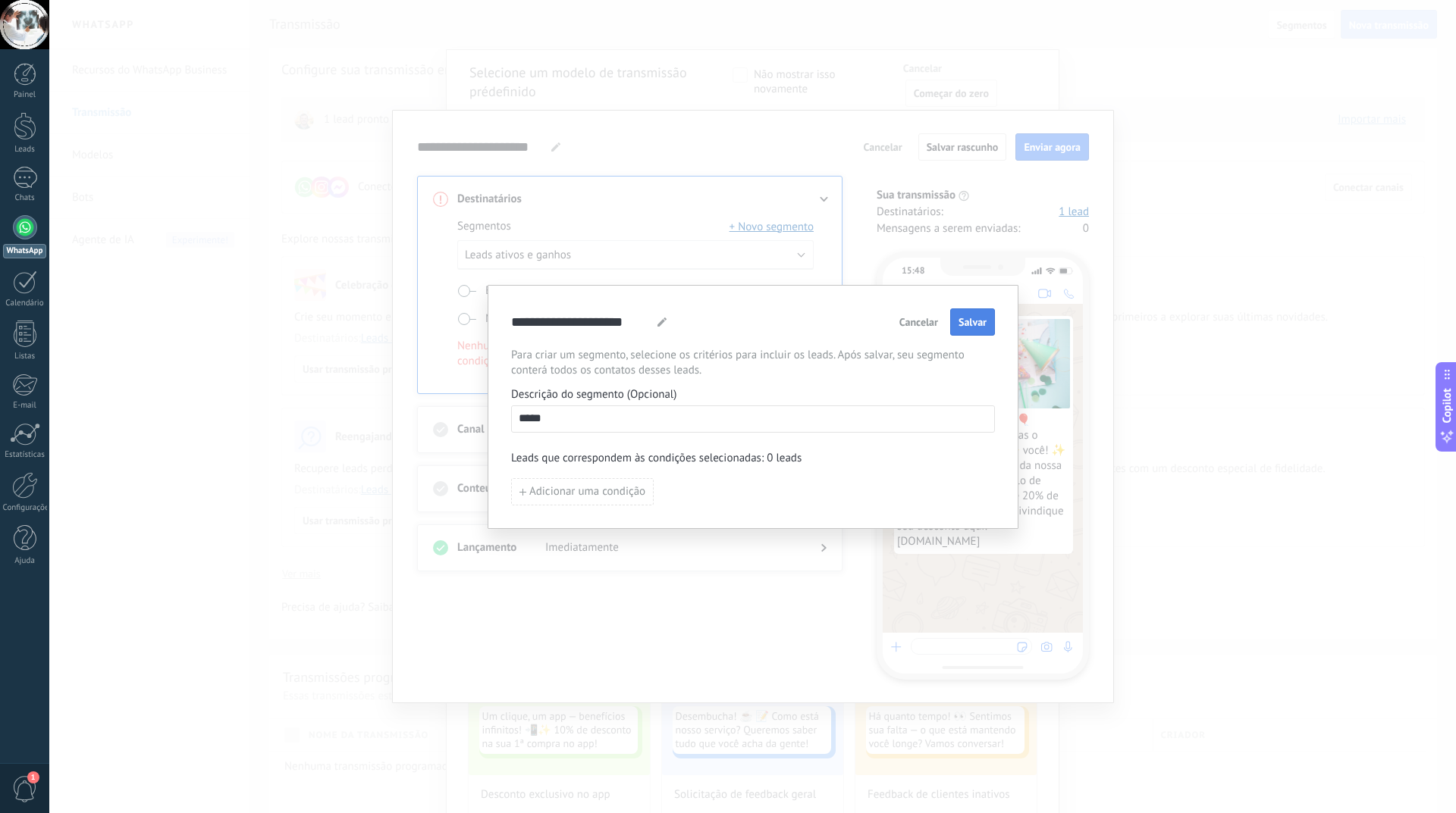
click at [971, 330] on button "Salvar" at bounding box center [972, 322] width 45 height 27
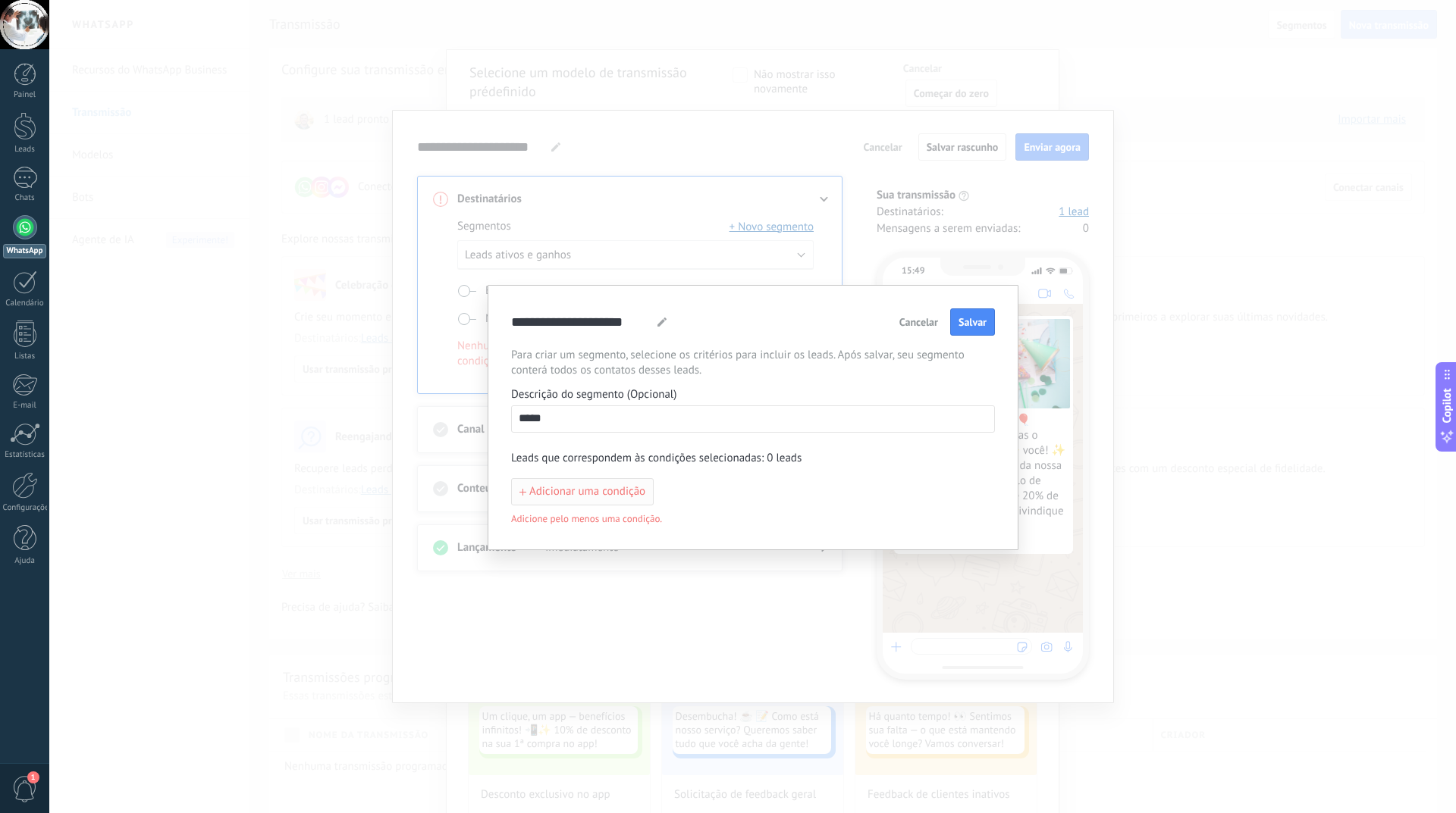
click at [548, 493] on span "Adicionar uma condição" at bounding box center [586, 491] width 116 height 11
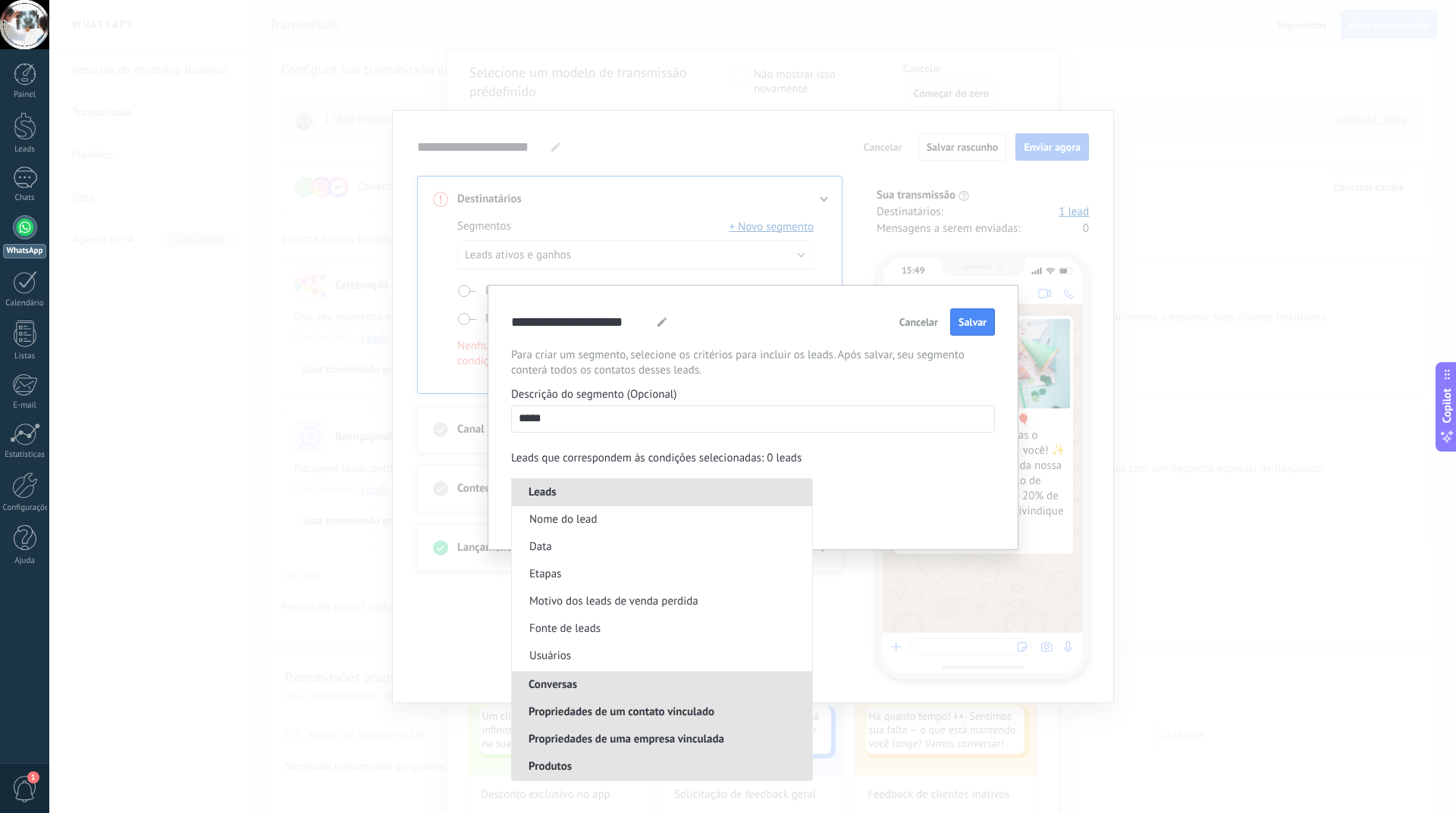
click at [571, 713] on span "Propriedades de um contato vinculado" at bounding box center [621, 711] width 219 height 14
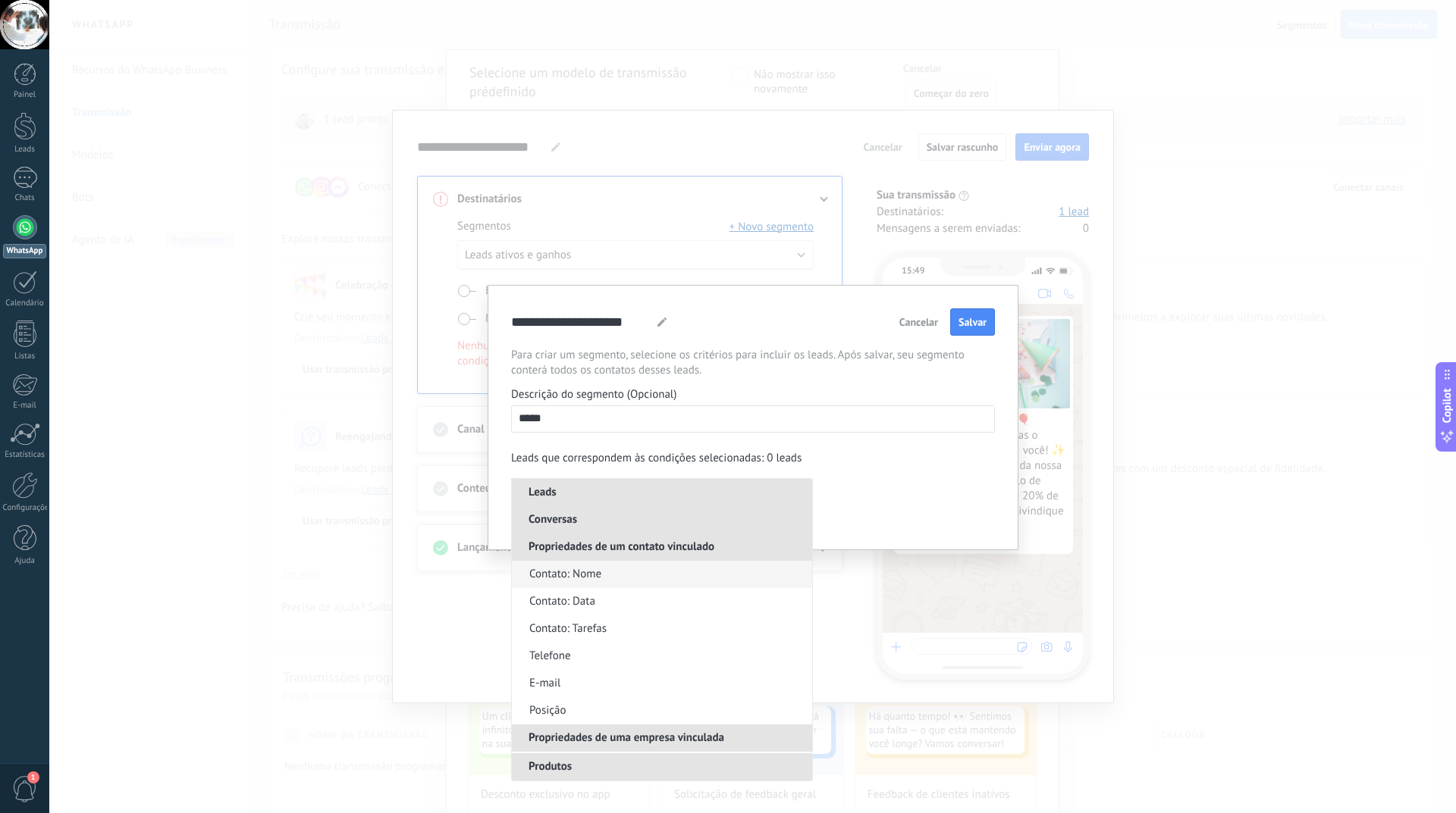
click at [579, 570] on span "Contato: Nome" at bounding box center [564, 575] width 72 height 15
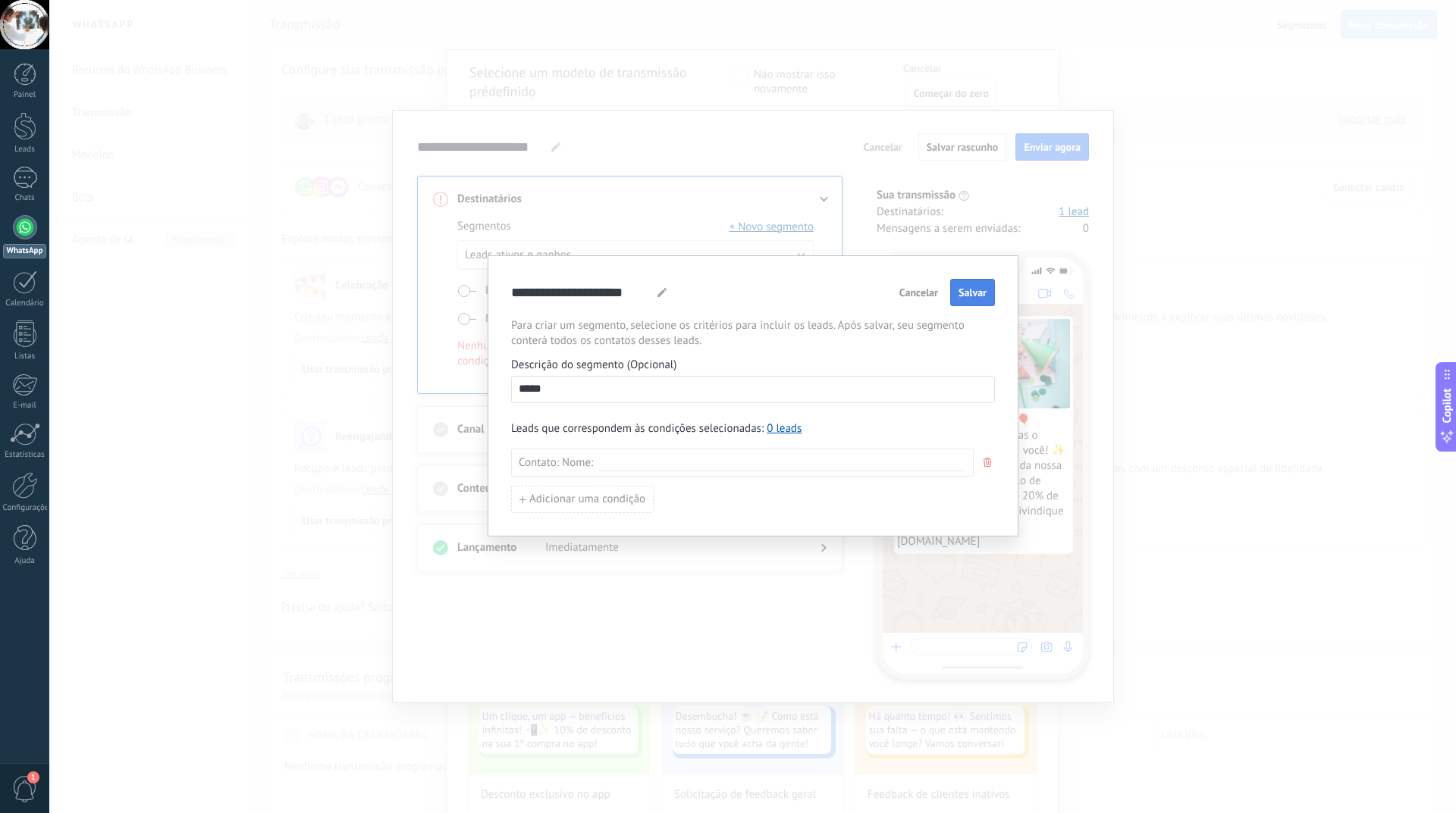
click at [967, 298] on span "Salvar" at bounding box center [971, 292] width 28 height 11
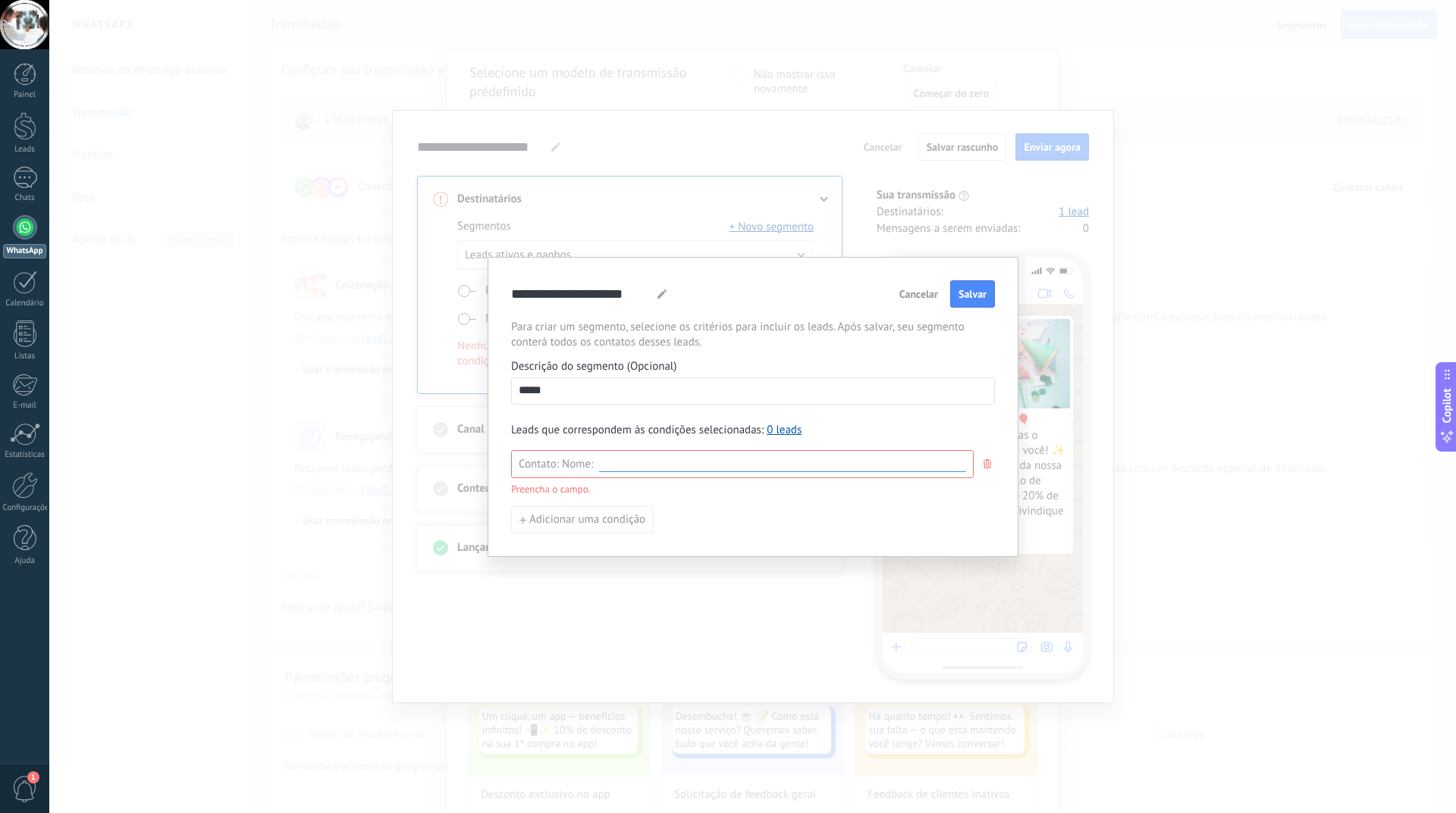
click at [627, 463] on input at bounding box center [782, 463] width 367 height 14
click at [989, 463] on icon "button" at bounding box center [987, 463] width 8 height 9
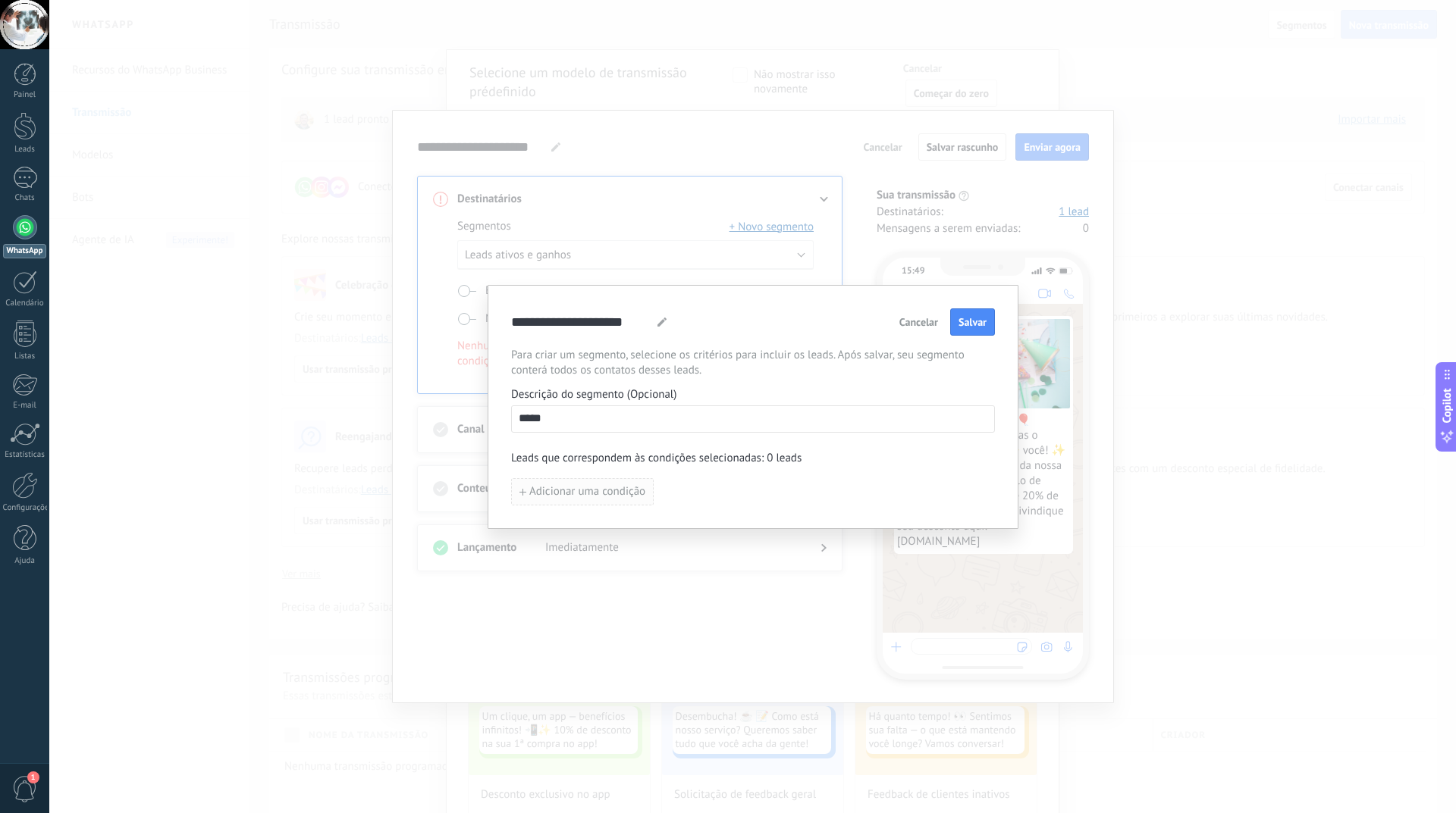
click at [594, 484] on button "Adicionar uma condição" at bounding box center [581, 491] width 143 height 27
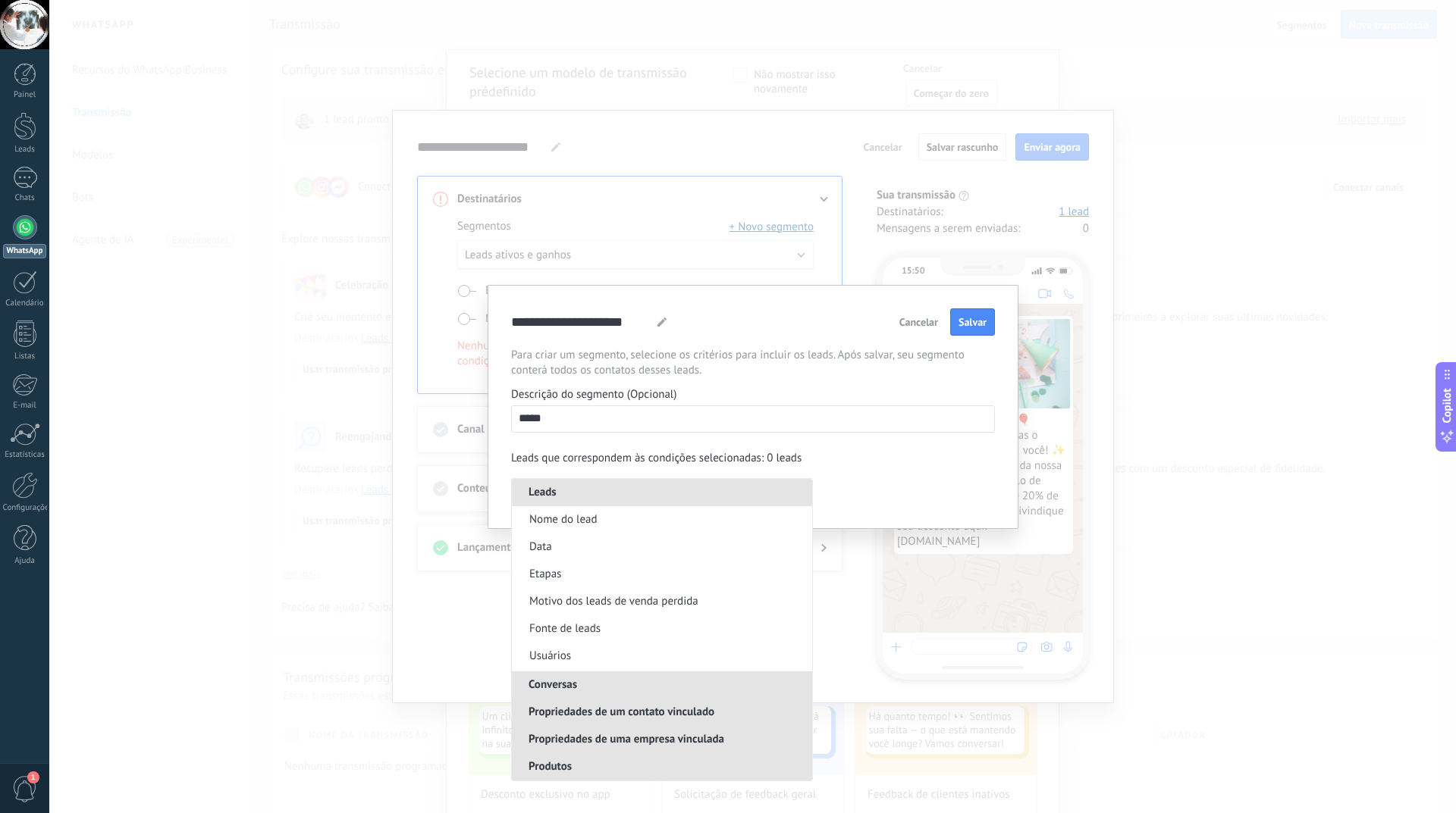
click at [615, 712] on span "Propriedades de um contato vinculado" at bounding box center [621, 711] width 219 height 14
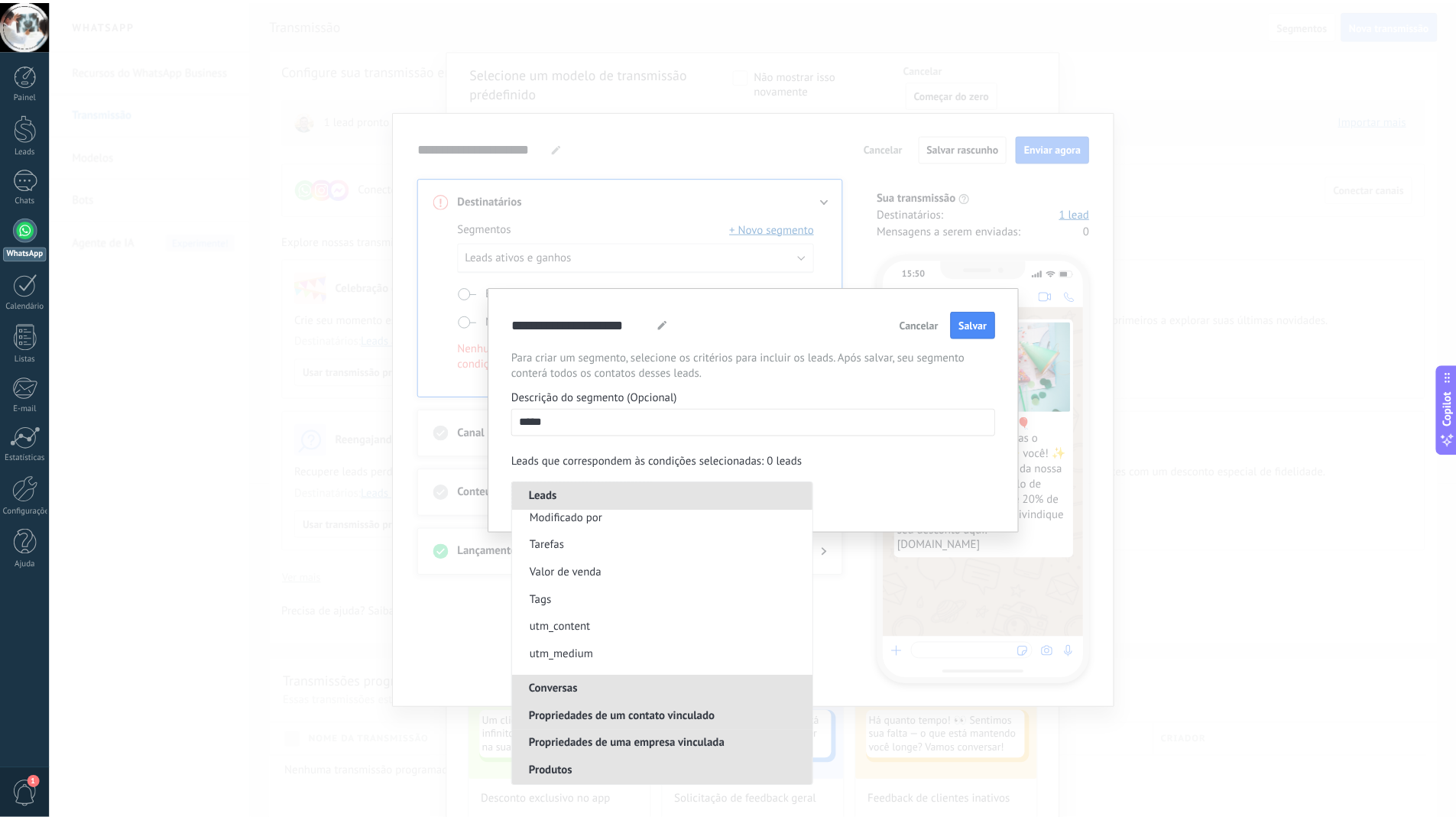
scroll to position [0, 0]
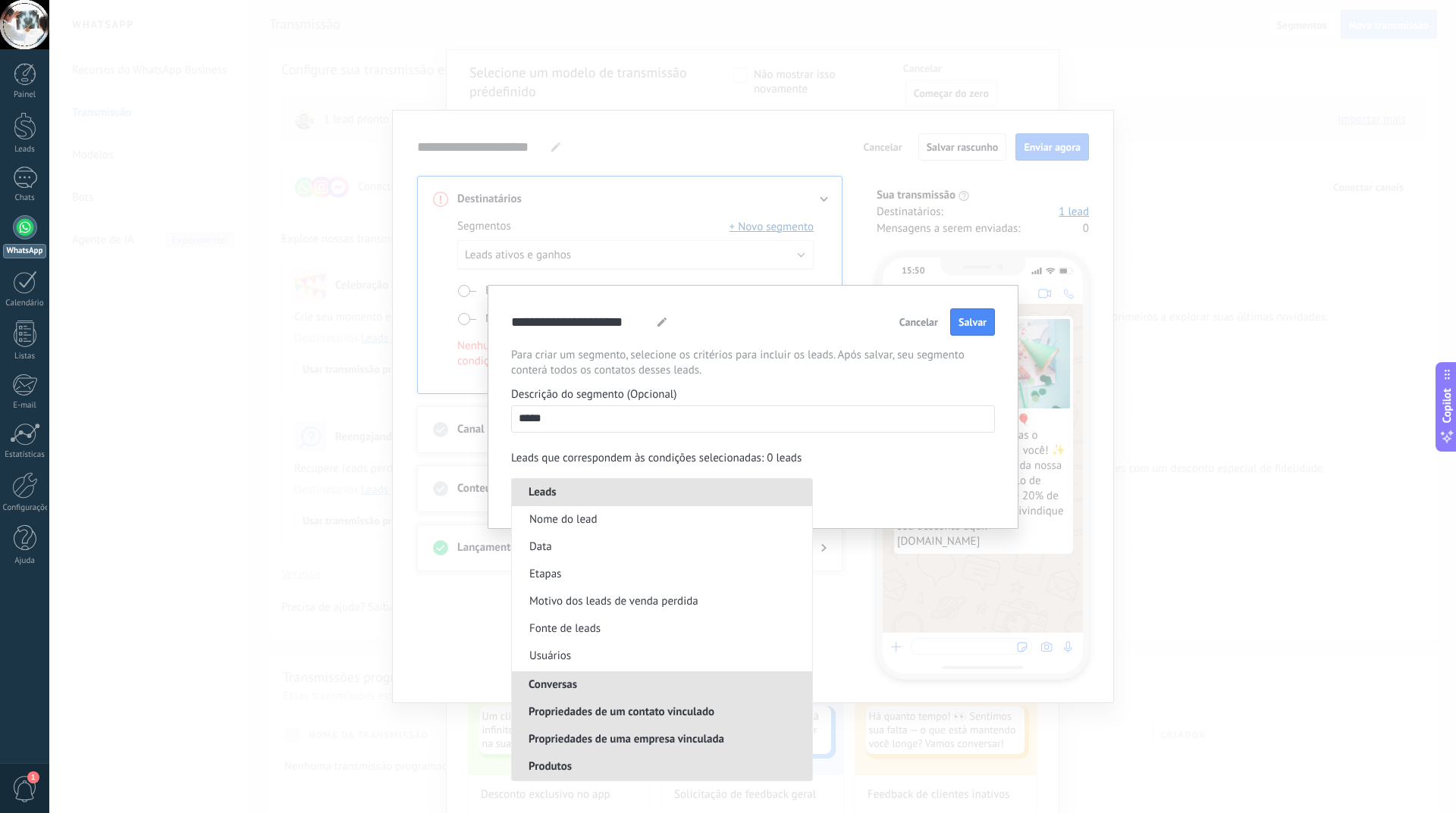
click at [907, 322] on span "Cancelar" at bounding box center [919, 322] width 38 height 11
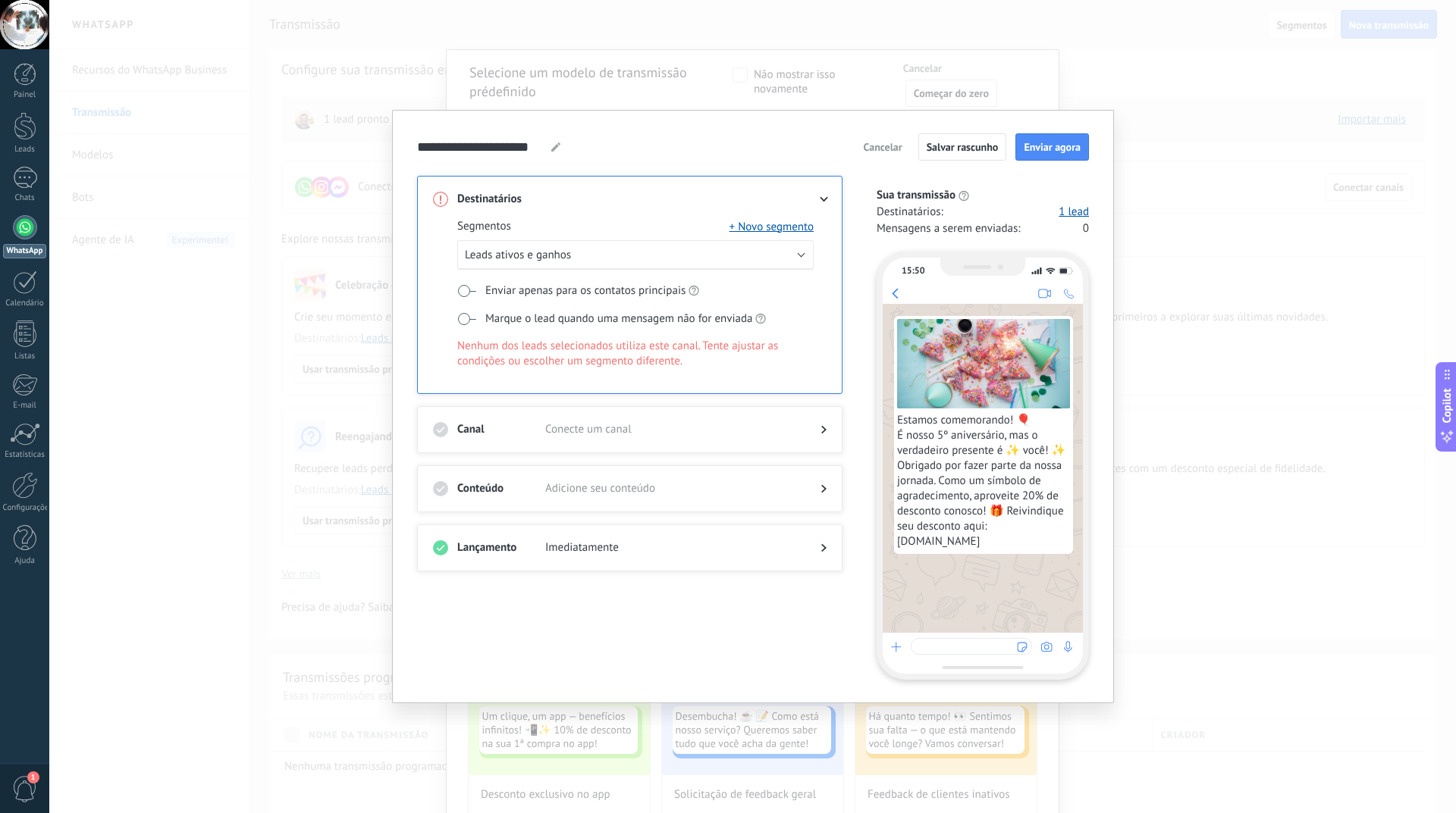
click at [462, 290] on span at bounding box center [466, 291] width 19 height 12
click at [575, 260] on button "Leads ativos e ganhos" at bounding box center [635, 255] width 356 height 30
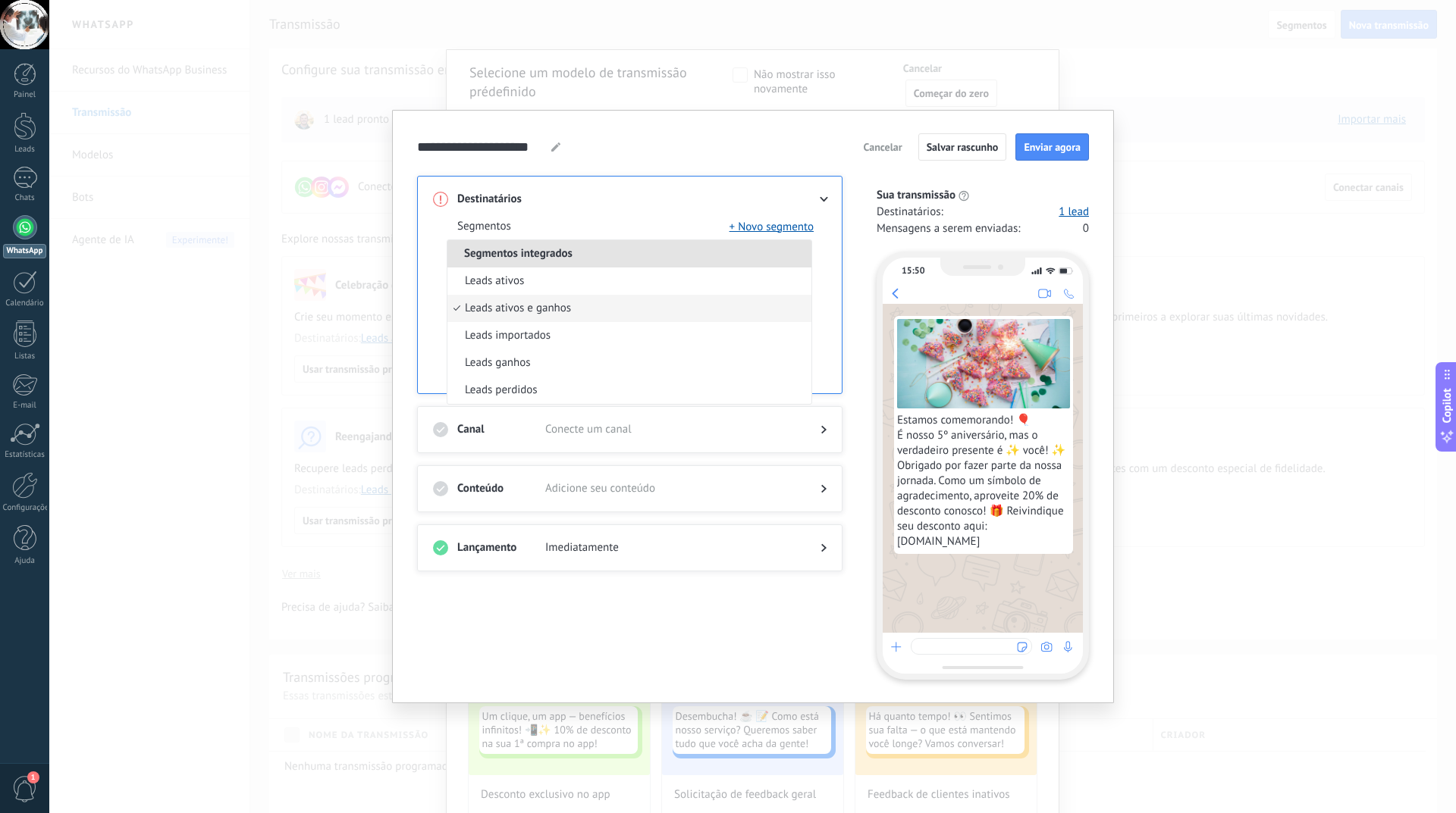
click at [404, 355] on div "**********" at bounding box center [752, 407] width 721 height 594
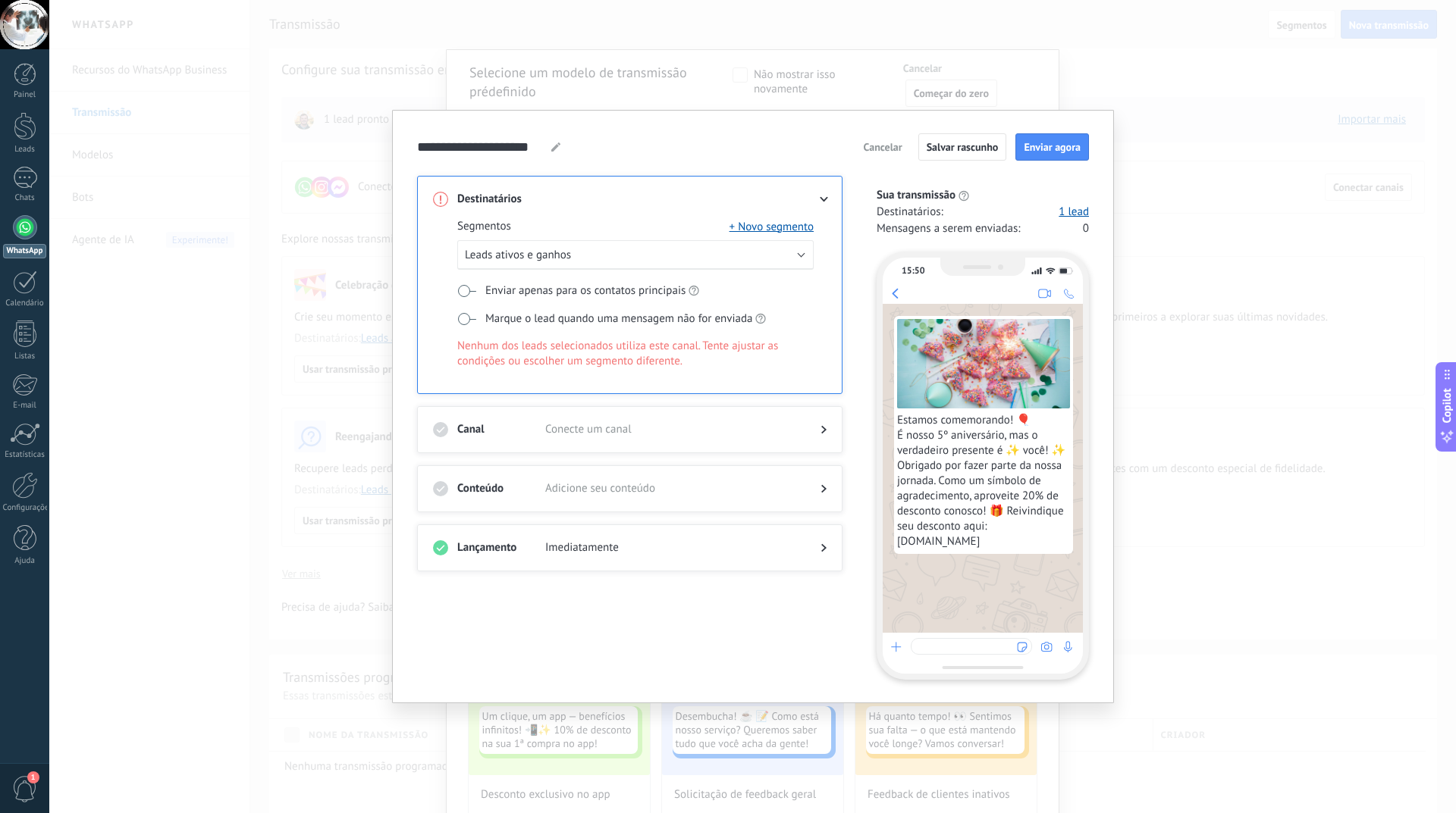
click at [632, 414] on div "Canal Conecte um canal" at bounding box center [629, 429] width 425 height 47
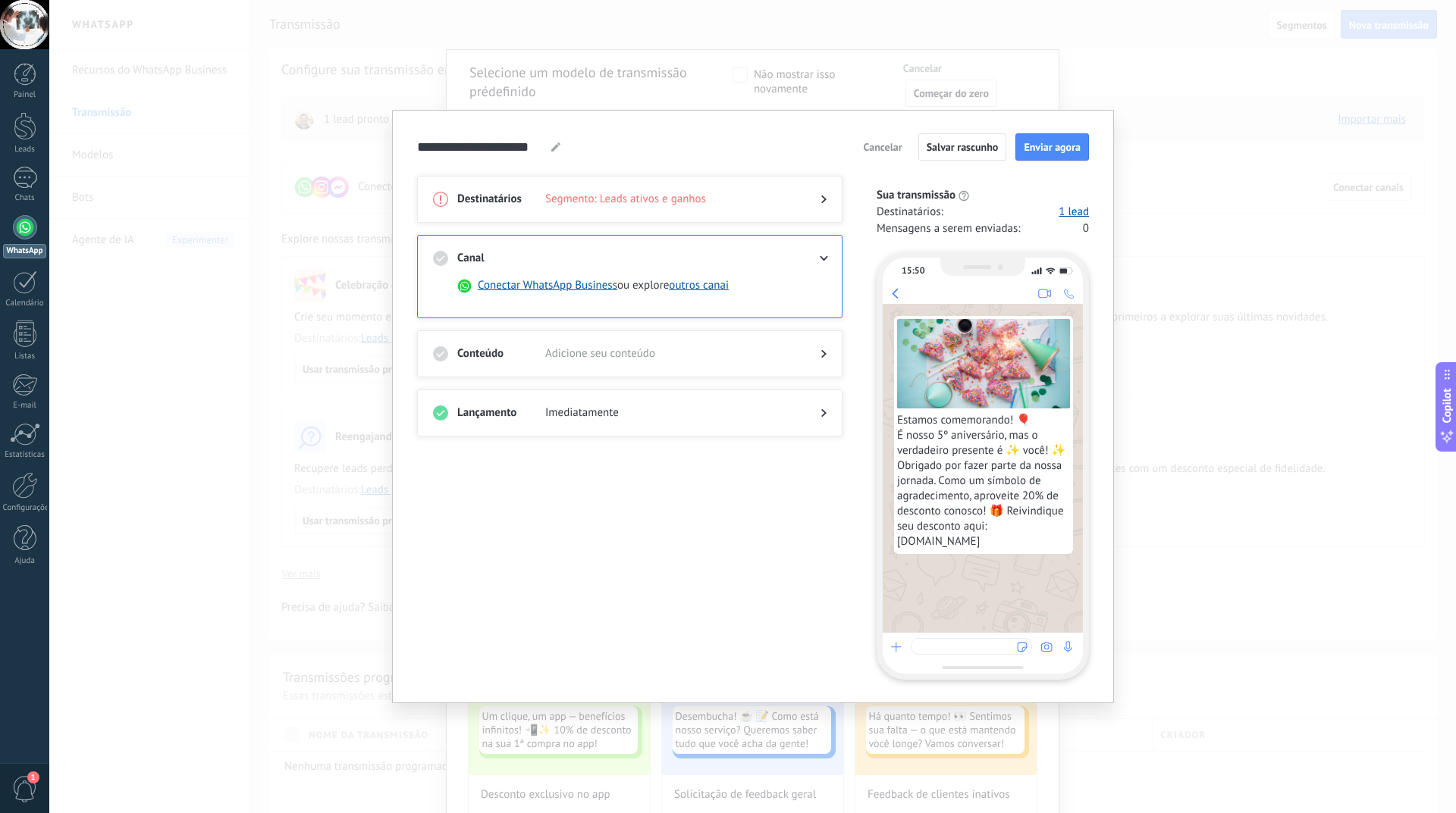
click at [624, 351] on span "Adicione seu conteúdo" at bounding box center [671, 354] width 251 height 15
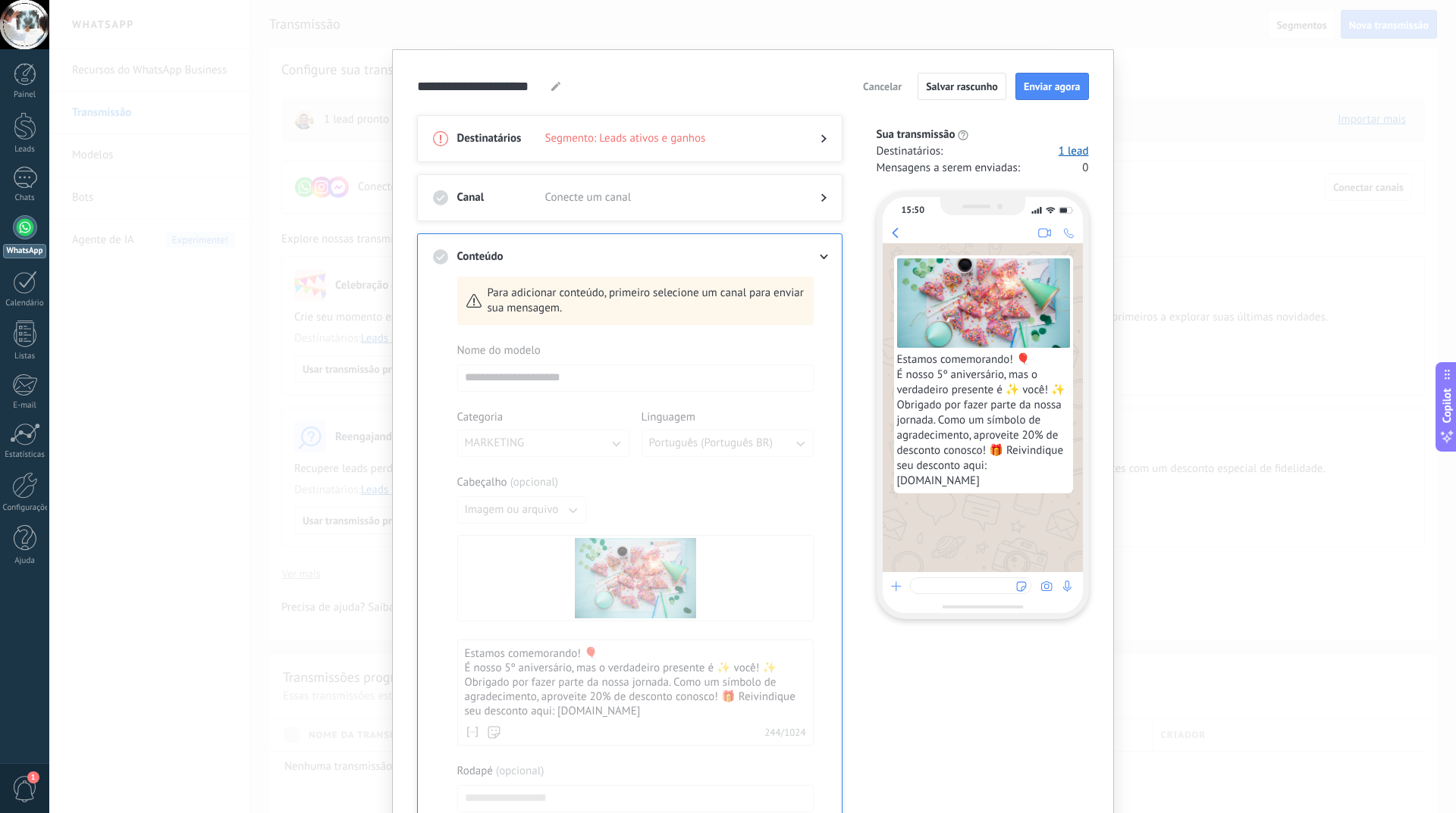
click at [817, 260] on div at bounding box center [811, 257] width 31 height 15
click at [561, 206] on div at bounding box center [629, 213] width 394 height 15
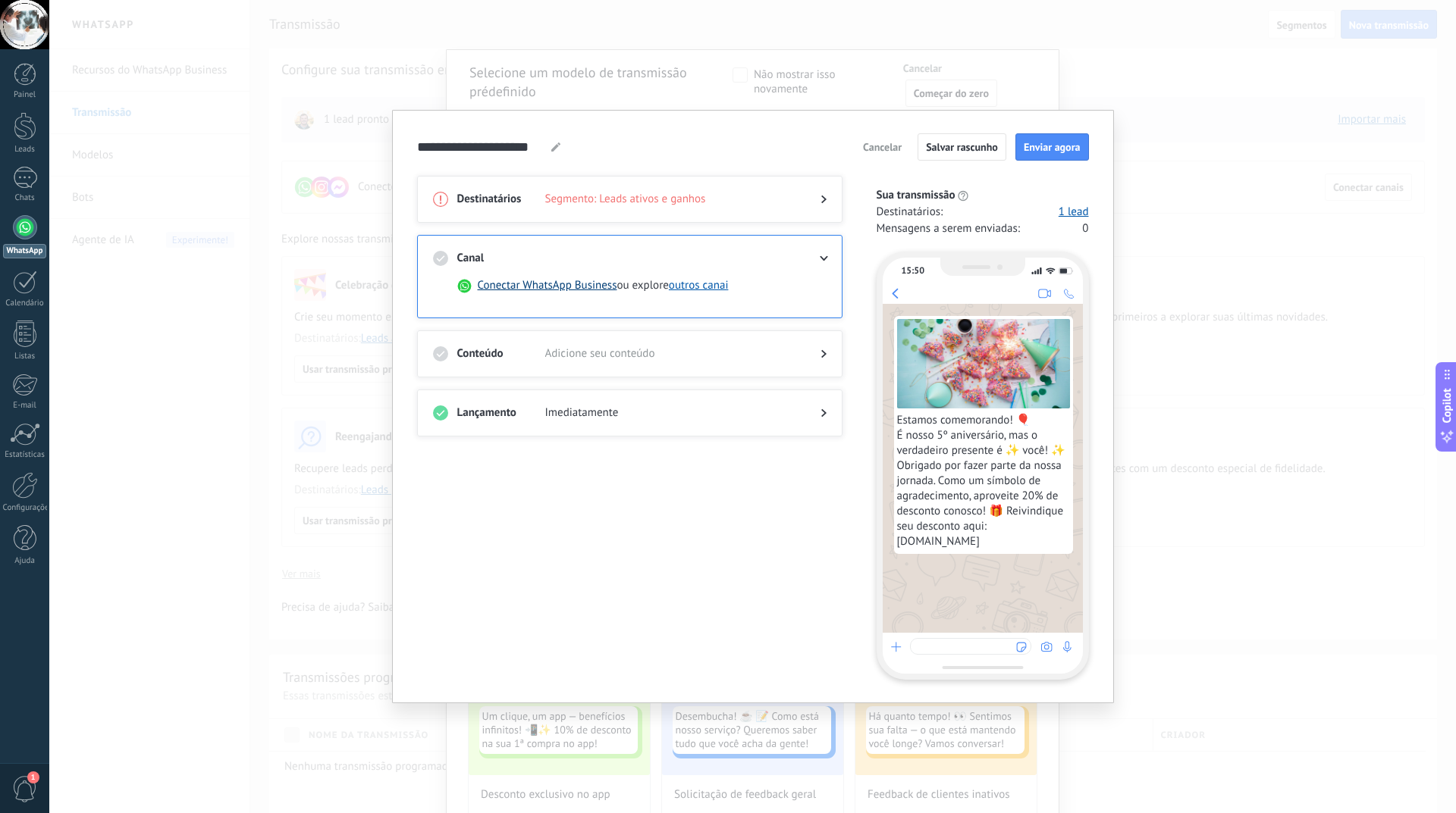
click at [569, 289] on button "Conectar WhatsApp Business" at bounding box center [548, 285] width 140 height 15
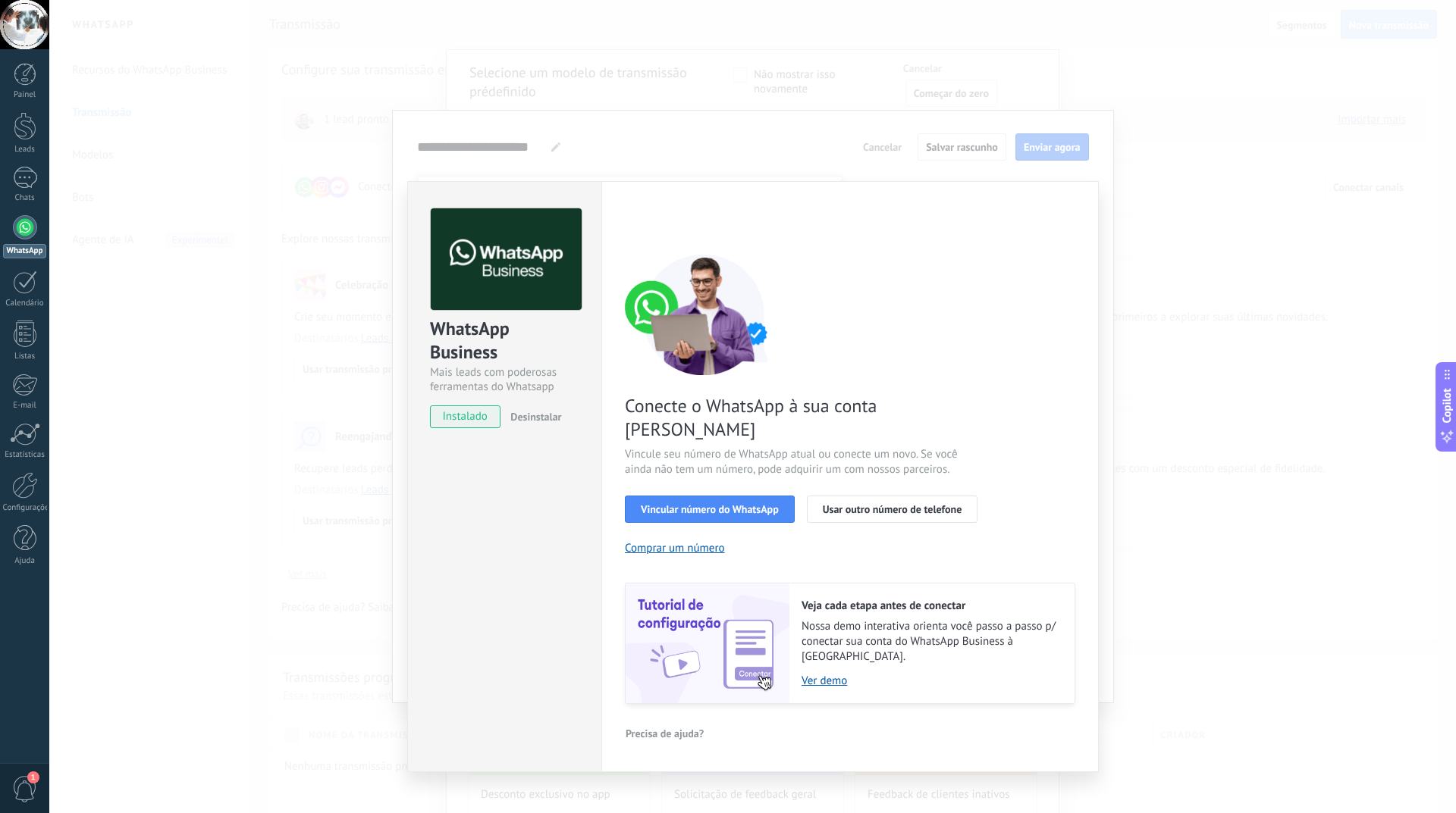
click at [574, 144] on div "WhatsApp Business Mais leads com poderosas ferramentas do Whatsapp instalado De…" at bounding box center [752, 406] width 1406 height 813
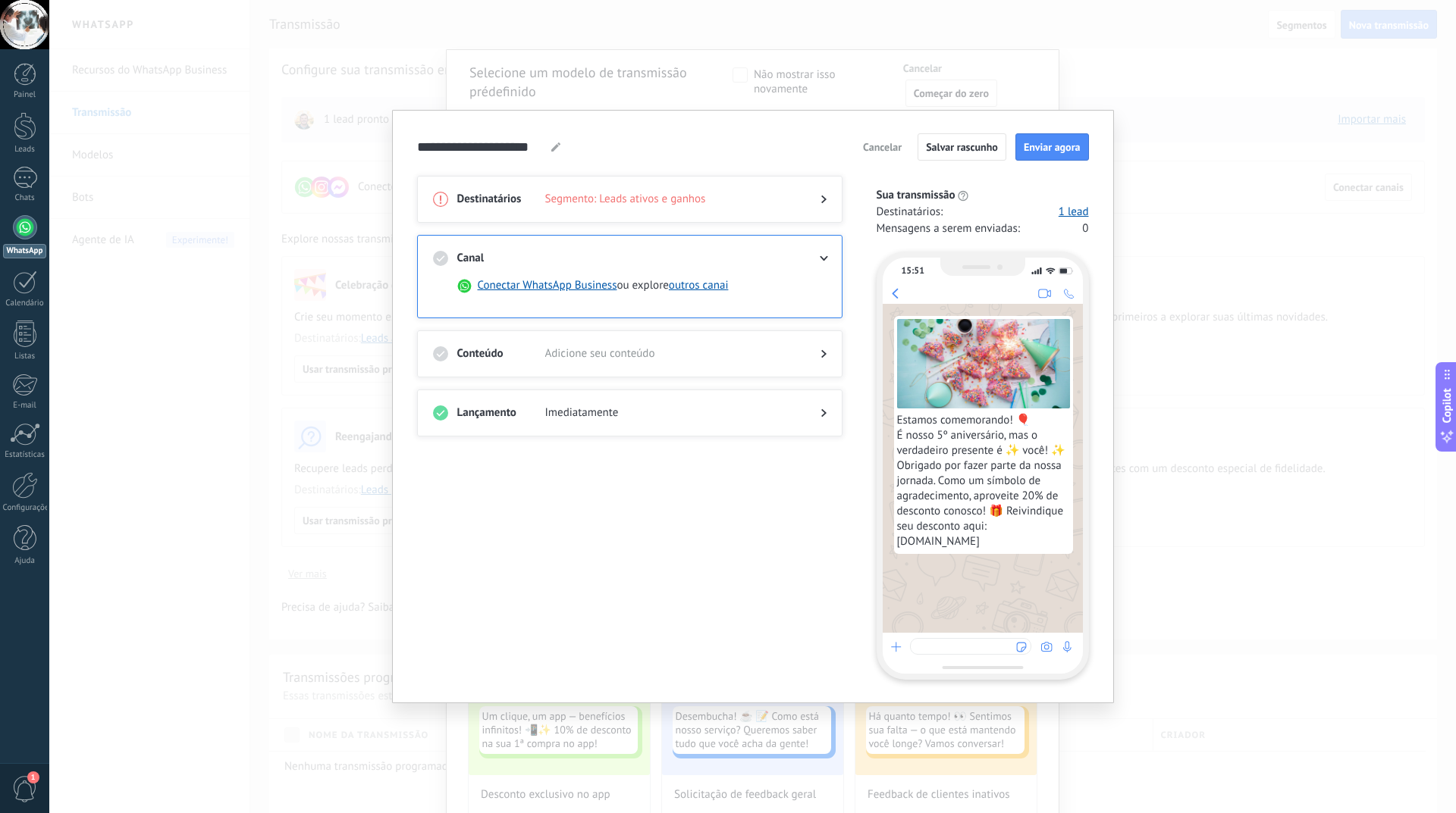
click at [1180, 161] on div "**********" at bounding box center [752, 406] width 1406 height 813
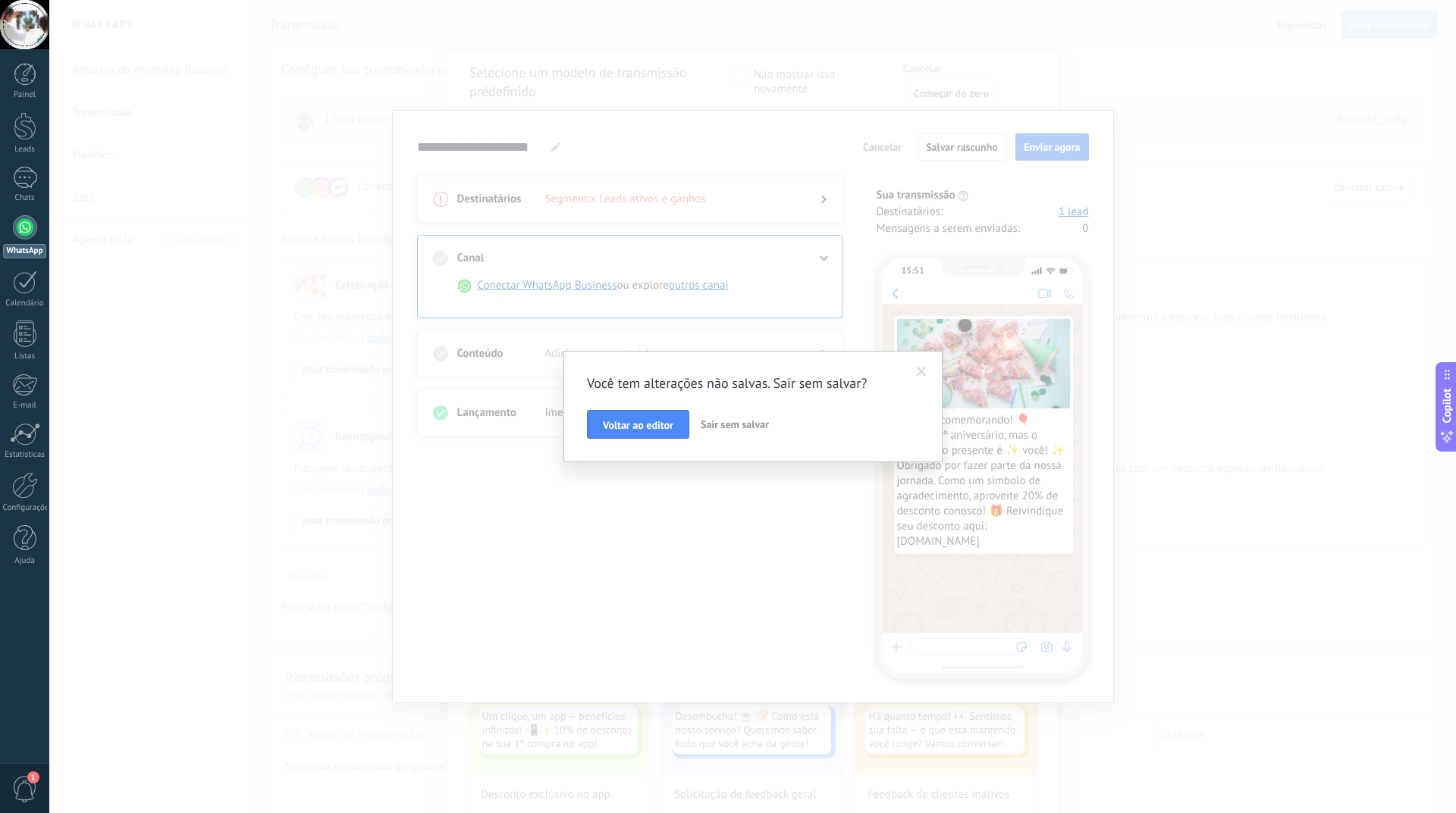
click at [918, 374] on span at bounding box center [921, 372] width 10 height 11
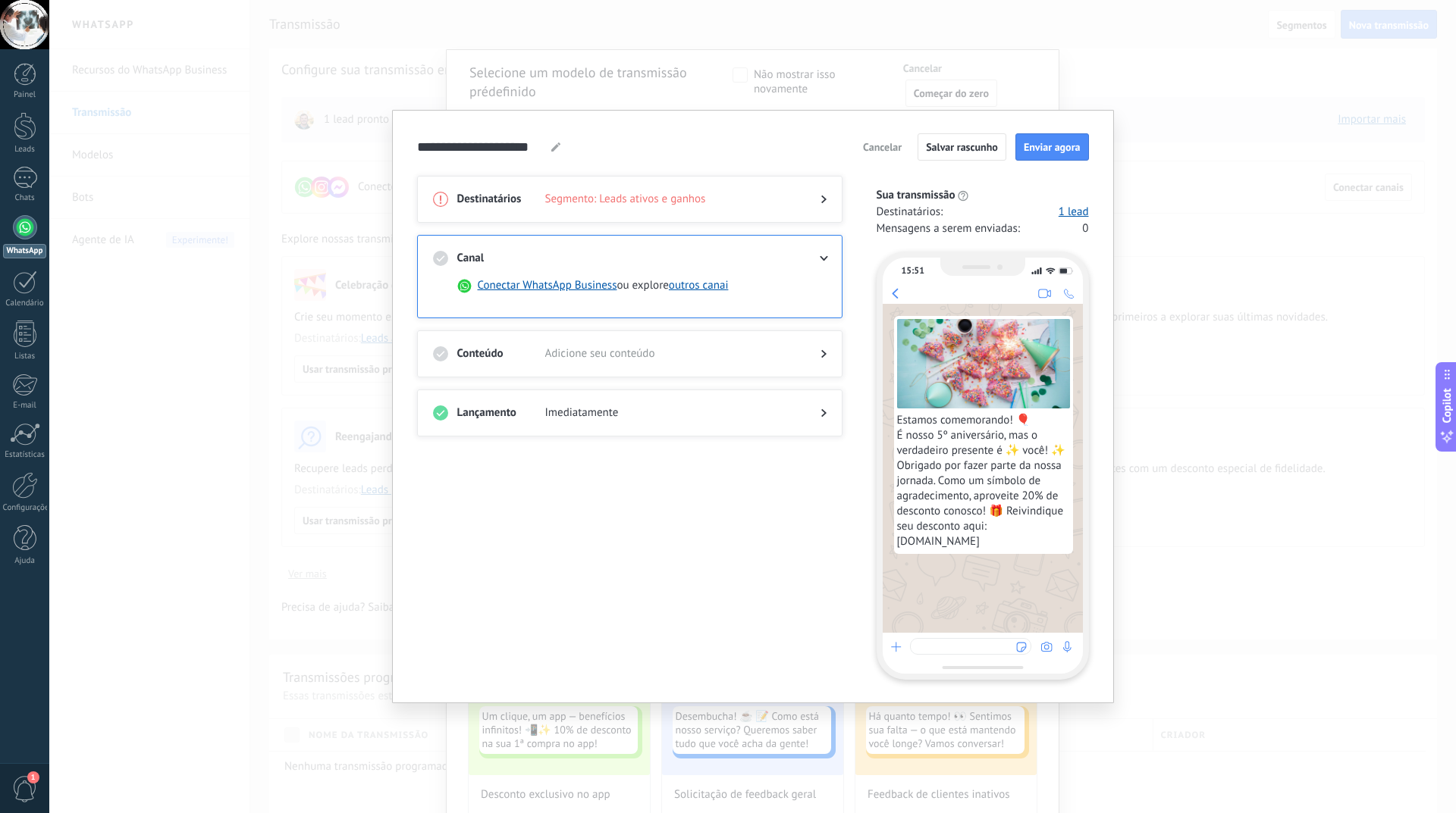
click at [1219, 124] on div "**********" at bounding box center [752, 406] width 1406 height 813
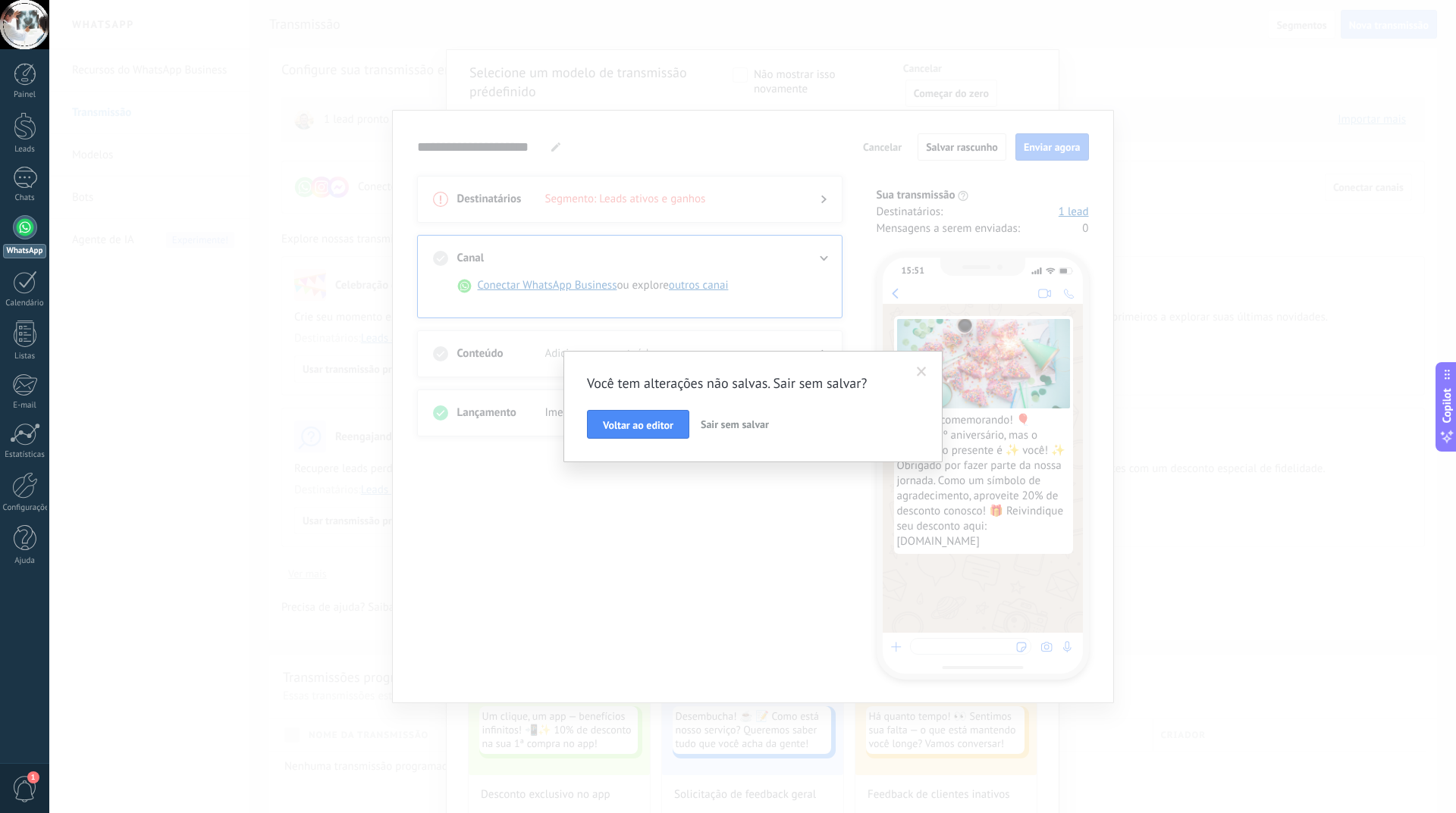
click at [728, 427] on span "Sair sem salvar" at bounding box center [734, 424] width 68 height 13
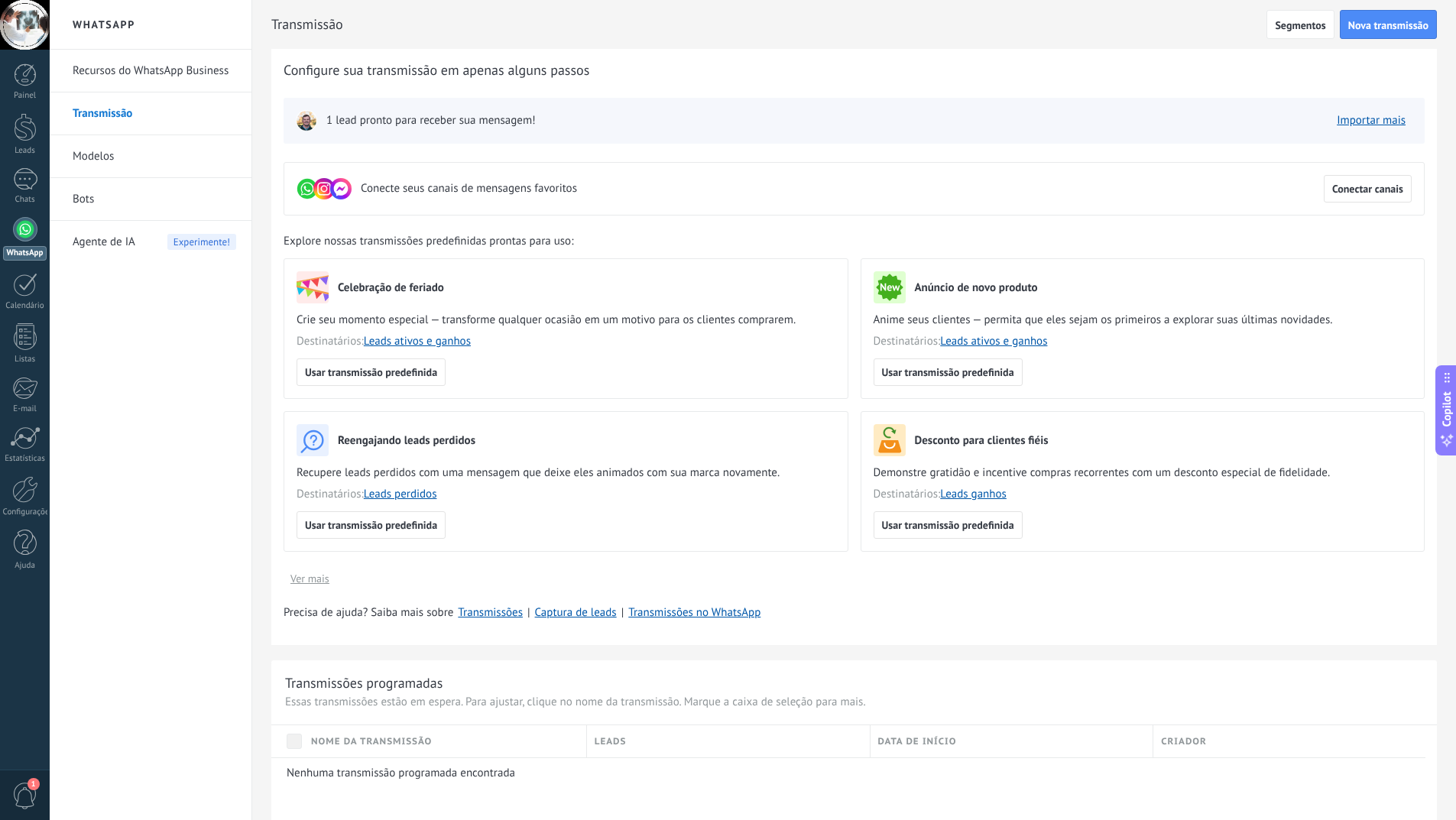
click at [776, 173] on div "Conecte seus canais de mensagens favoritos Conectar canais" at bounding box center [854, 188] width 1141 height 53
click at [1143, 179] on div "Conecte seus canais de mensagens favoritos Conectar canais" at bounding box center [854, 188] width 1141 height 53
click at [1298, 27] on span "Segmentos" at bounding box center [1300, 25] width 50 height 11
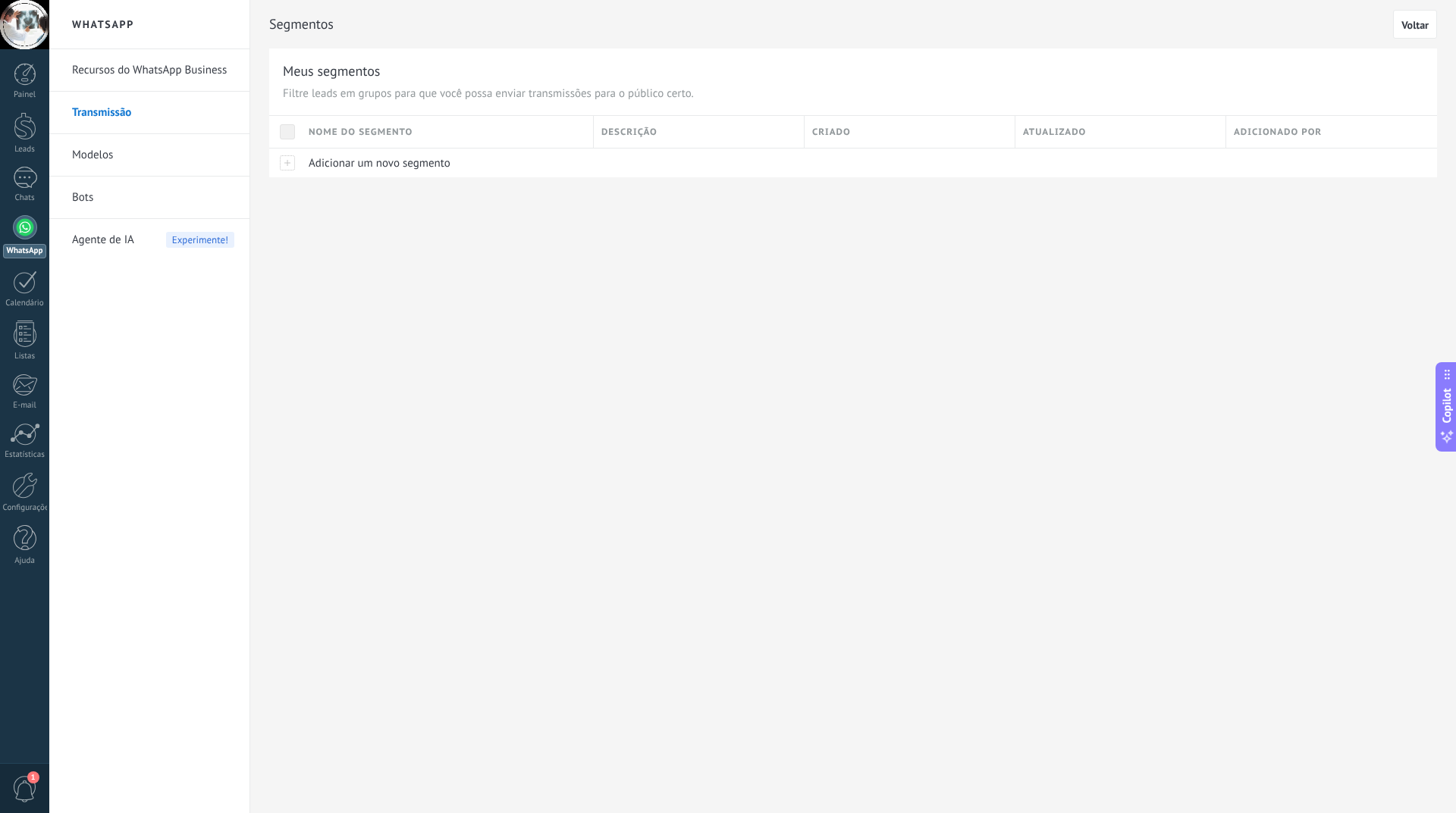
click at [108, 113] on link "Transmissão" at bounding box center [152, 113] width 162 height 42
